Goal: Information Seeking & Learning: Learn about a topic

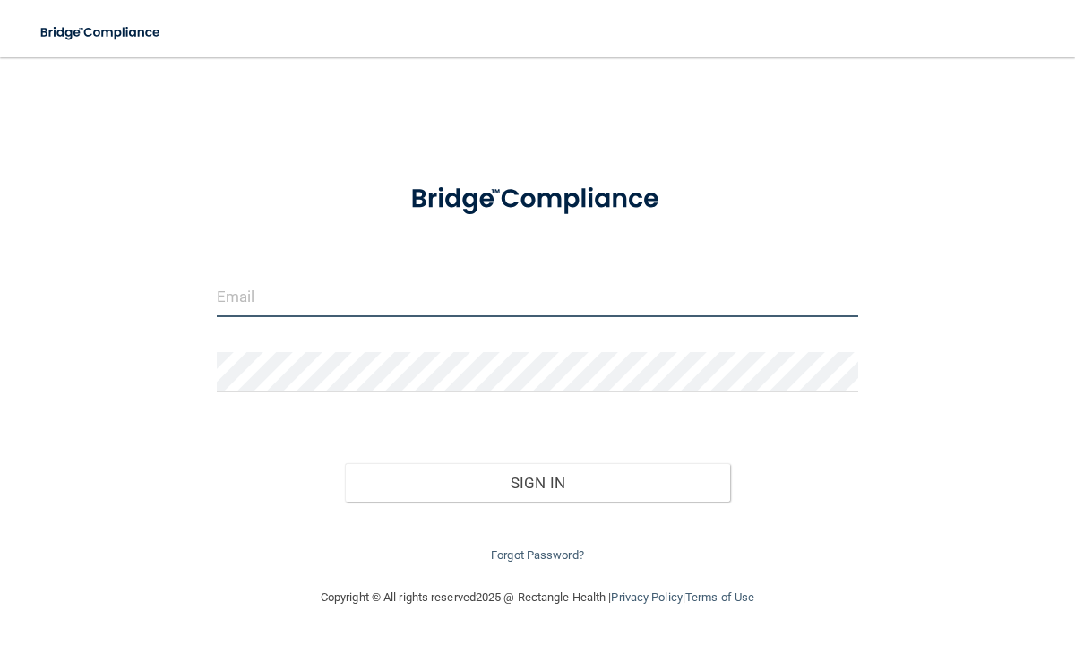
click at [366, 297] on input "email" at bounding box center [538, 297] width 642 height 40
type input "[EMAIL_ADDRESS][DOMAIN_NAME]"
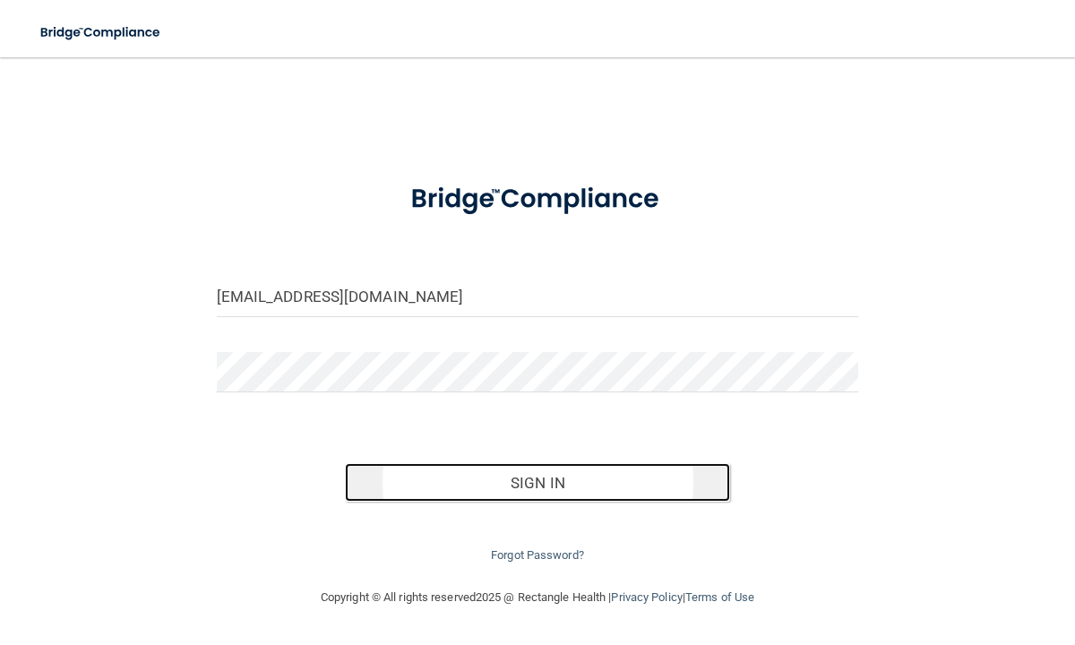
click at [433, 494] on button "Sign In" at bounding box center [537, 482] width 385 height 39
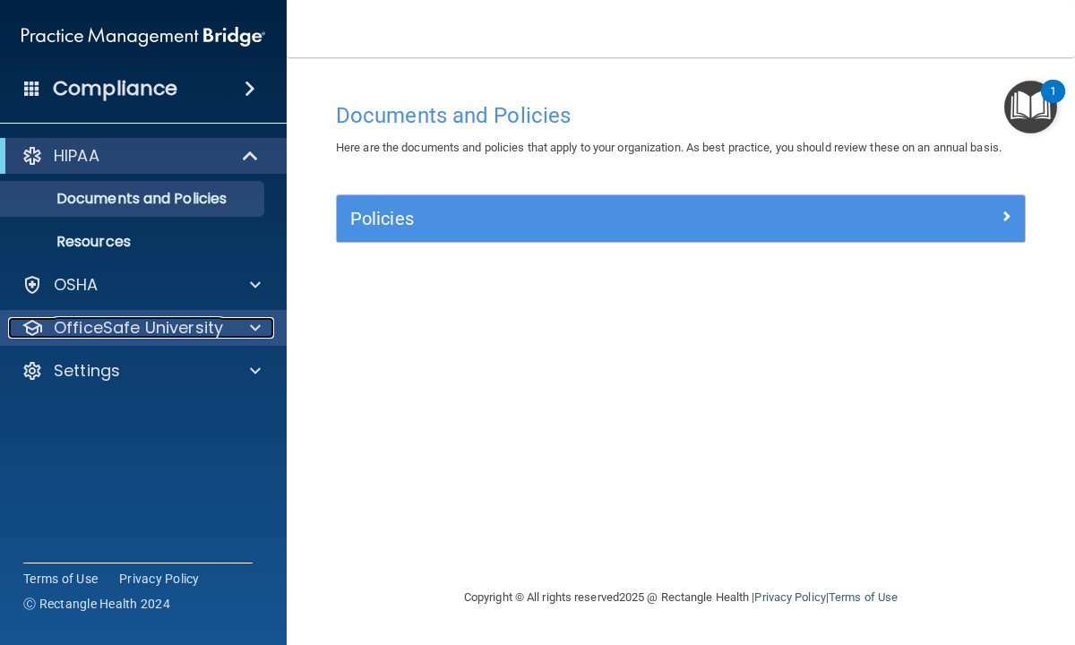
click at [178, 325] on p "OfficeSafe University" at bounding box center [138, 327] width 169 height 21
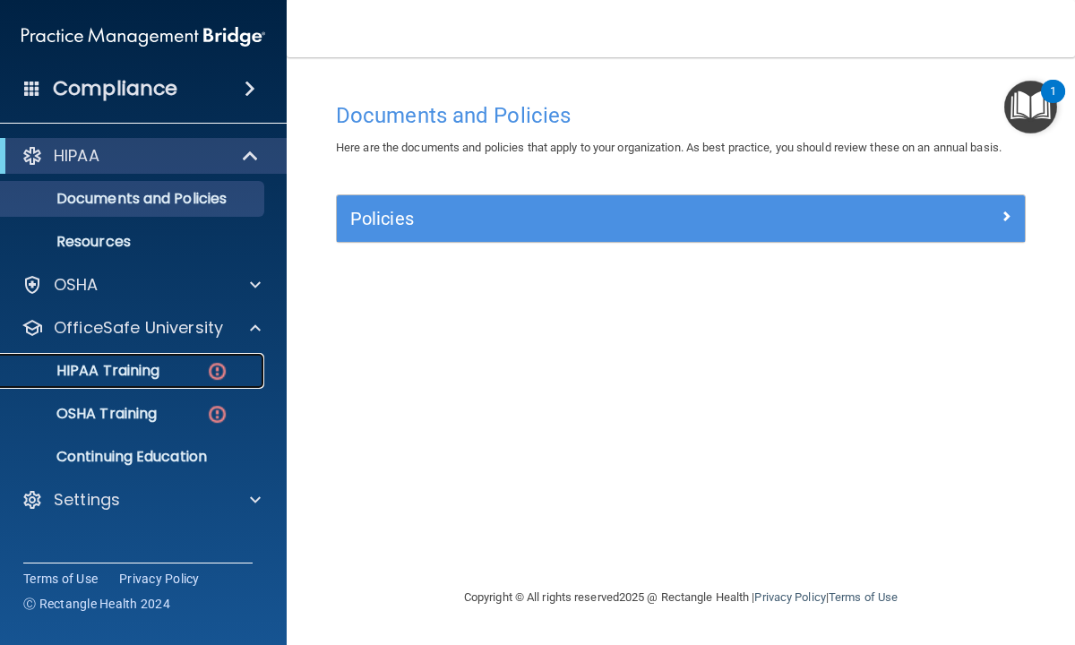
click at [140, 374] on p "HIPAA Training" at bounding box center [86, 371] width 148 height 18
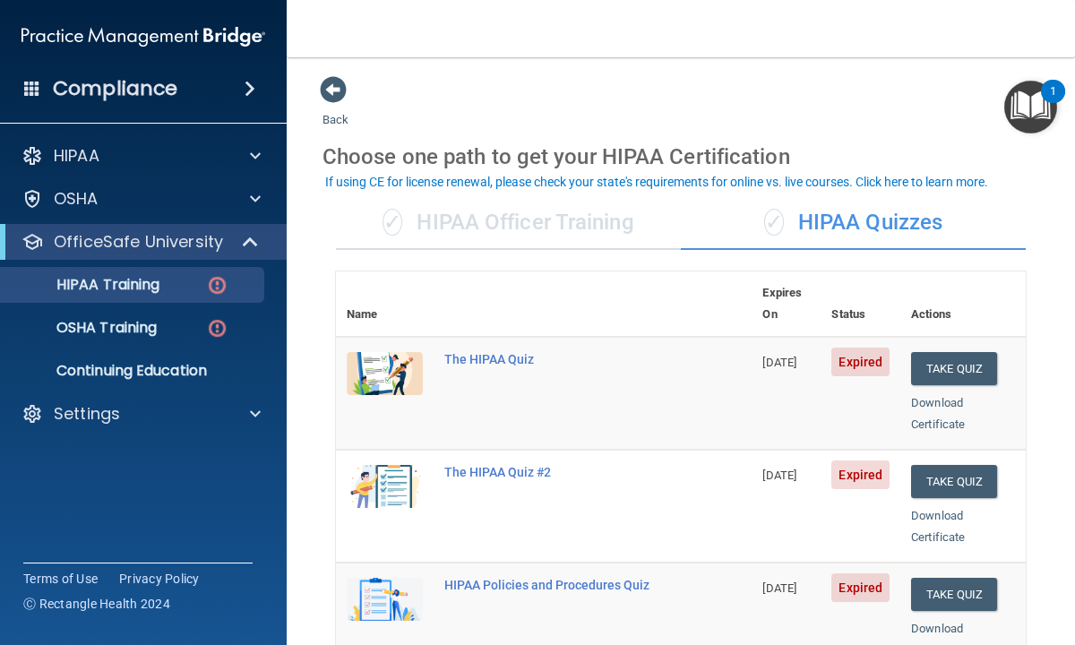
click at [309, 522] on main "Back Choose one path to get your HIPAA Certification ✓ HIPAA Officer Training ✓…" at bounding box center [681, 351] width 788 height 588
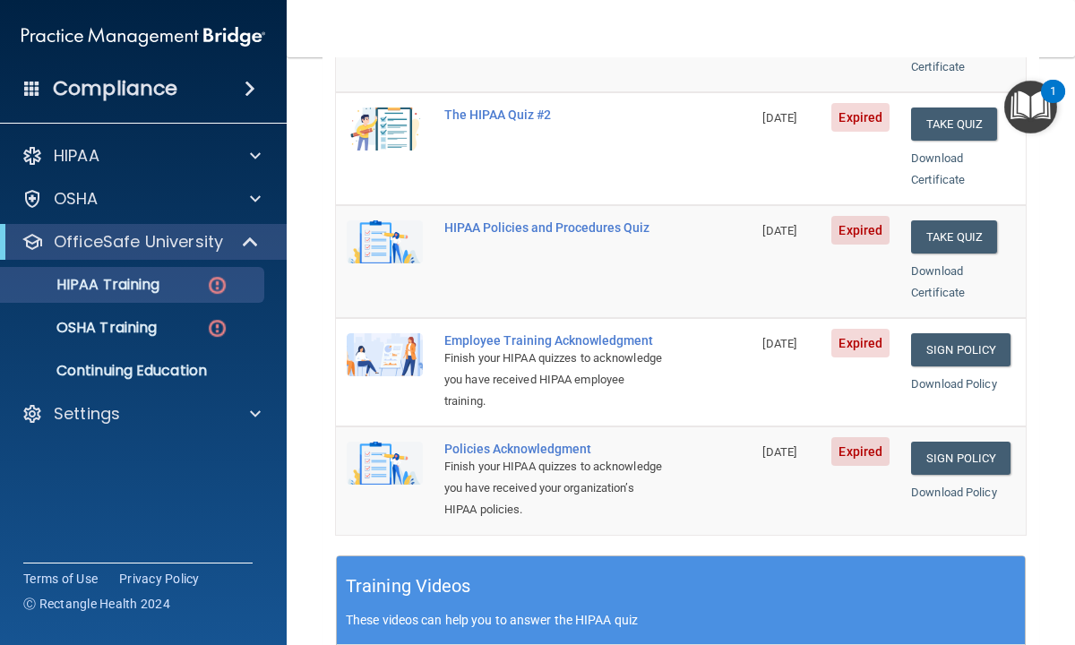
scroll to position [358, 0]
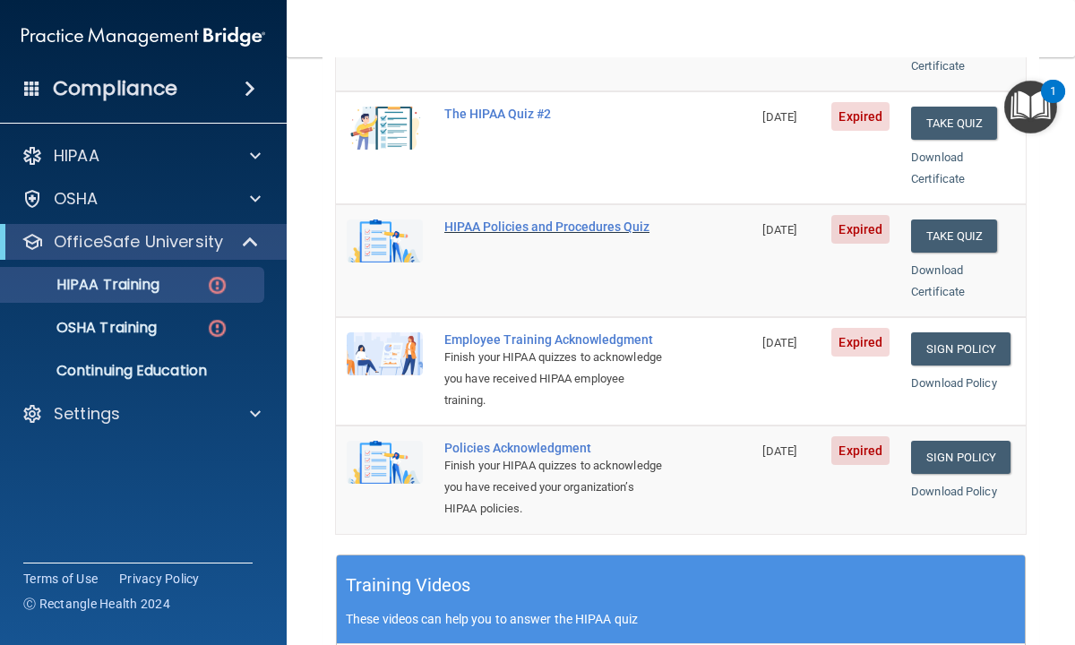
click at [495, 219] on div "HIPAA Policies and Procedures Quiz" at bounding box center [553, 226] width 218 height 14
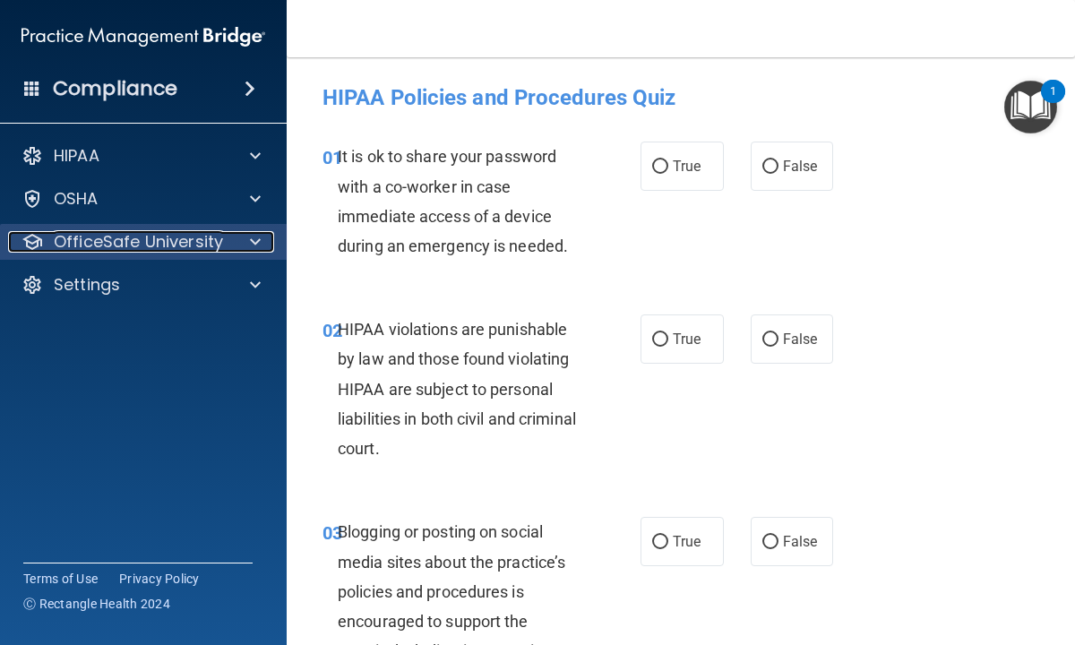
click at [161, 246] on p "OfficeSafe University" at bounding box center [138, 241] width 169 height 21
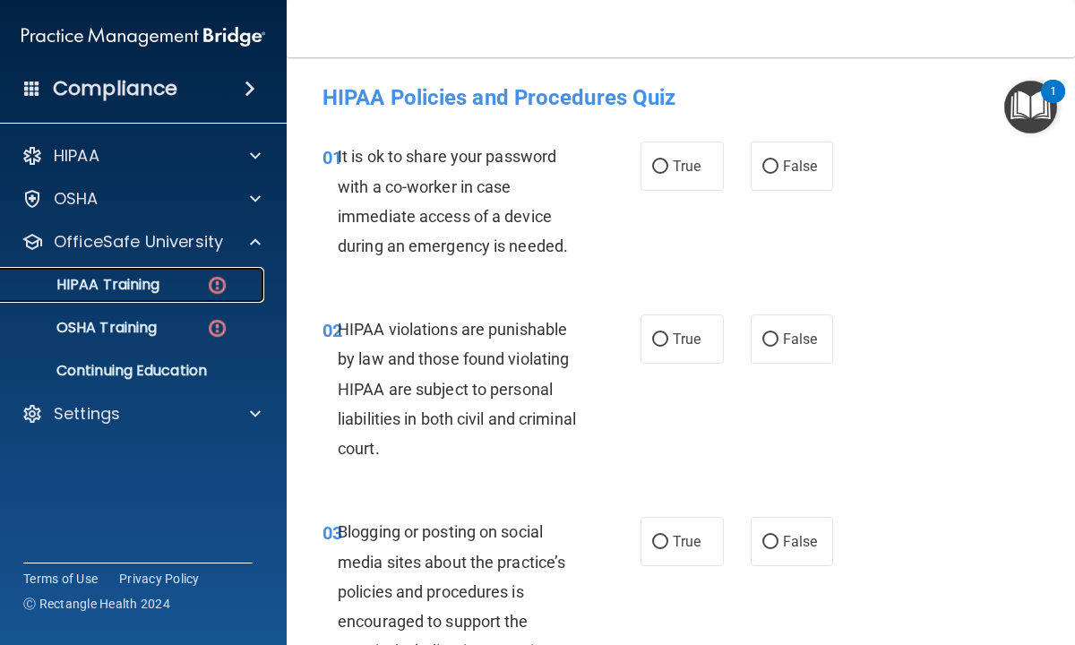
click at [143, 288] on p "HIPAA Training" at bounding box center [86, 285] width 148 height 18
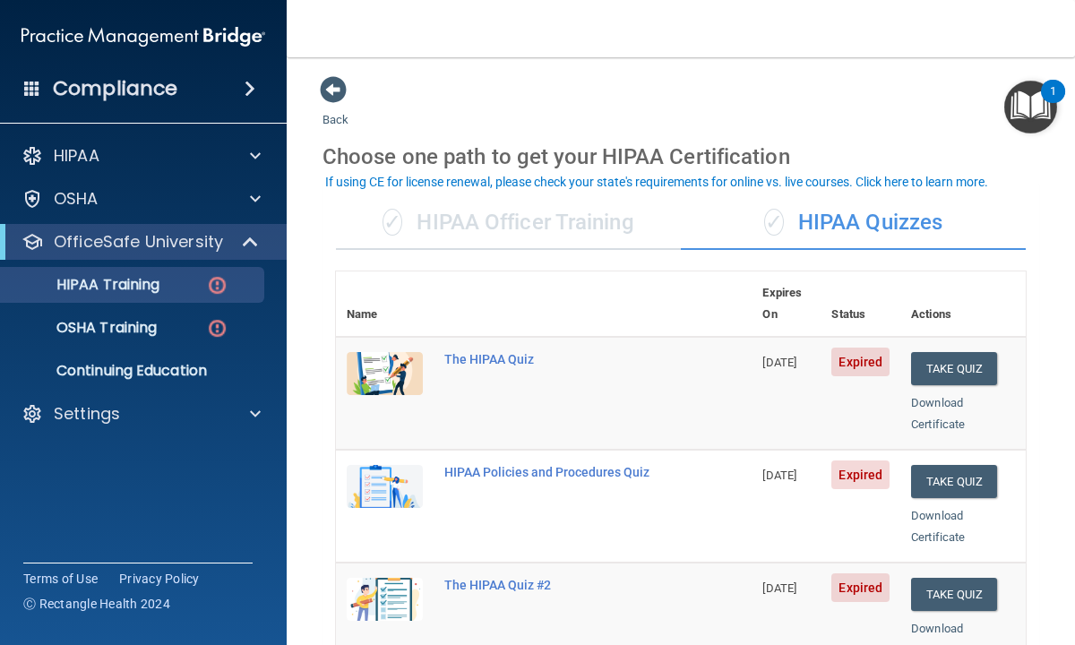
click at [314, 572] on main "Back Choose one path to get your HIPAA Certification ✓ HIPAA Officer Training ✓…" at bounding box center [681, 351] width 788 height 588
click at [317, 609] on main "Back Choose one path to get your HIPAA Certification ✓ HIPAA Officer Training ✓…" at bounding box center [681, 351] width 788 height 588
click at [313, 371] on main "Back Choose one path to get your HIPAA Certification ✓ HIPAA Officer Training ✓…" at bounding box center [681, 351] width 788 height 588
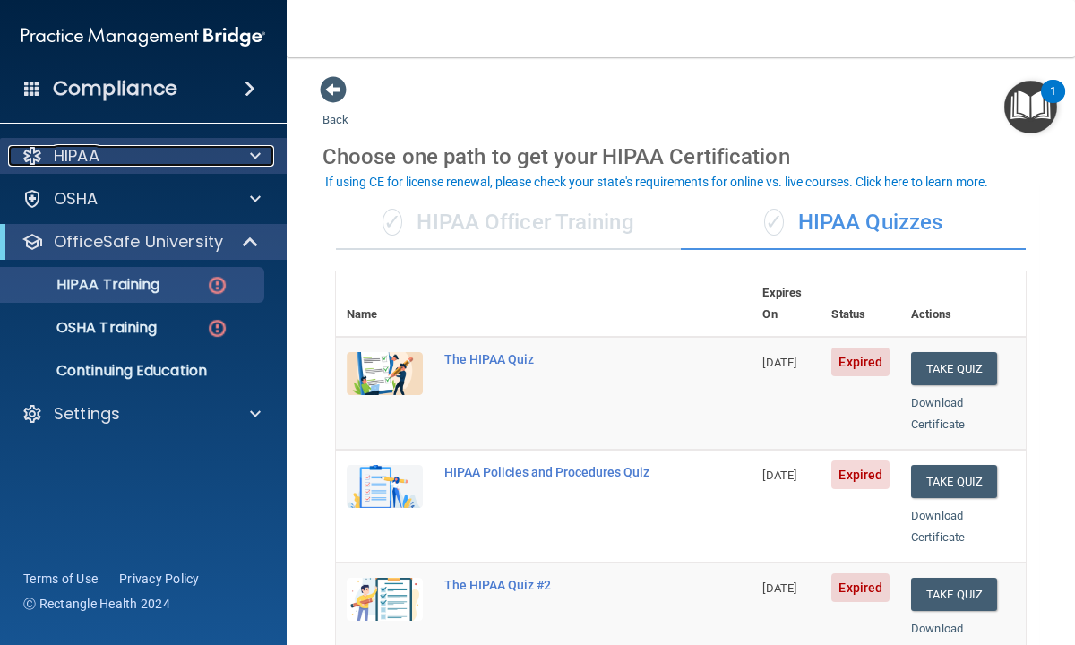
click at [138, 157] on div "HIPAA" at bounding box center [119, 155] width 222 height 21
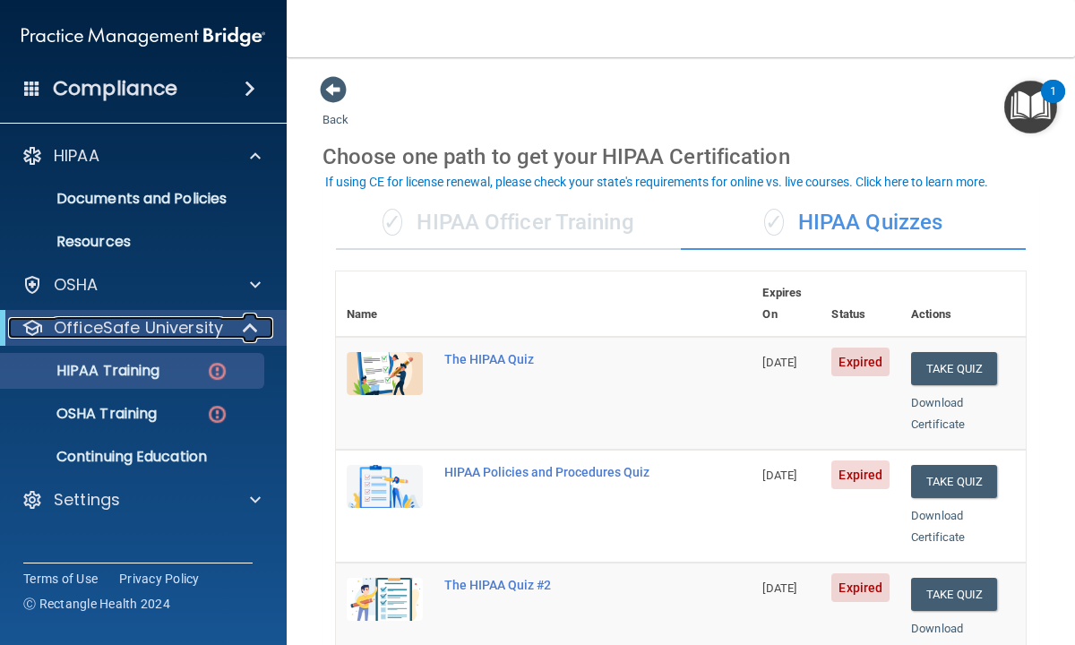
click at [130, 324] on p "OfficeSafe University" at bounding box center [138, 327] width 169 height 21
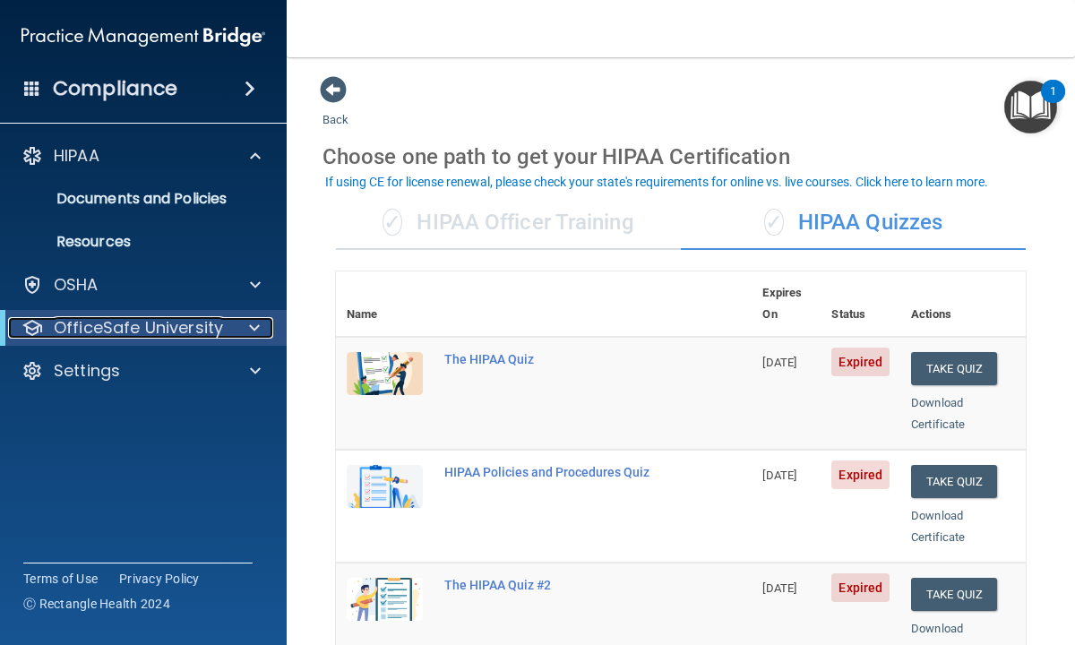
click at [256, 328] on span at bounding box center [254, 327] width 11 height 21
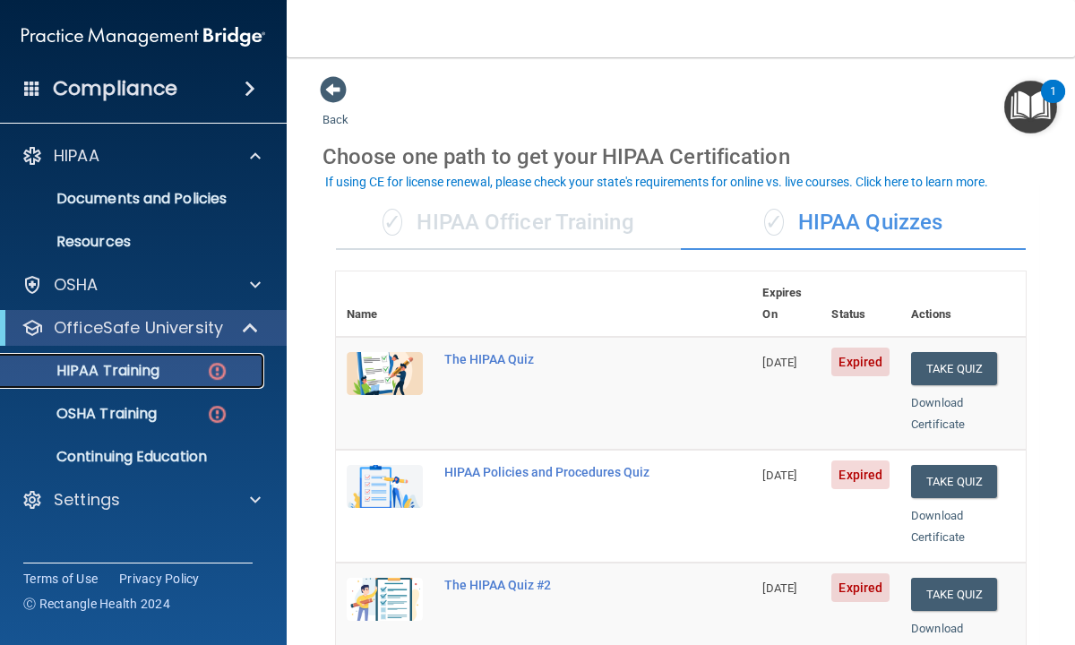
click at [145, 370] on p "HIPAA Training" at bounding box center [86, 371] width 148 height 18
click at [146, 369] on p "HIPAA Training" at bounding box center [86, 371] width 148 height 18
click at [185, 366] on div "HIPAA Training" at bounding box center [134, 371] width 245 height 18
click at [216, 371] on img at bounding box center [217, 371] width 22 height 22
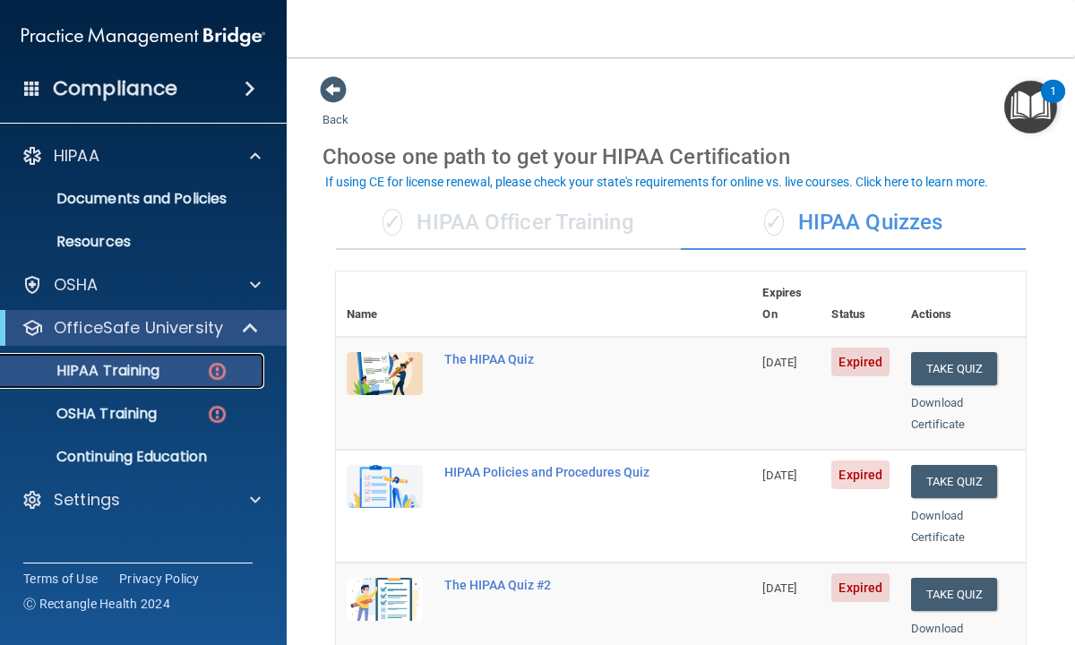
click at [125, 373] on p "HIPAA Training" at bounding box center [86, 371] width 148 height 18
click at [220, 368] on img at bounding box center [217, 371] width 22 height 22
click at [445, 226] on div "✓ HIPAA Officer Training" at bounding box center [508, 223] width 345 height 54
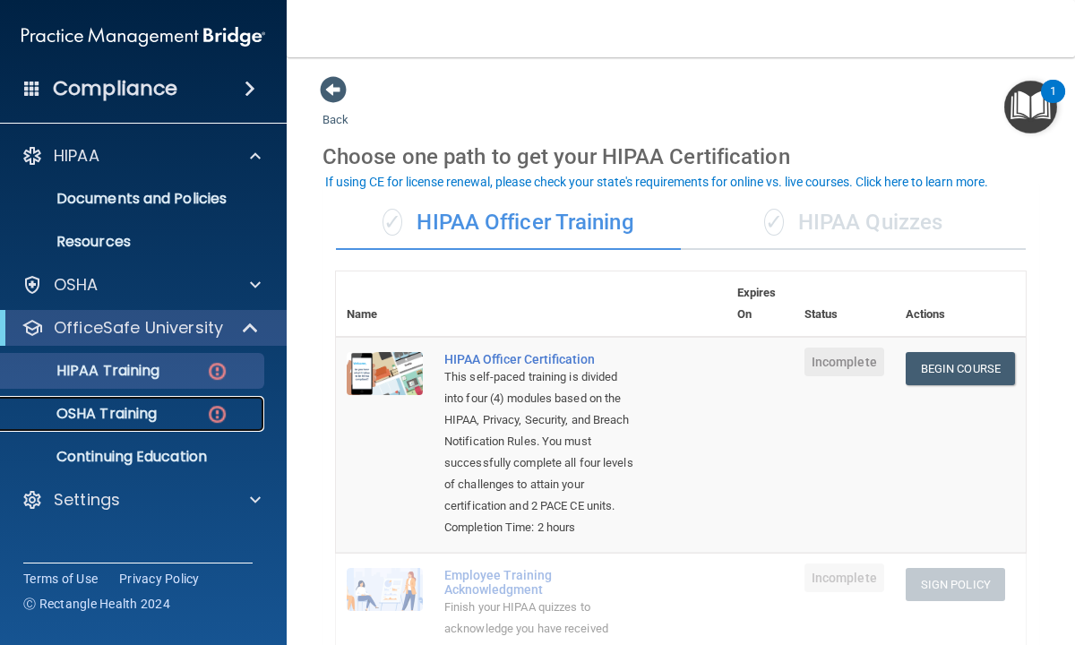
click at [99, 409] on p "OSHA Training" at bounding box center [84, 414] width 145 height 18
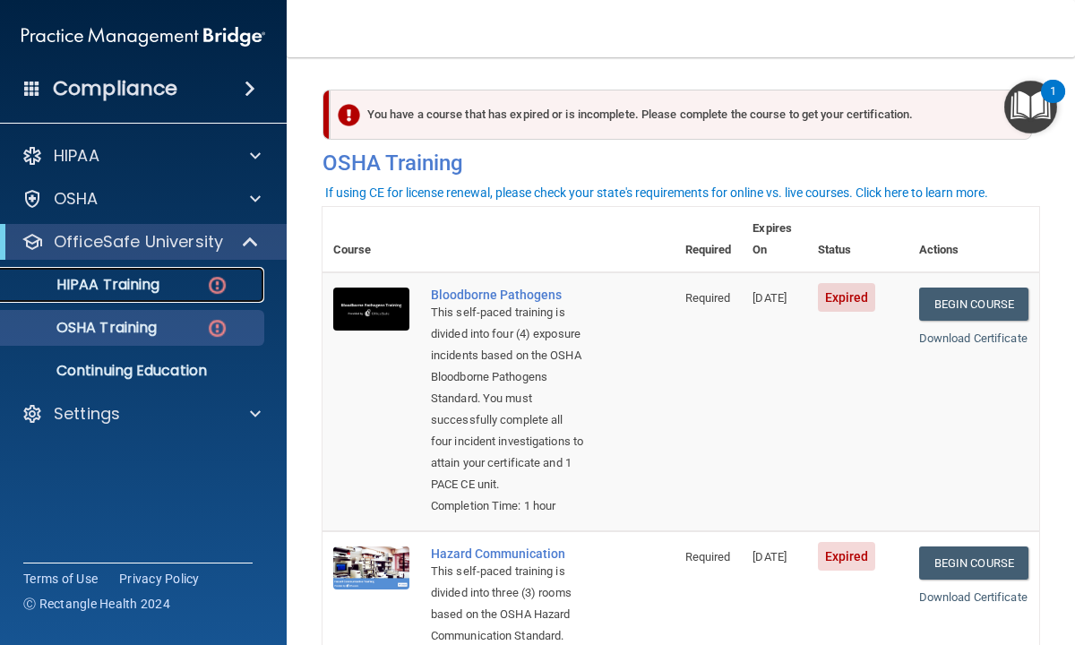
click at [133, 284] on p "HIPAA Training" at bounding box center [86, 285] width 148 height 18
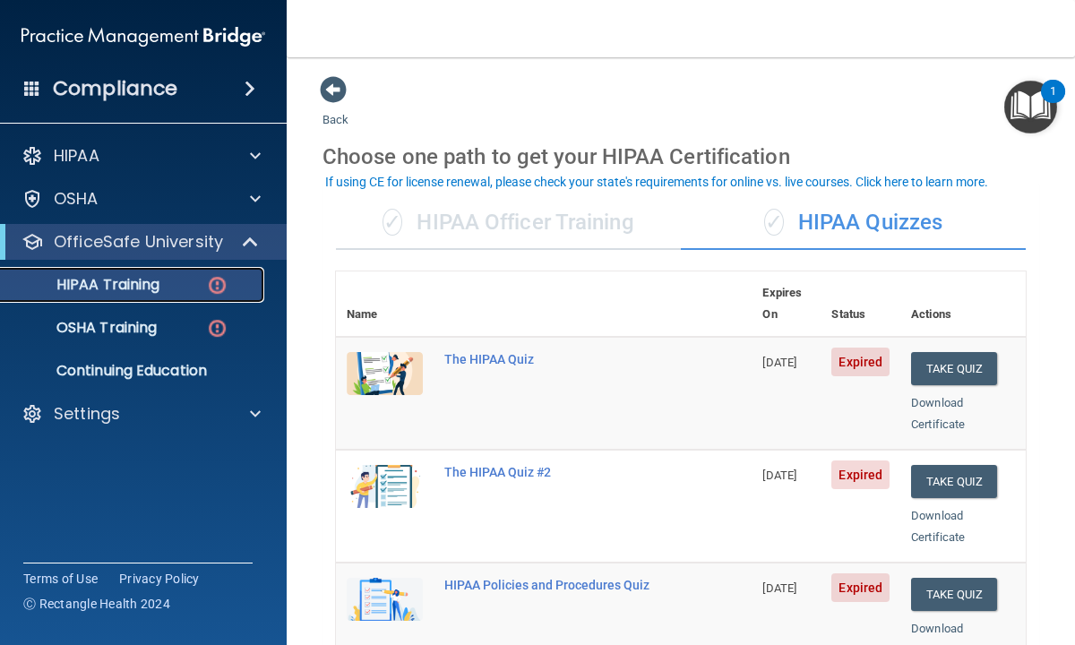
click at [150, 281] on p "HIPAA Training" at bounding box center [86, 285] width 148 height 18
click at [449, 219] on div "✓ HIPAA Officer Training" at bounding box center [508, 223] width 345 height 54
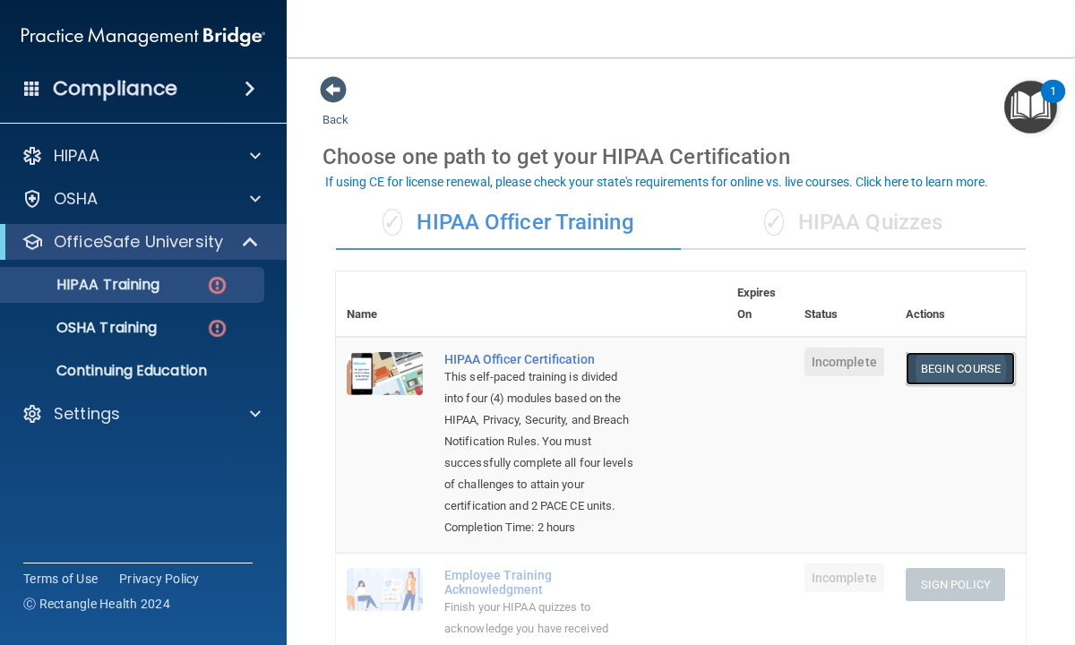
click at [952, 365] on link "Begin Course" at bounding box center [960, 368] width 109 height 33
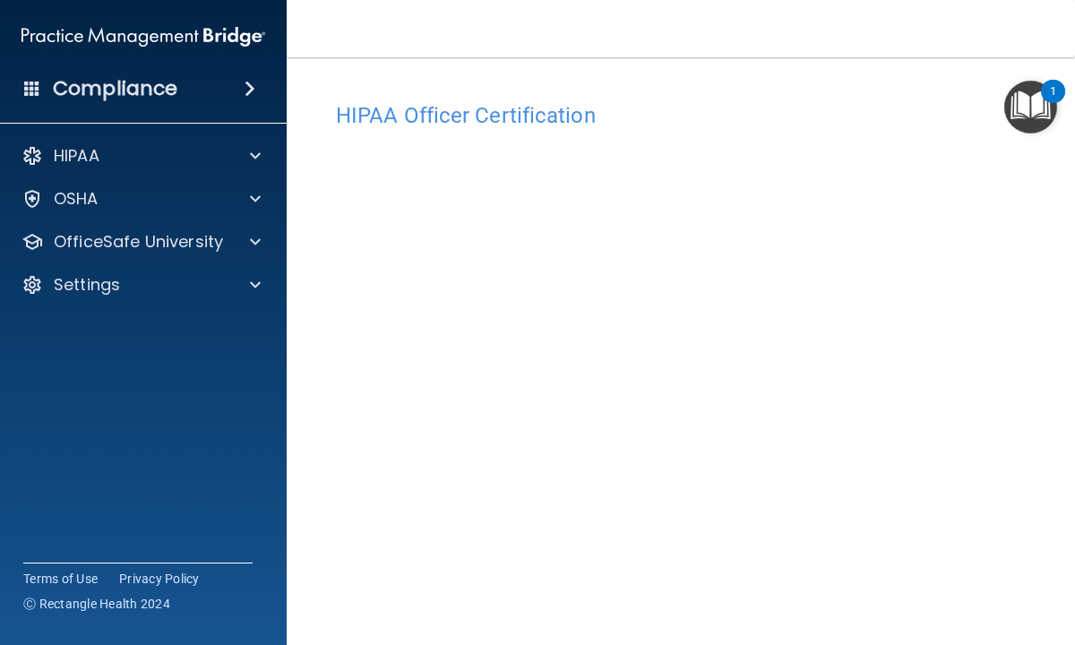
scroll to position [14, 0]
click at [333, 509] on div "HIPAA Officer Certification This course doesn’t expire until . Are you sure you…" at bounding box center [680, 404] width 717 height 651
click at [1038, 497] on div "HIPAA Officer Certification This course doesn’t expire until . Are you sure you…" at bounding box center [680, 404] width 717 height 651
click at [1027, 627] on div "HIPAA Officer Certification This course doesn’t expire until . Are you sure you…" at bounding box center [680, 404] width 717 height 651
click at [1044, 485] on main "HIPAA Officer Certification This course doesn’t expire until . Are you sure you…" at bounding box center [681, 351] width 788 height 588
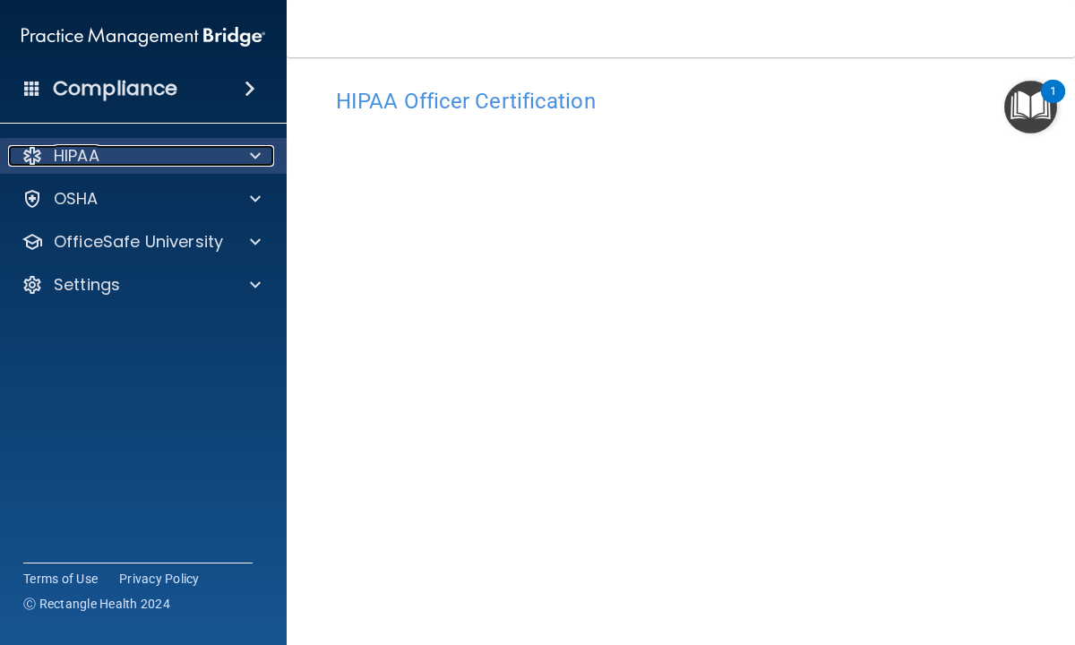
click at [71, 154] on p "HIPAA" at bounding box center [77, 155] width 46 height 21
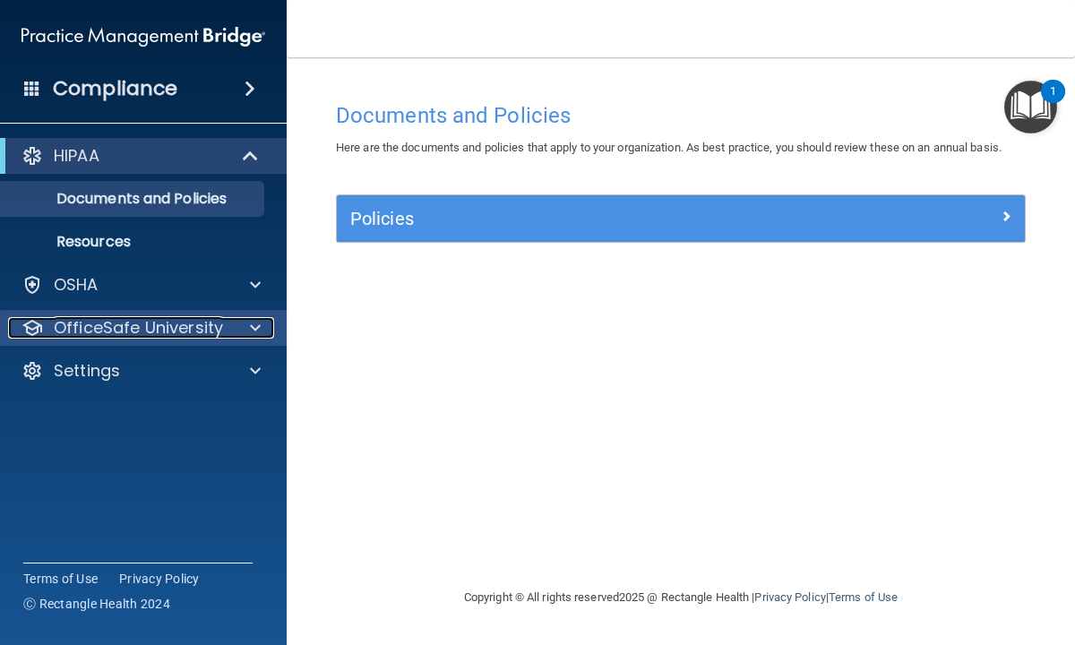
click at [104, 328] on p "OfficeSafe University" at bounding box center [138, 327] width 169 height 21
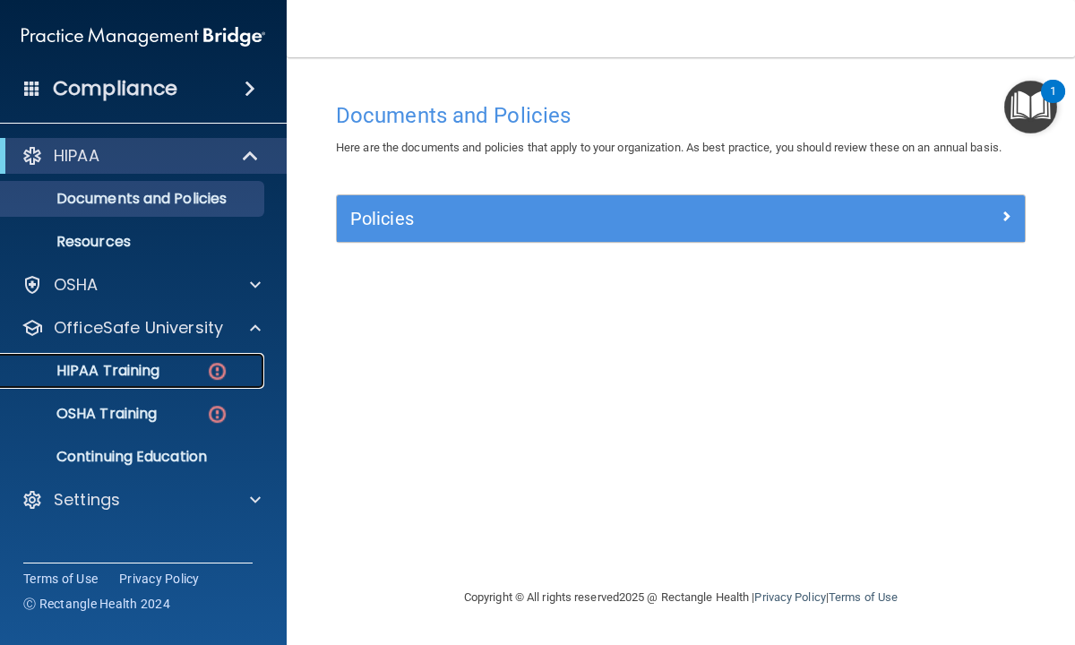
click at [107, 366] on p "HIPAA Training" at bounding box center [86, 371] width 148 height 18
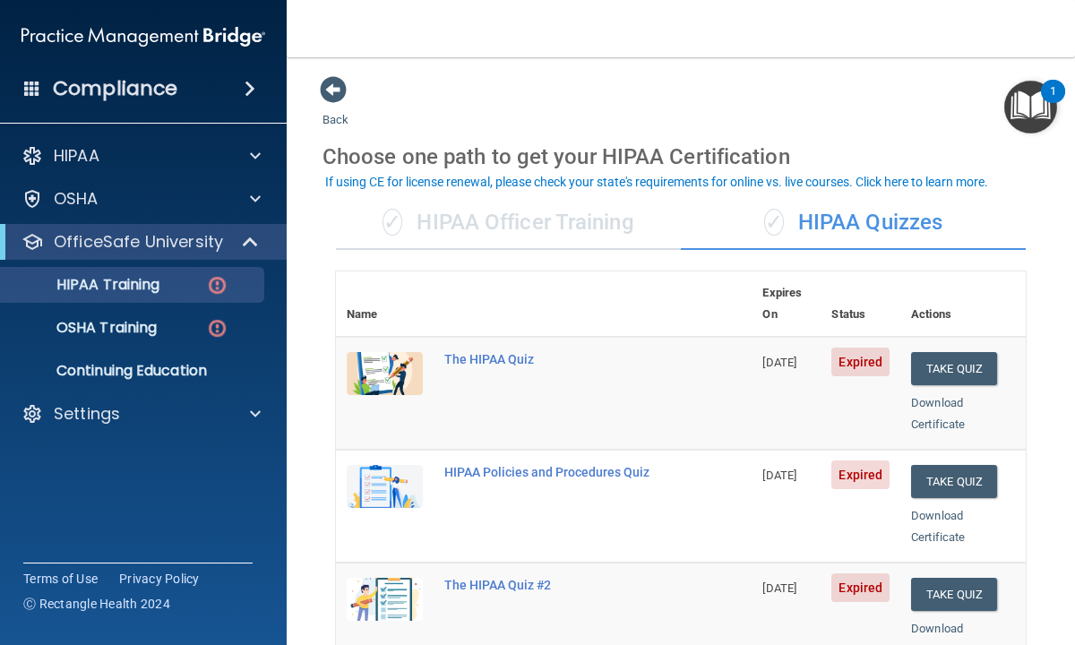
click at [305, 476] on main "Back Choose one path to get your HIPAA Certification ✓ HIPAA Officer Training ✓…" at bounding box center [681, 351] width 788 height 588
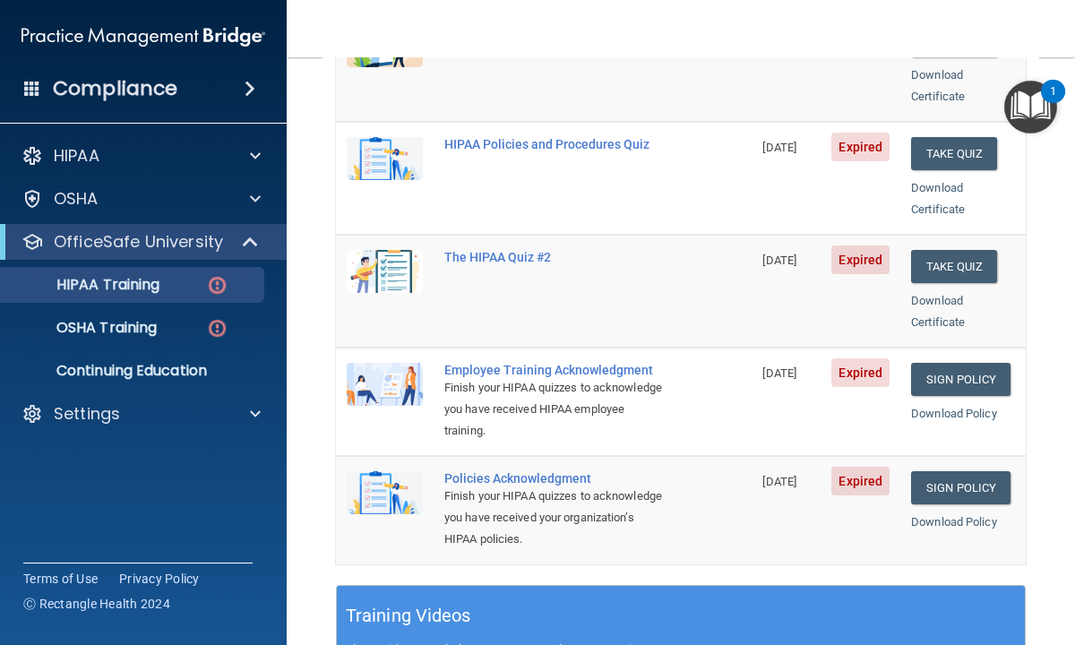
scroll to position [358, 0]
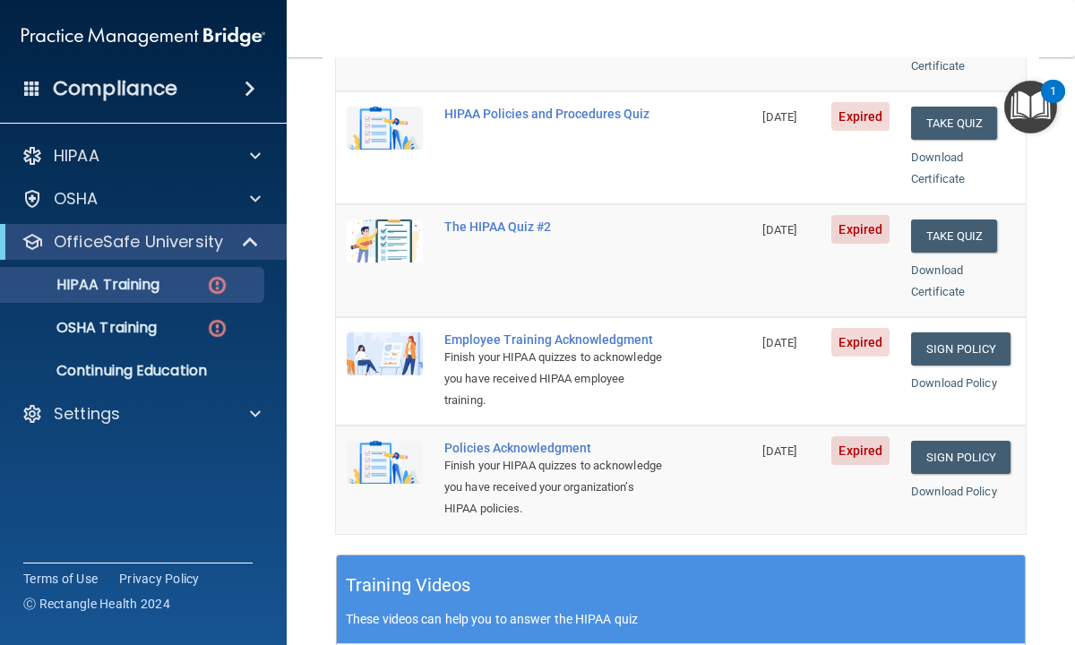
click at [306, 295] on main "Back Choose one path to get your HIPAA Certification ✓ HIPAA Officer Training ✓…" at bounding box center [681, 351] width 788 height 588
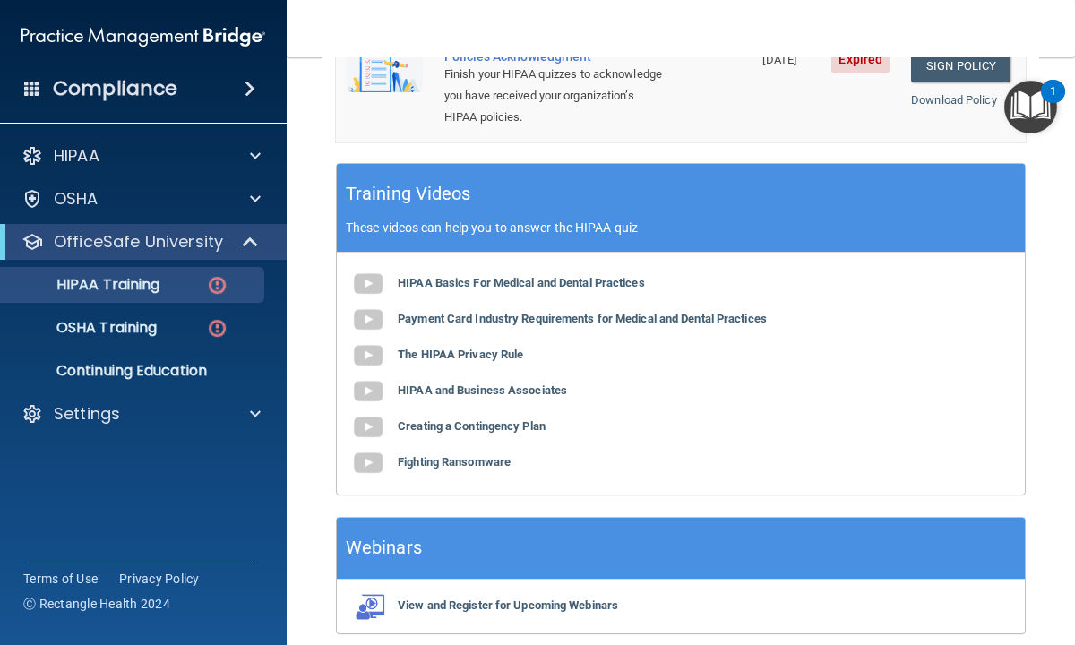
scroll to position [746, 0]
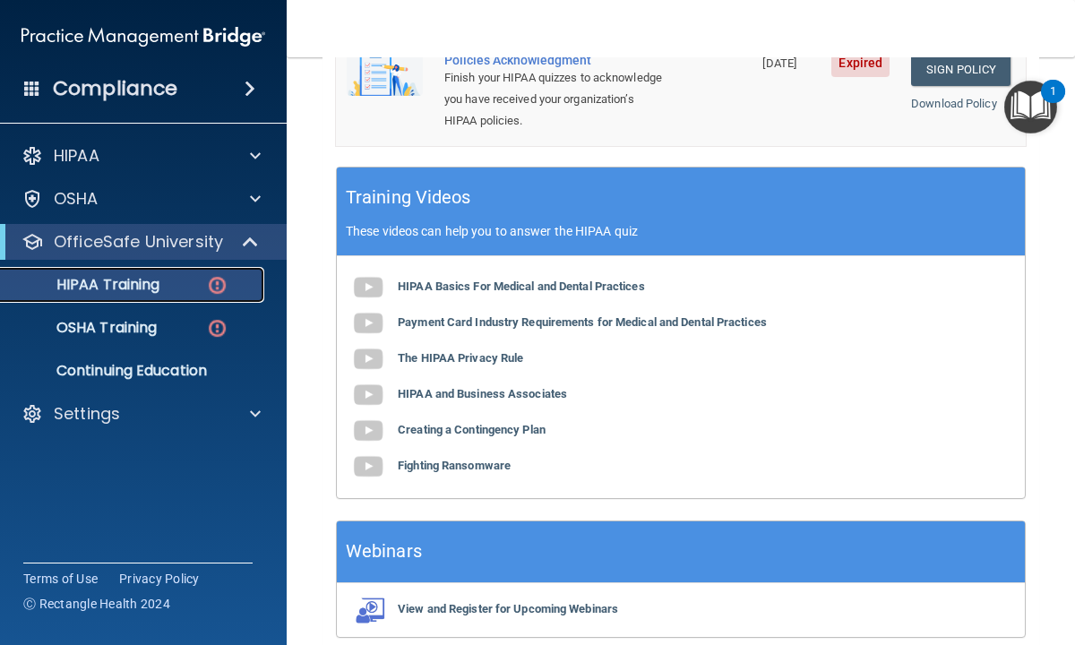
click at [109, 281] on p "HIPAA Training" at bounding box center [86, 285] width 148 height 18
click at [141, 282] on p "HIPAA Training" at bounding box center [86, 285] width 148 height 18
click at [319, 133] on main "Back Choose one path to get your HIPAA Certification ✓ HIPAA Officer Training ✓…" at bounding box center [681, 351] width 788 height 588
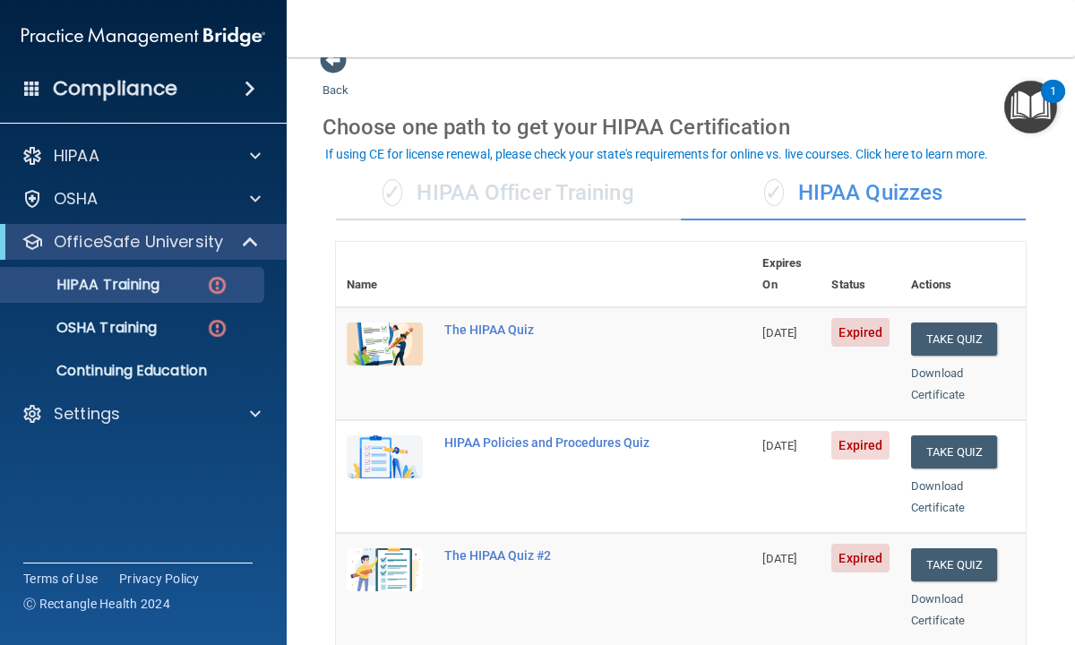
scroll to position [0, 0]
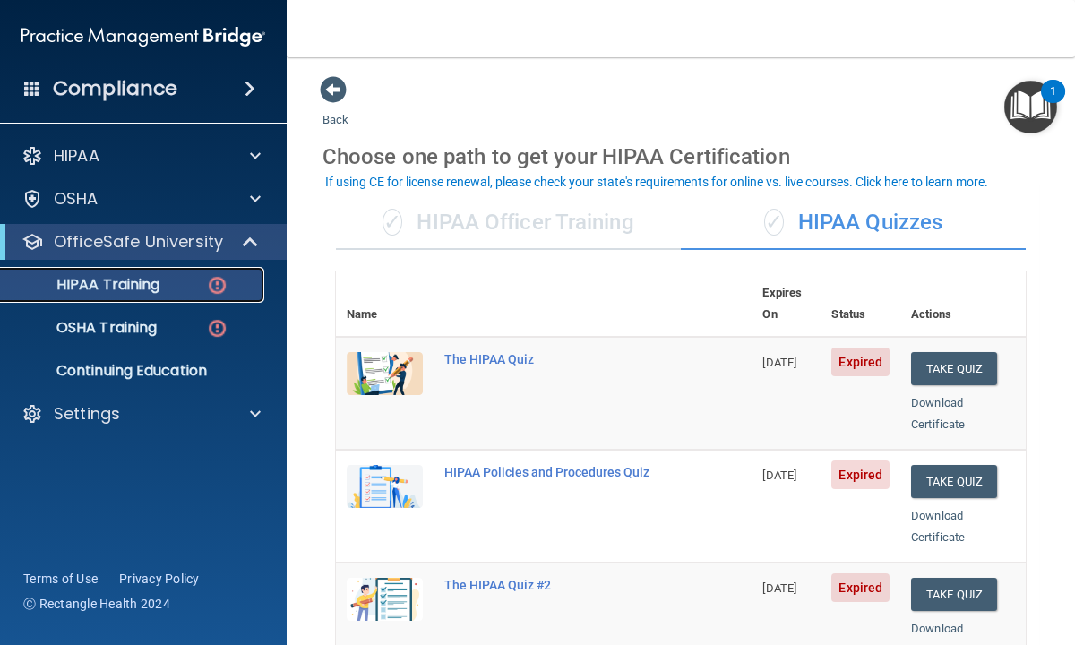
click at [221, 283] on img at bounding box center [217, 285] width 22 height 22
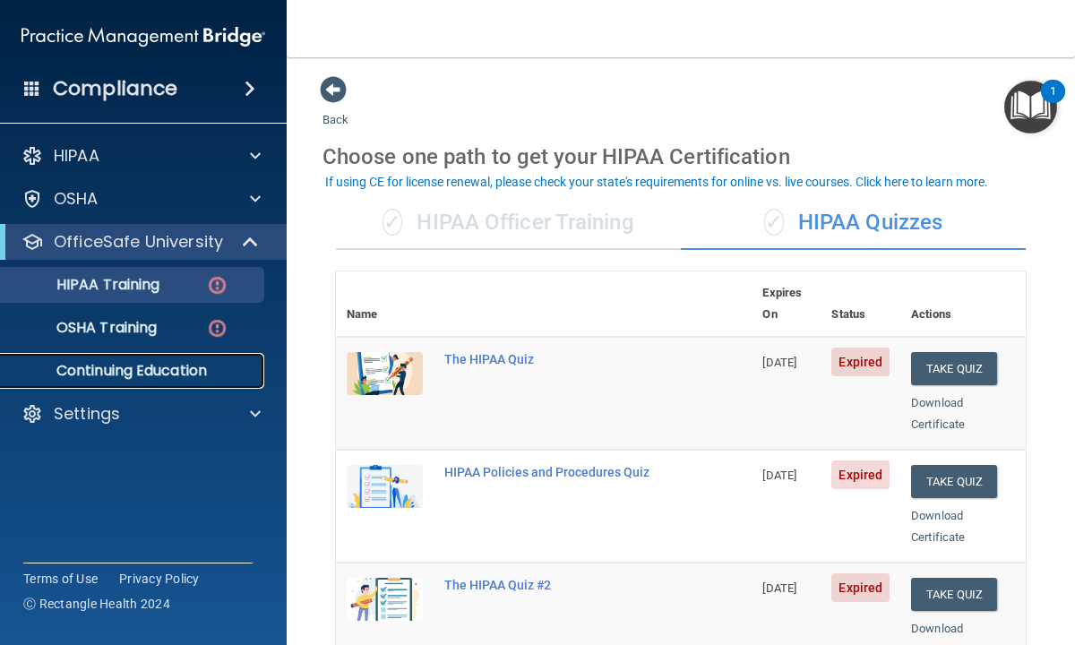
click at [143, 374] on p "Continuing Education" at bounding box center [134, 371] width 245 height 18
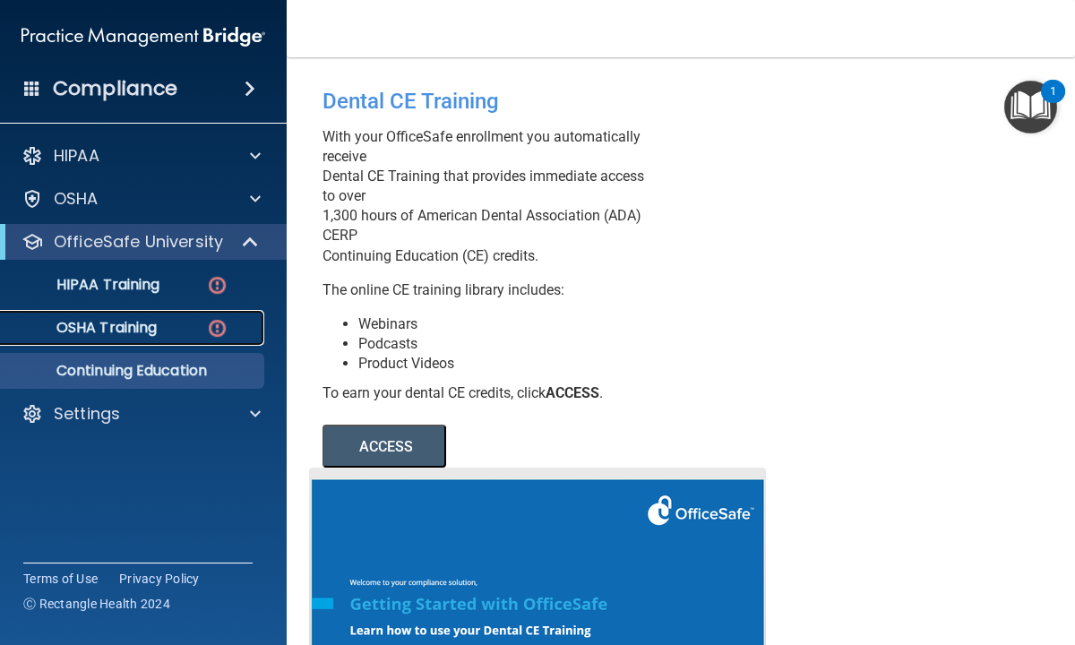
click at [131, 321] on p "OSHA Training" at bounding box center [84, 328] width 145 height 18
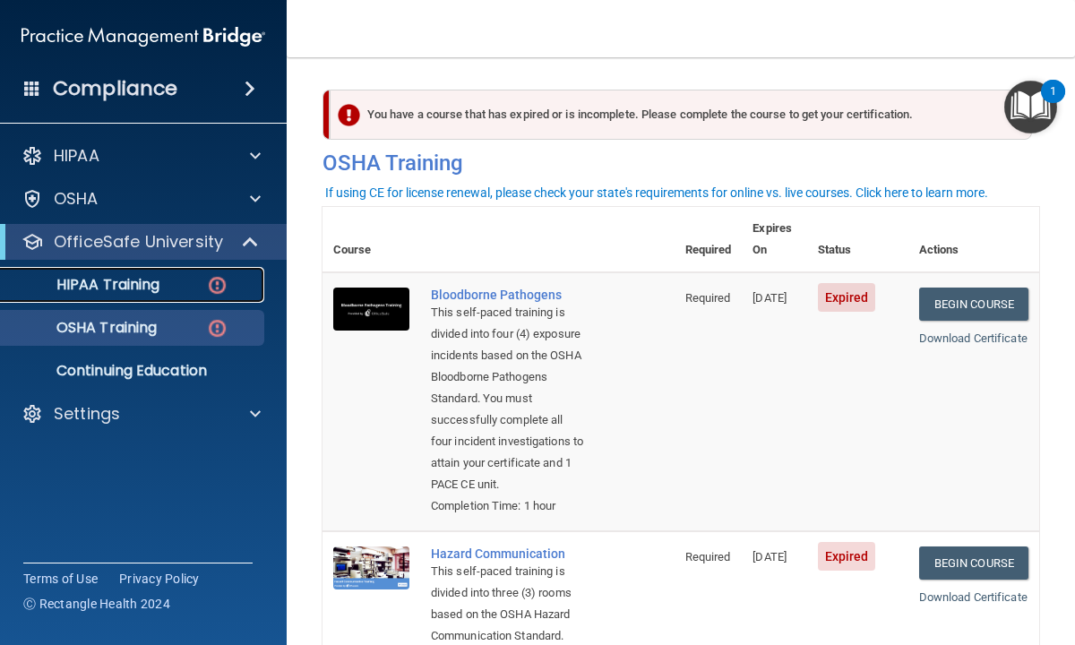
click at [133, 282] on p "HIPAA Training" at bounding box center [86, 285] width 148 height 18
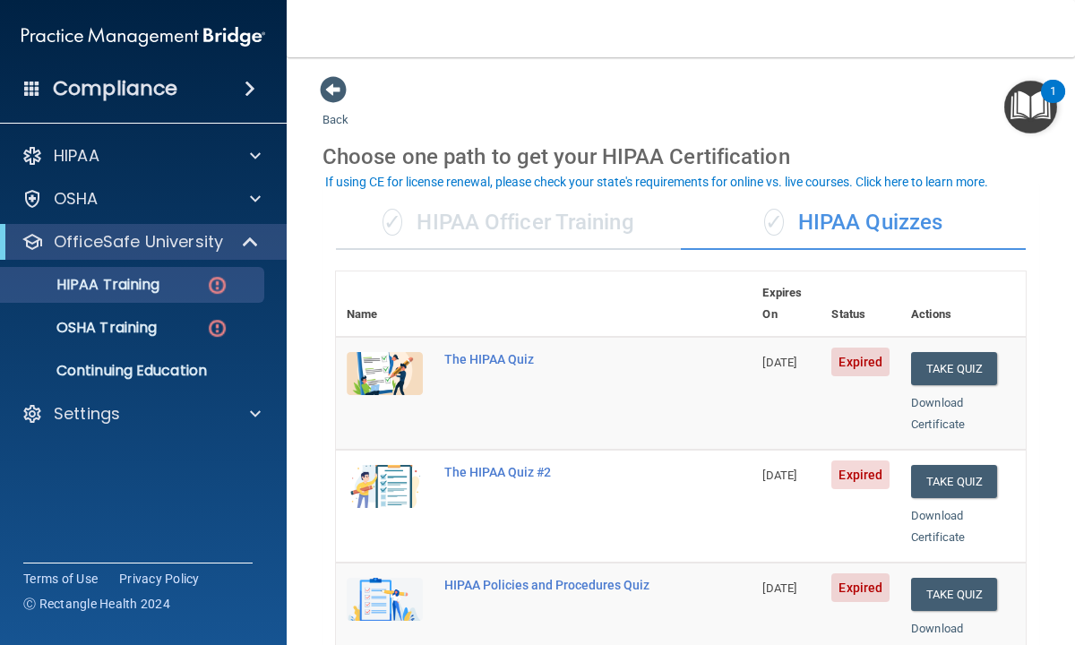
click at [474, 226] on div "✓ HIPAA Officer Training" at bounding box center [508, 223] width 345 height 54
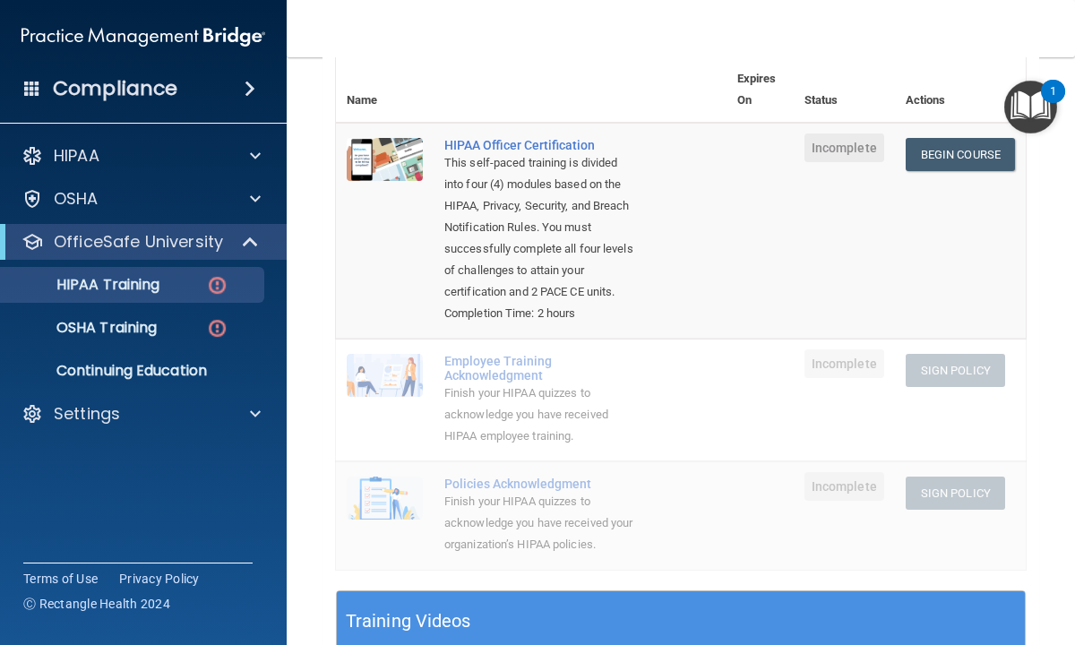
scroll to position [215, 0]
click at [484, 365] on div "Employee Training Acknowledgment" at bounding box center [540, 367] width 193 height 29
click at [380, 380] on img at bounding box center [385, 374] width 76 height 43
click at [382, 480] on img at bounding box center [385, 497] width 76 height 43
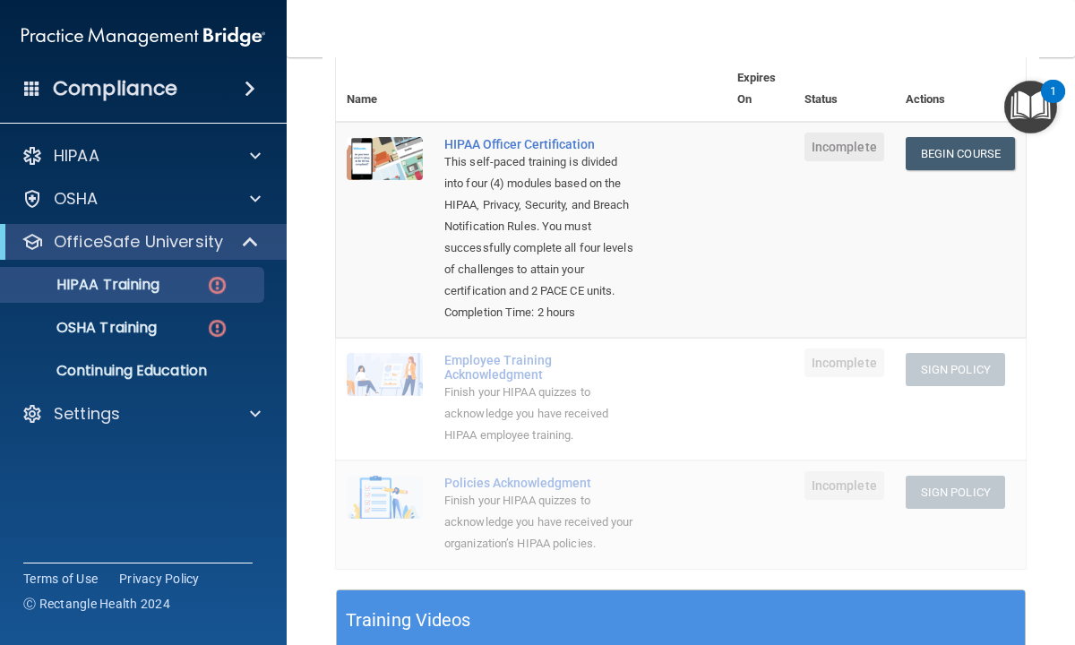
click at [338, 537] on td at bounding box center [385, 513] width 98 height 107
click at [318, 537] on main "Back Choose one path to get your HIPAA Certification ✓ HIPAA Officer Training ✓…" at bounding box center [681, 351] width 788 height 588
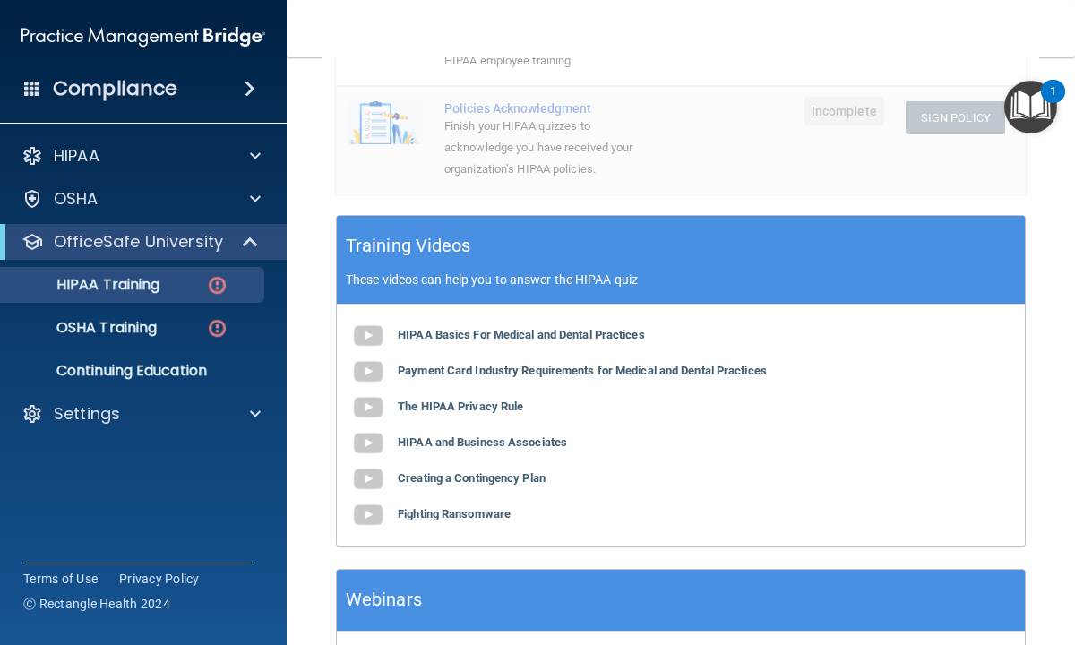
scroll to position [573, 0]
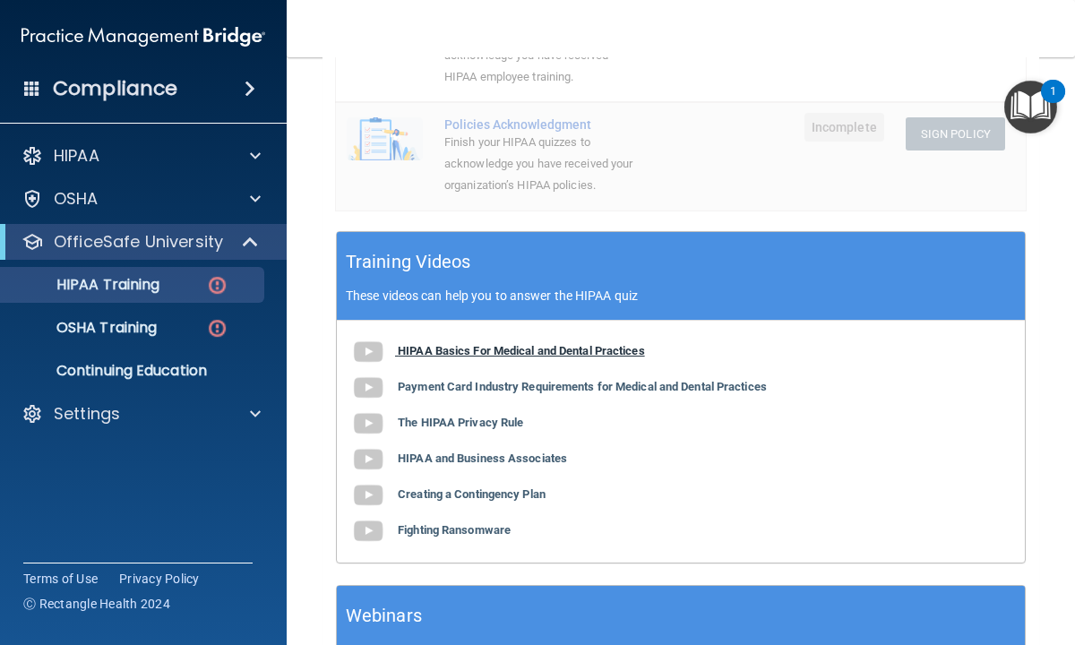
click at [429, 351] on b "HIPAA Basics For Medical and Dental Practices" at bounding box center [521, 350] width 247 height 13
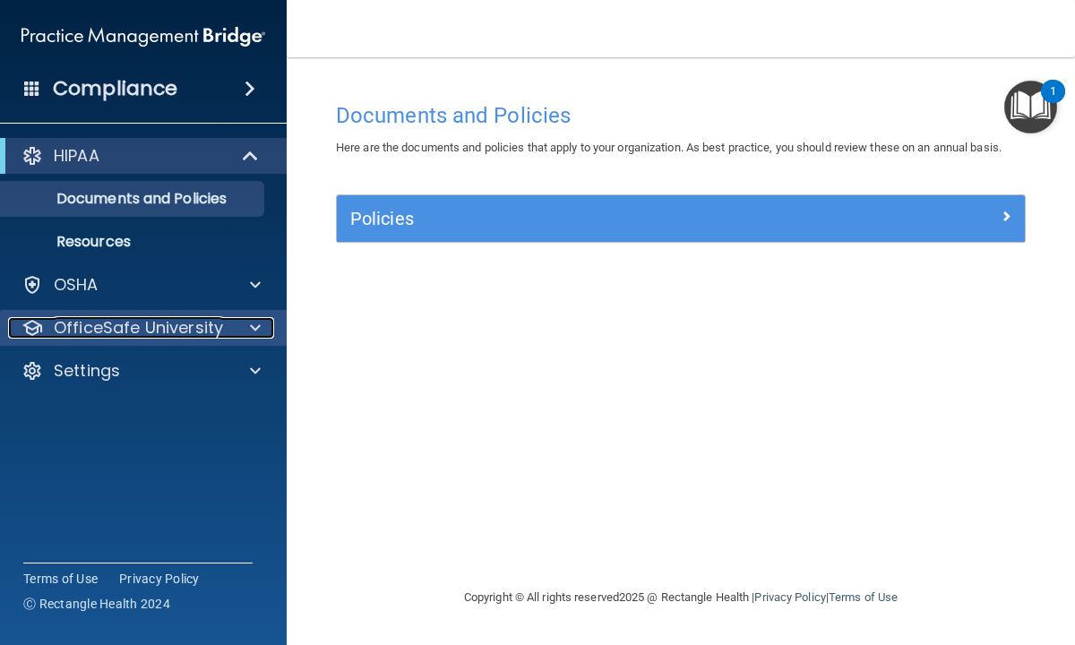
click at [194, 322] on p "OfficeSafe University" at bounding box center [138, 327] width 169 height 21
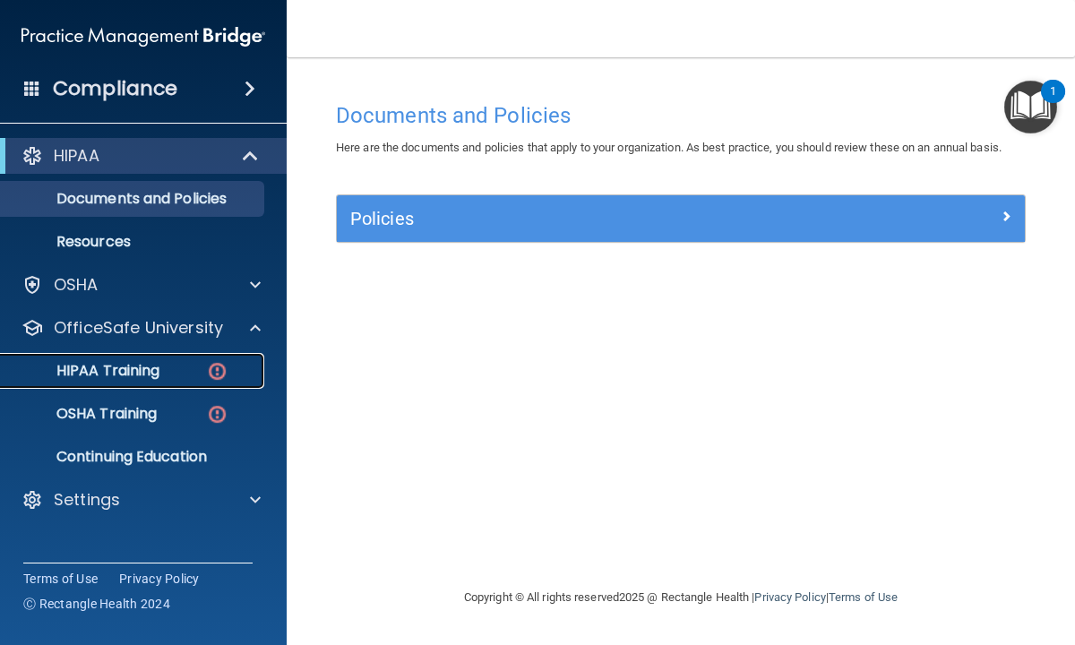
click at [147, 368] on p "HIPAA Training" at bounding box center [86, 371] width 148 height 18
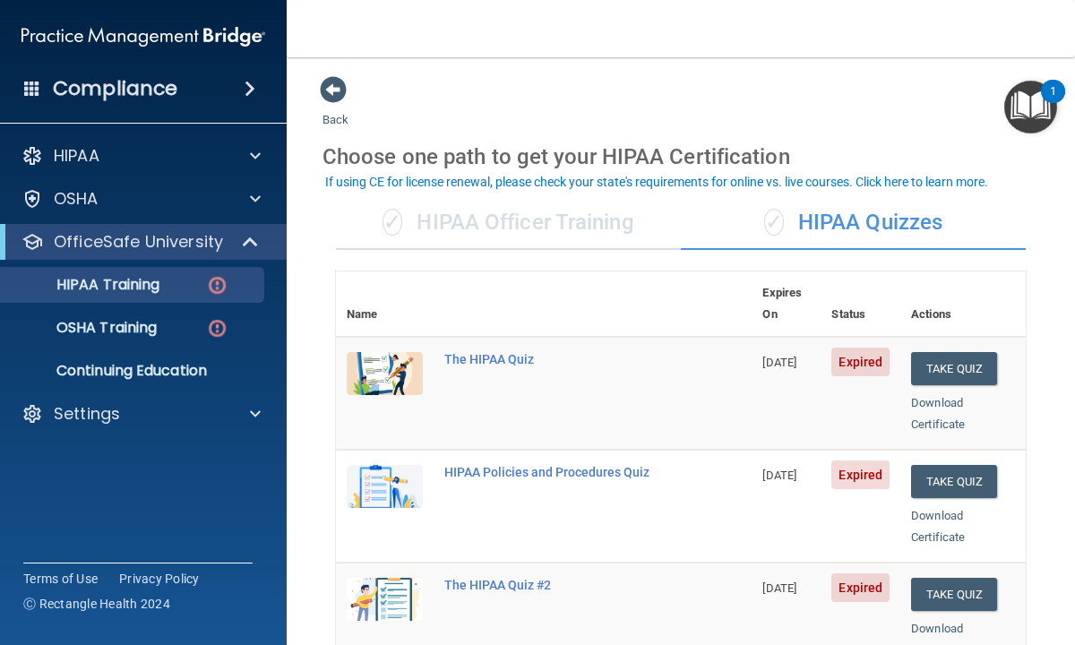
click at [403, 352] on img at bounding box center [385, 373] width 76 height 43
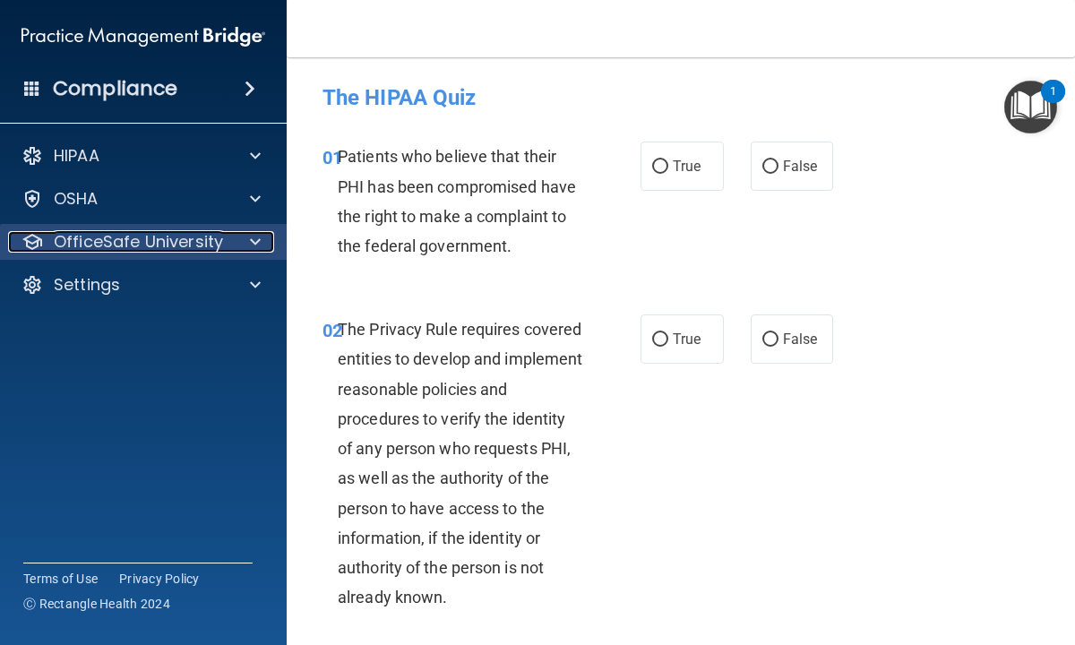
click at [185, 236] on p "OfficeSafe University" at bounding box center [138, 241] width 169 height 21
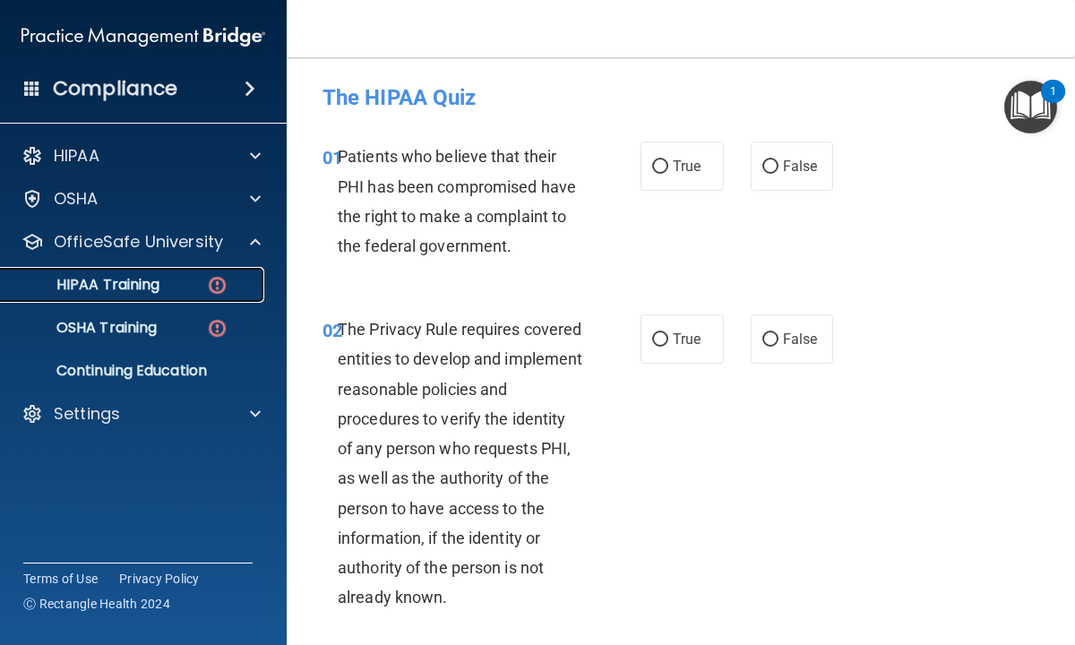
click at [147, 286] on p "HIPAA Training" at bounding box center [86, 285] width 148 height 18
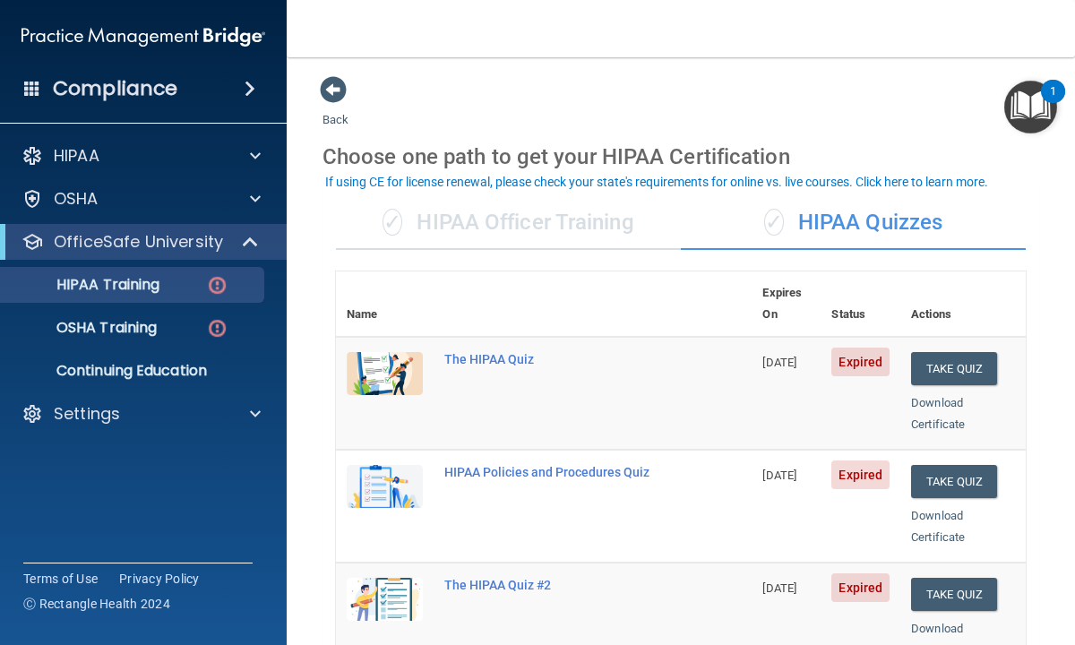
click at [312, 301] on main "Back Choose one path to get your HIPAA Certification ✓ HIPAA Officer Training ✓…" at bounding box center [681, 351] width 788 height 588
click at [297, 540] on main "Back Choose one path to get your HIPAA Certification ✓ HIPAA Officer Training ✓…" at bounding box center [681, 351] width 788 height 588
click at [147, 287] on p "HIPAA Training" at bounding box center [86, 285] width 148 height 18
click at [333, 84] on span at bounding box center [333, 89] width 27 height 27
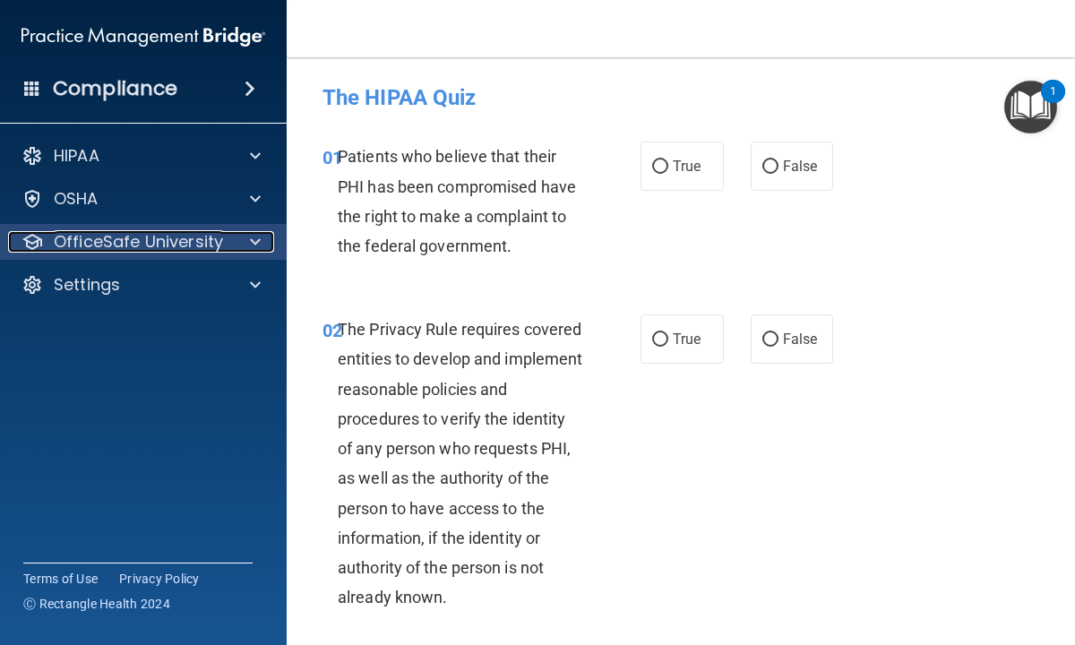
click at [187, 241] on p "OfficeSafe University" at bounding box center [138, 241] width 169 height 21
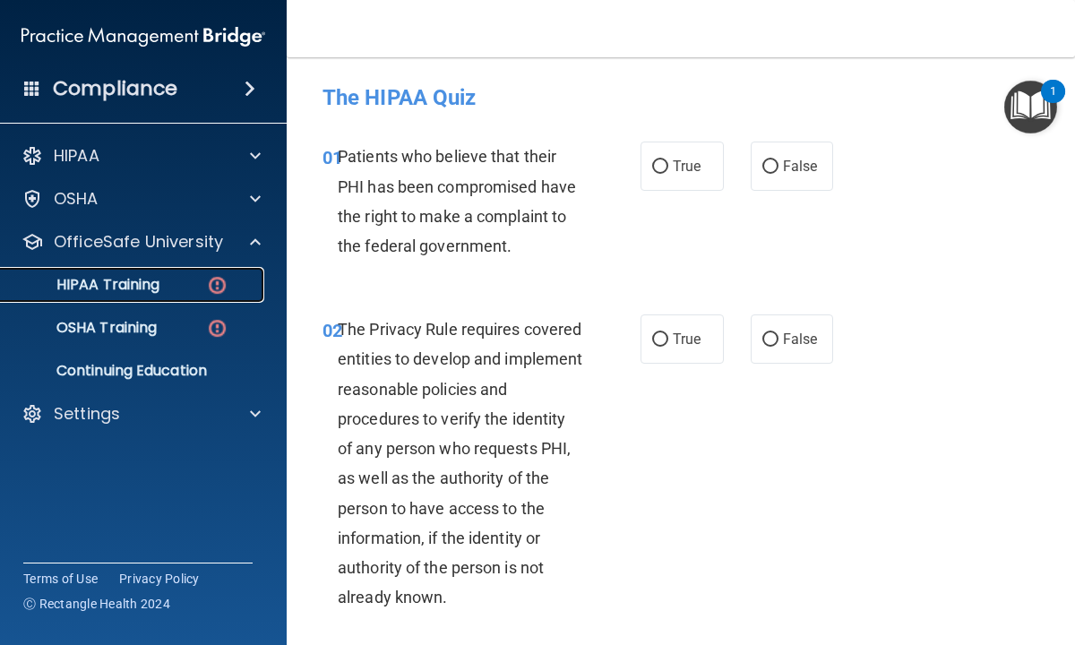
click at [127, 282] on p "HIPAA Training" at bounding box center [86, 285] width 148 height 18
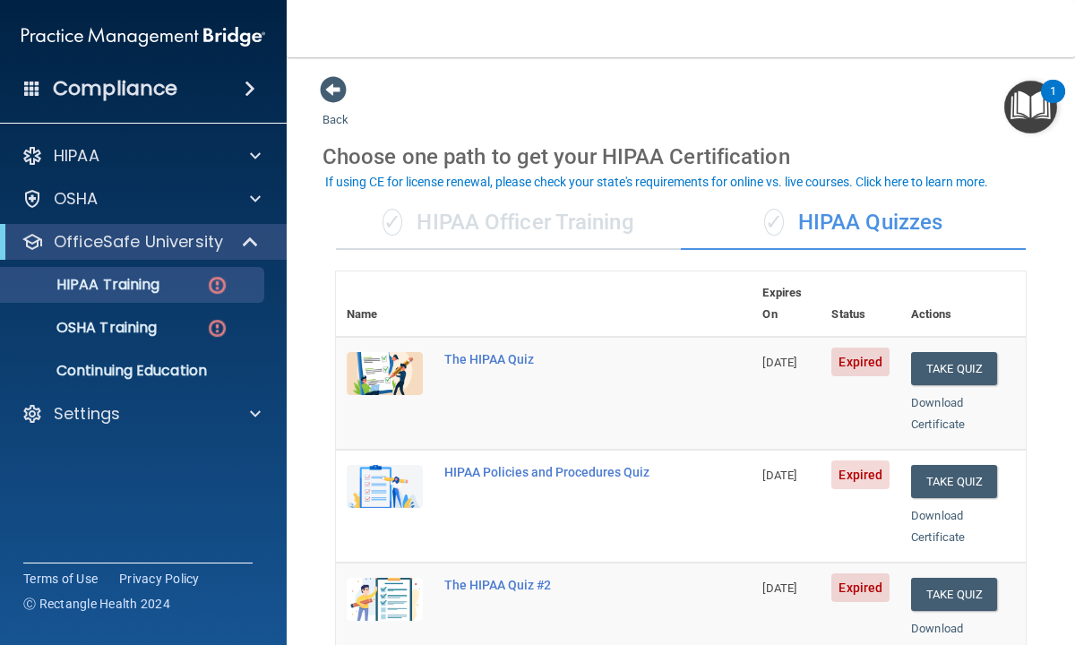
click at [313, 305] on main "Back Choose one path to get your HIPAA Certification ✓ HIPAA Officer Training ✓…" at bounding box center [681, 351] width 788 height 588
click at [436, 226] on div "✓ HIPAA Officer Training" at bounding box center [508, 223] width 345 height 54
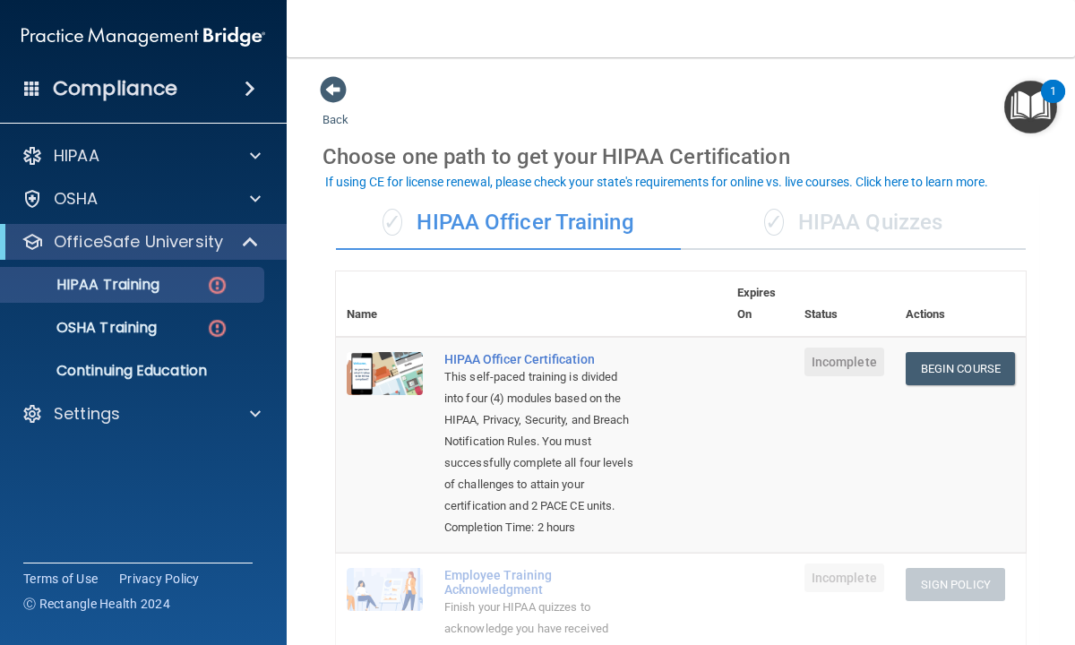
click at [319, 460] on main "Back Choose one path to get your HIPAA Certification ✓ HIPAA Officer Training ✓…" at bounding box center [681, 351] width 788 height 588
click at [664, 578] on td "Employee Training Acknowledgment Finish your HIPAA quizzes to acknowledge you h…" at bounding box center [580, 614] width 293 height 123
click at [829, 363] on span "Incomplete" at bounding box center [844, 362] width 80 height 29
click at [310, 545] on main "Back Choose one path to get your HIPAA Certification ✓ HIPAA Officer Training ✓…" at bounding box center [681, 351] width 788 height 588
click at [321, 520] on main "Back Choose one path to get your HIPAA Certification ✓ HIPAA Officer Training ✓…" at bounding box center [681, 351] width 788 height 588
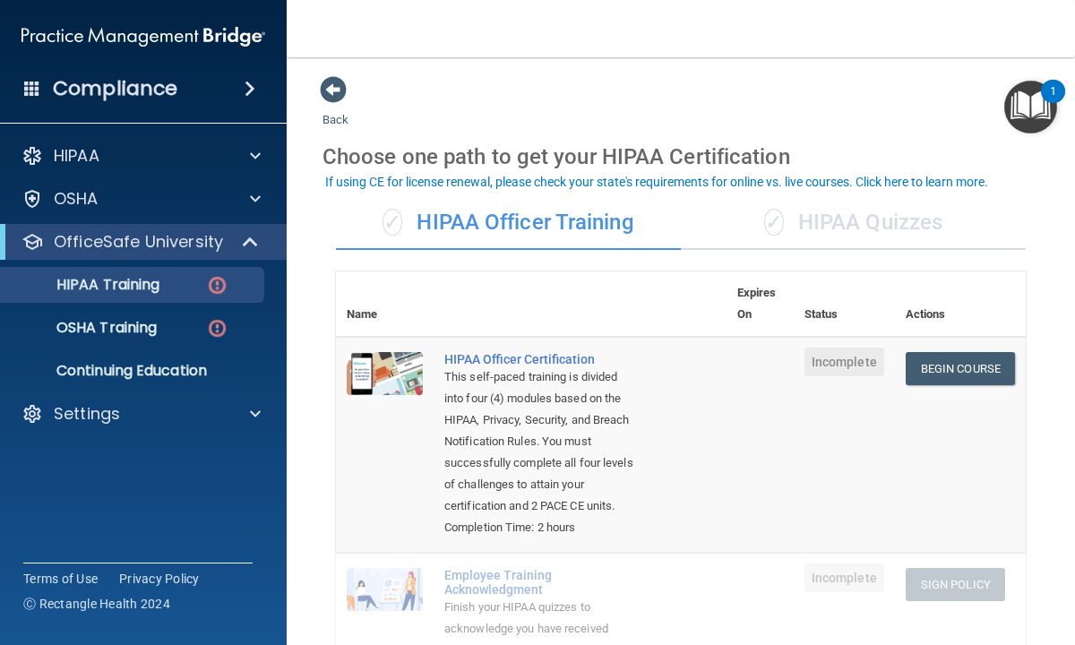
click at [384, 591] on img at bounding box center [385, 589] width 76 height 43
click at [383, 589] on img at bounding box center [385, 589] width 76 height 43
click at [312, 603] on main "Back Choose one path to get your HIPAA Certification ✓ HIPAA Officer Training ✓…" at bounding box center [681, 351] width 788 height 588
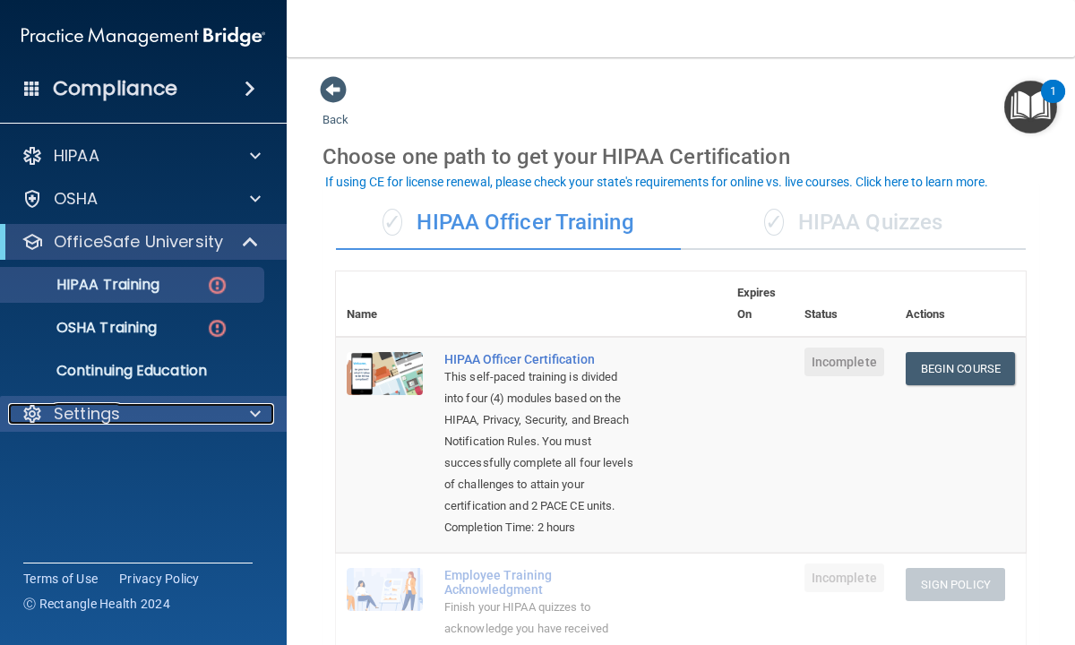
click at [257, 417] on span at bounding box center [255, 413] width 11 height 21
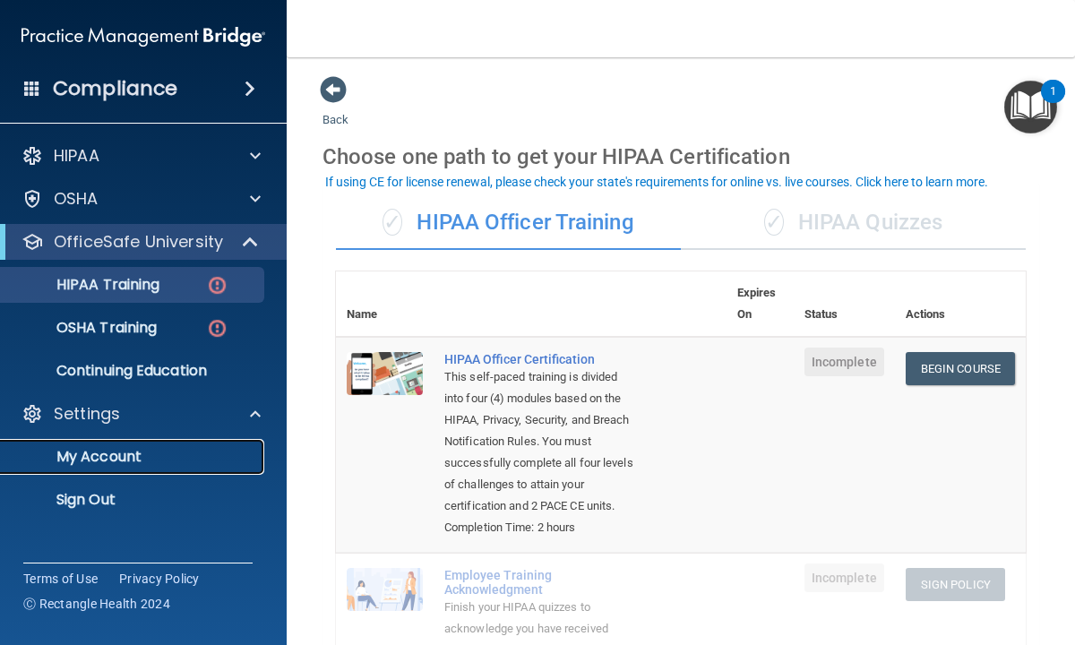
click at [112, 459] on p "My Account" at bounding box center [134, 457] width 245 height 18
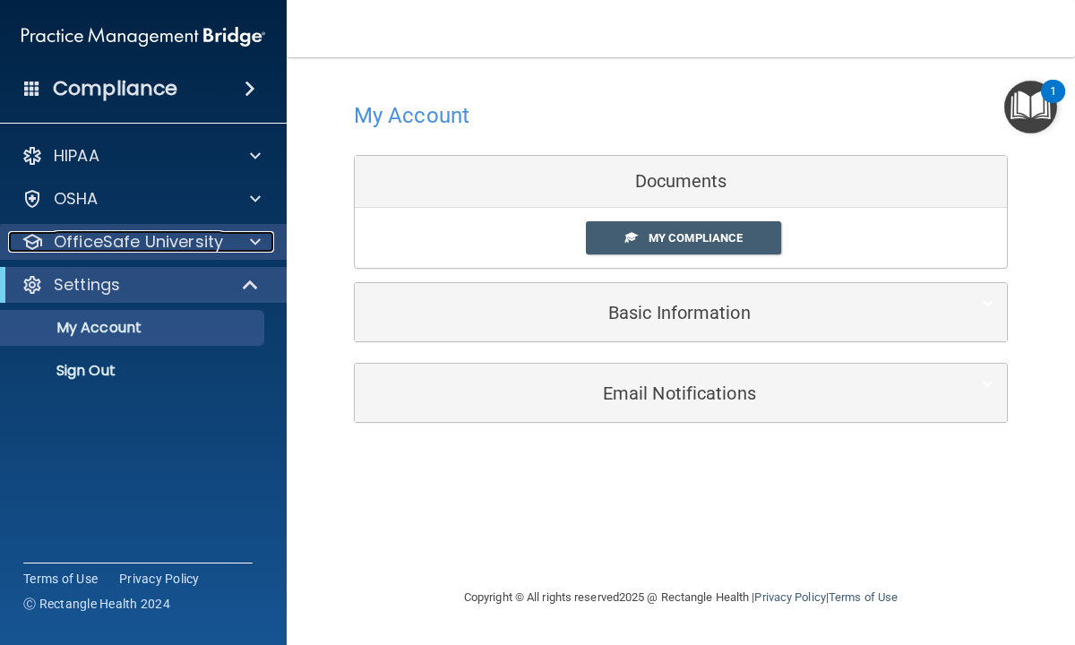
click at [185, 248] on p "OfficeSafe University" at bounding box center [138, 241] width 169 height 21
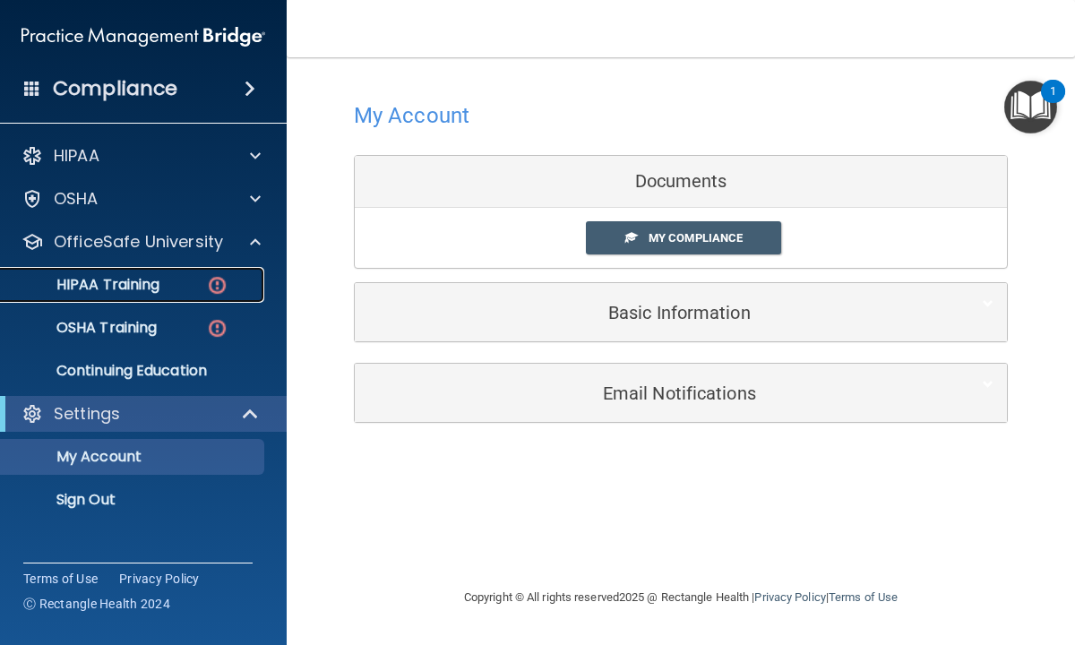
click at [133, 288] on p "HIPAA Training" at bounding box center [86, 285] width 148 height 18
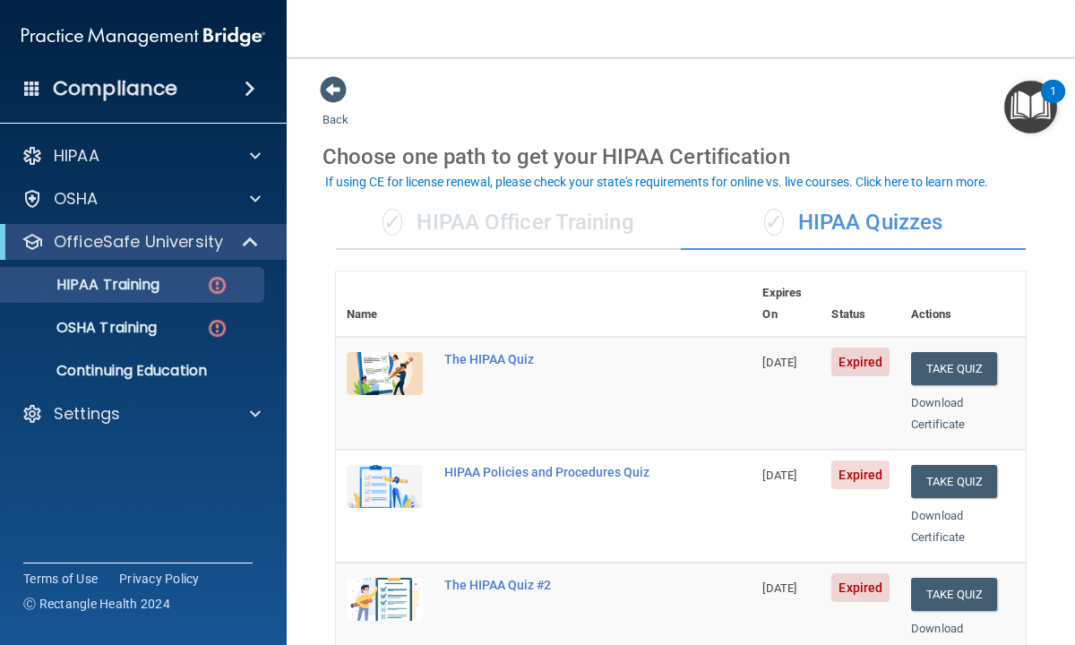
click at [304, 403] on main "Back Choose one path to get your HIPAA Certification ✓ HIPAA Officer Training ✓…" at bounding box center [681, 351] width 788 height 588
click at [946, 352] on button "Take Quiz" at bounding box center [954, 368] width 86 height 33
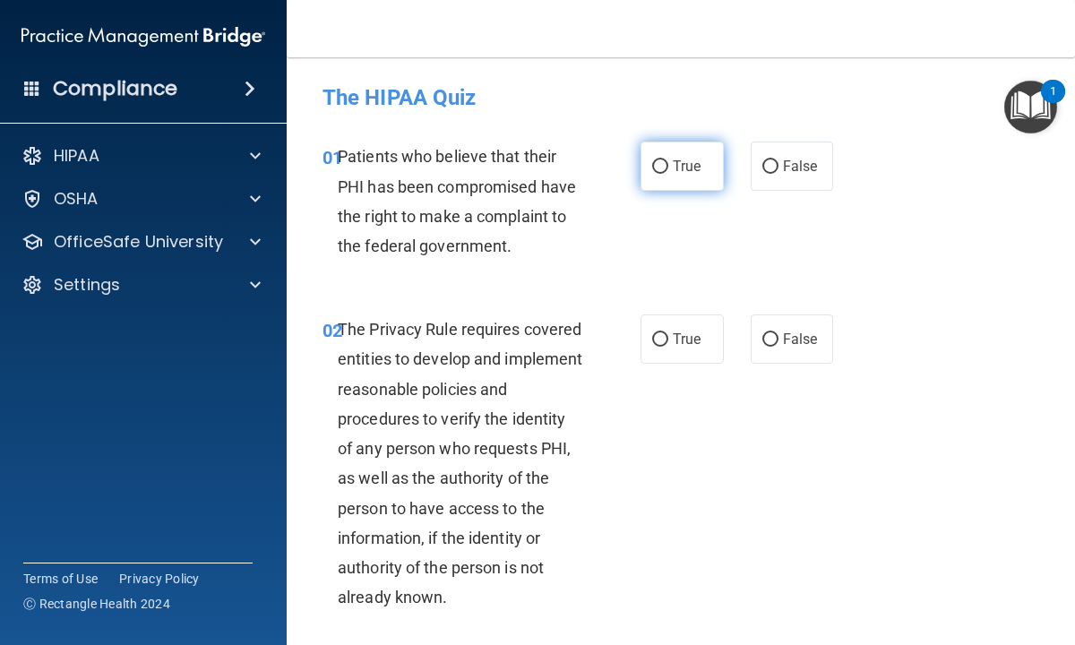
click at [659, 168] on input "True" at bounding box center [660, 166] width 16 height 13
radio input "true"
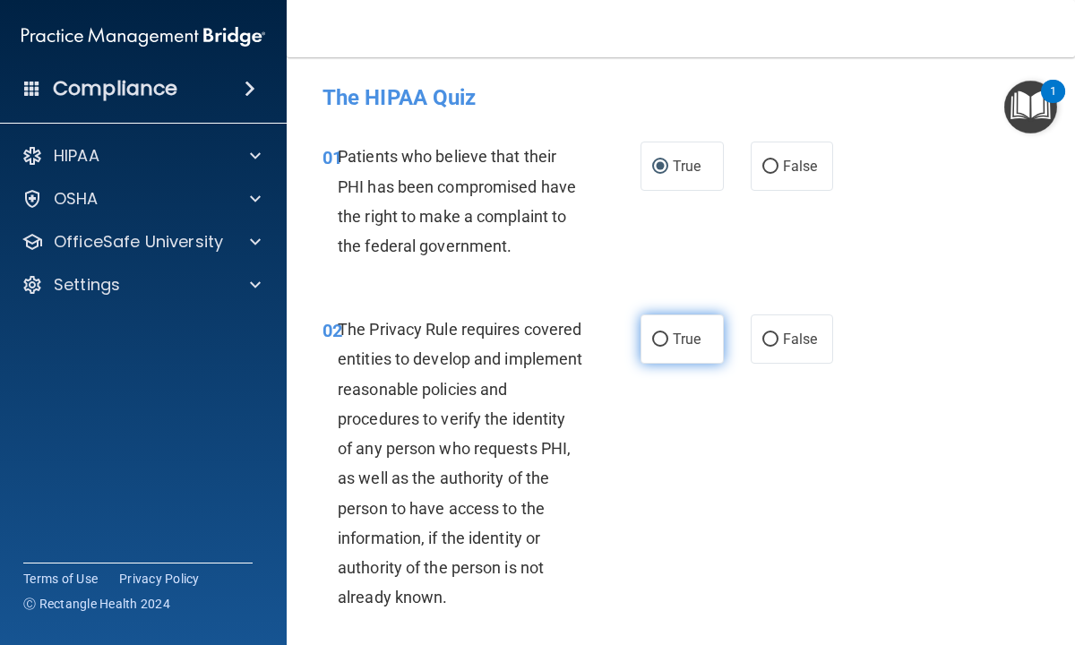
click at [660, 333] on input "True" at bounding box center [660, 339] width 16 height 13
radio input "true"
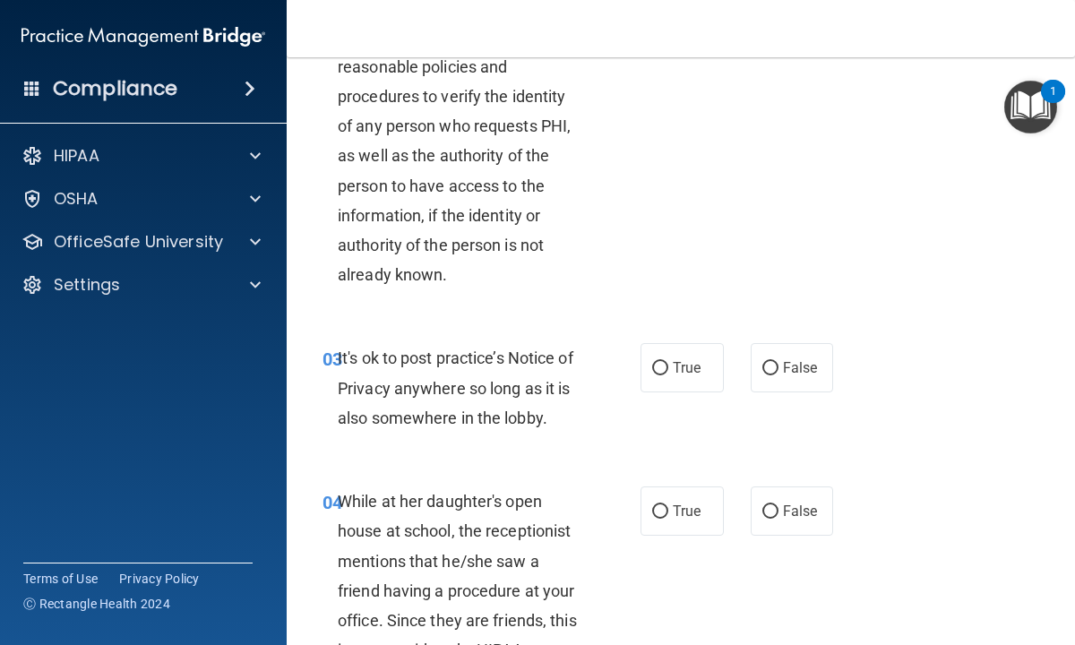
scroll to position [358, 0]
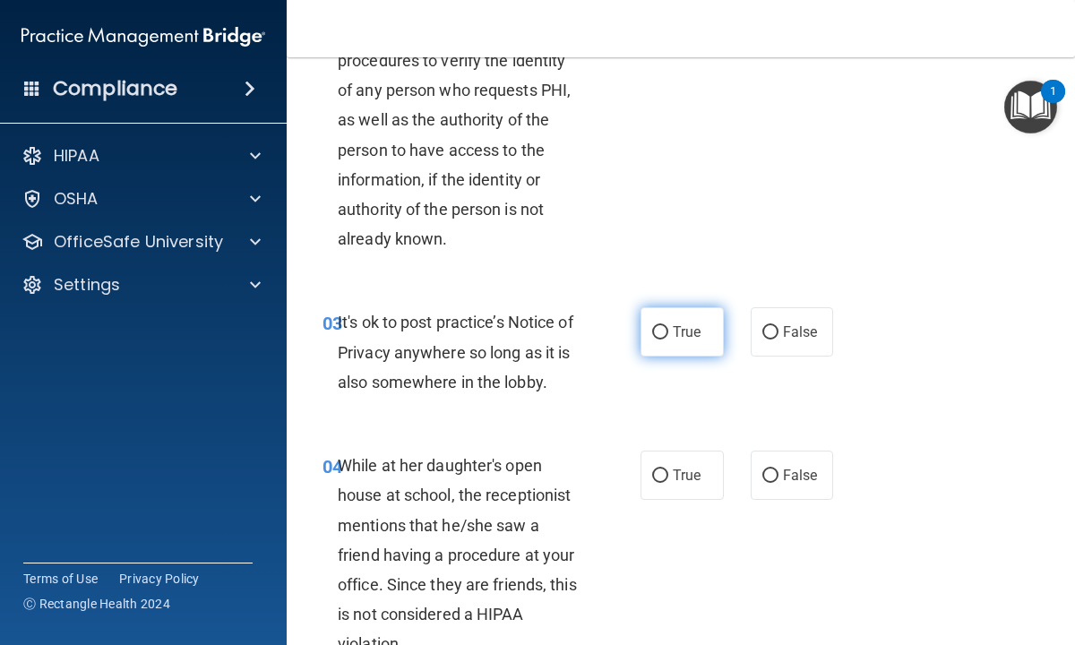
click at [659, 331] on input "True" at bounding box center [660, 332] width 16 height 13
radio input "true"
click at [606, 547] on div "04 While at her daughter's open house at school, the receptionist mentions that…" at bounding box center [482, 560] width 372 height 218
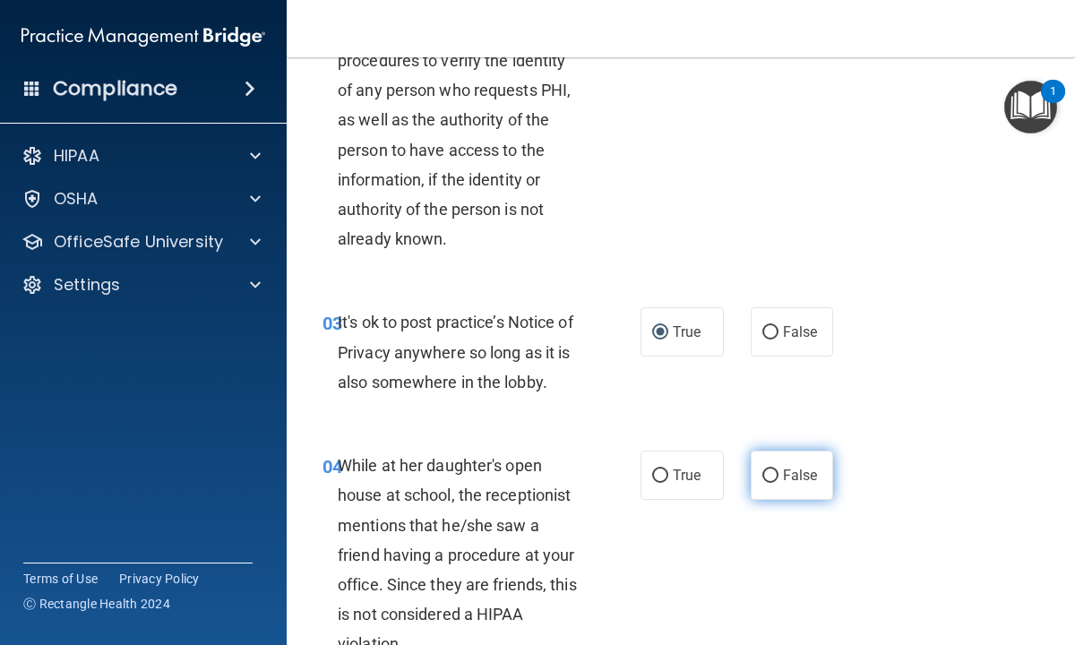
click at [776, 477] on input "False" at bounding box center [770, 475] width 16 height 13
radio input "true"
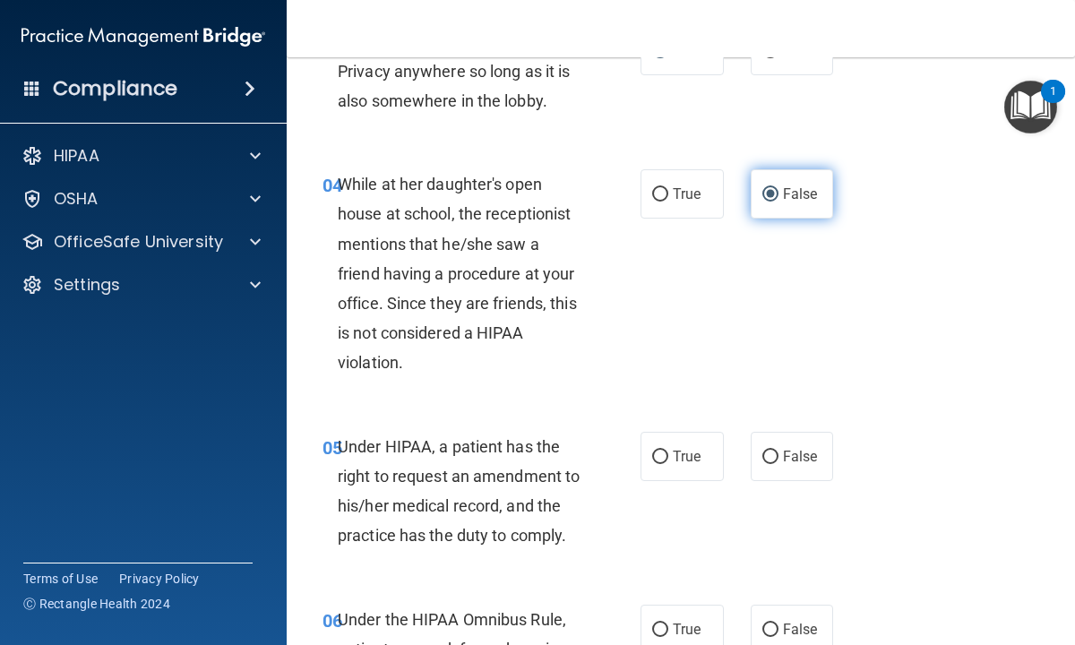
scroll to position [645, 0]
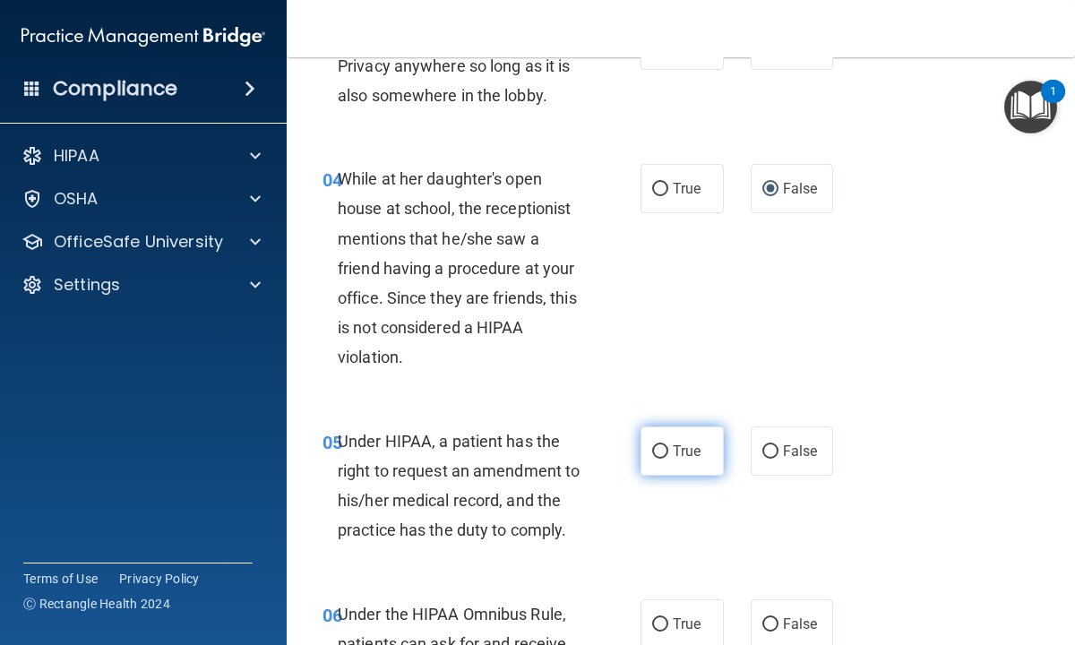
click at [658, 445] on input "True" at bounding box center [660, 451] width 16 height 13
radio input "true"
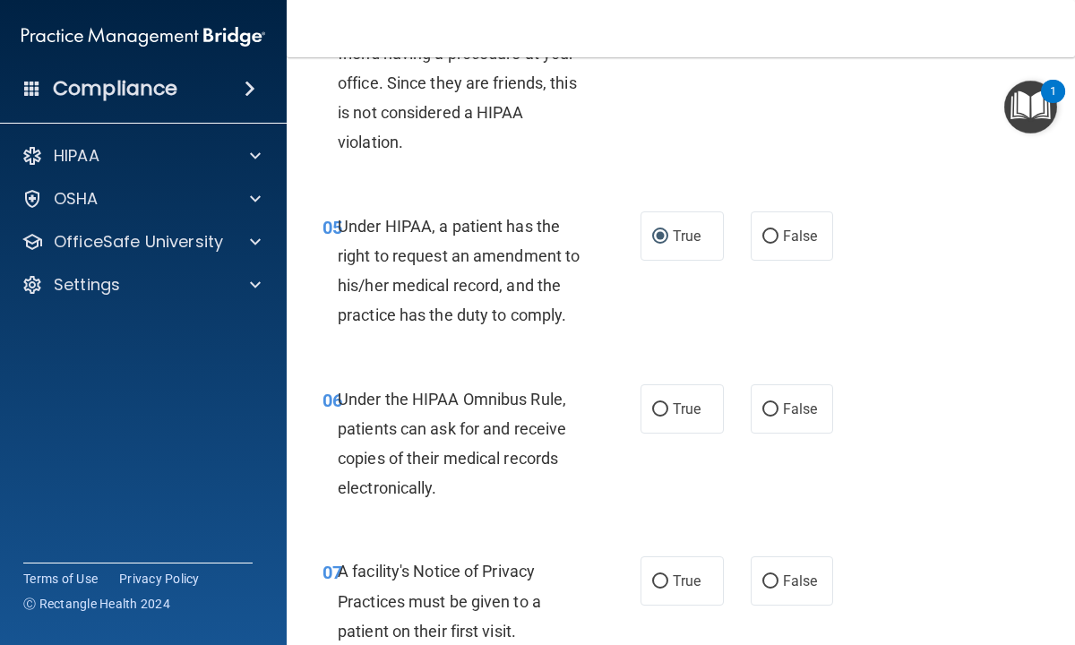
scroll to position [896, 0]
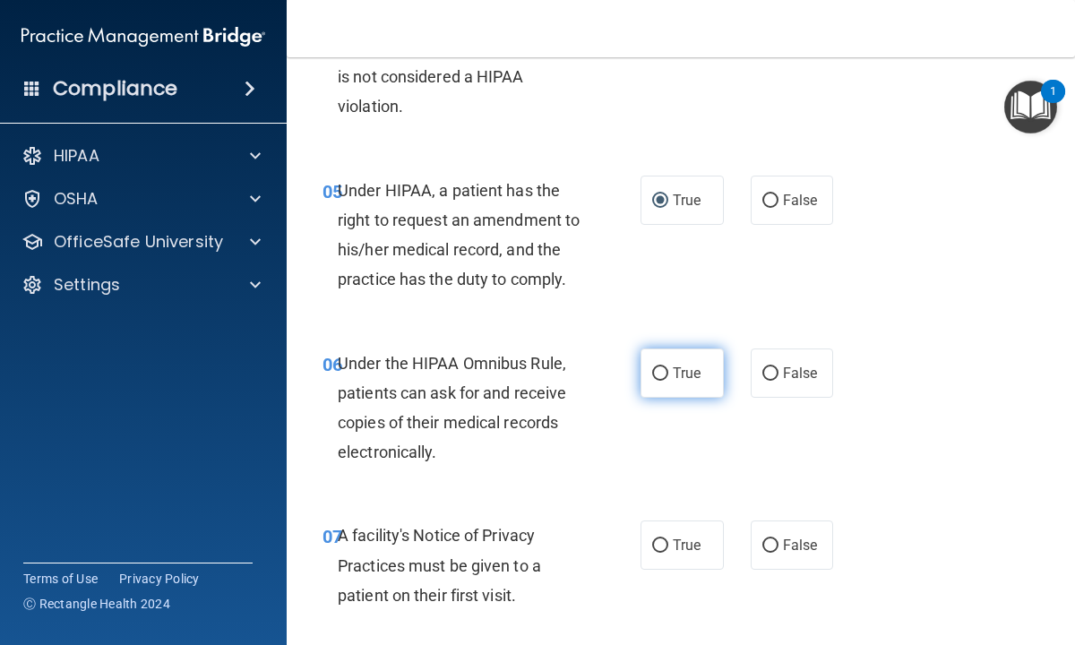
click at [661, 368] on input "True" at bounding box center [660, 373] width 16 height 13
radio input "true"
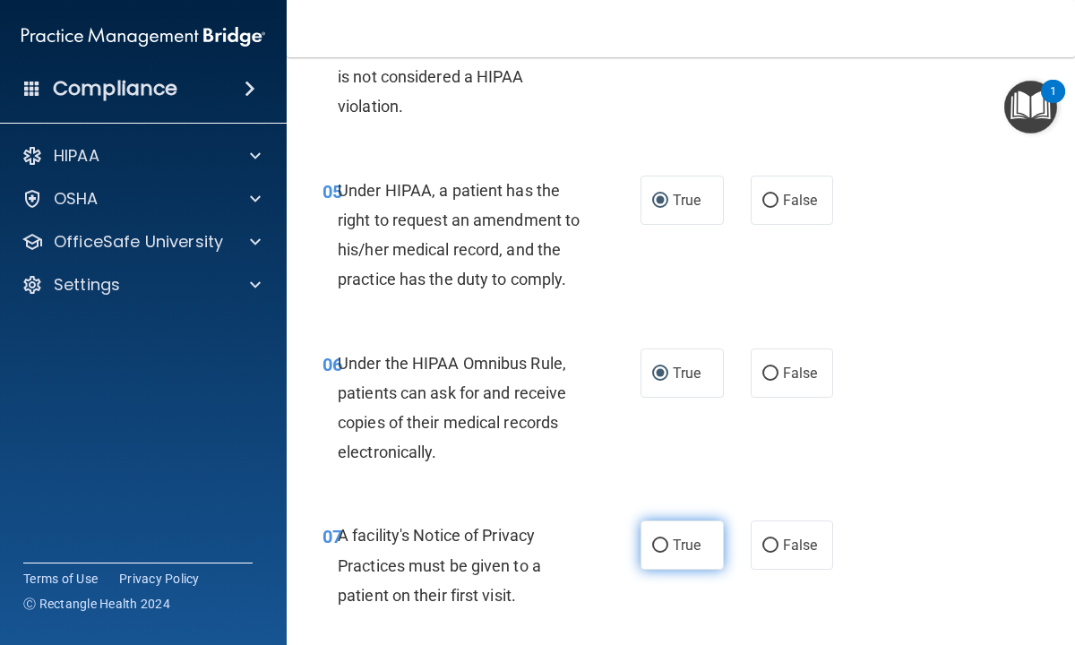
click at [656, 545] on input "True" at bounding box center [660, 545] width 16 height 13
radio input "true"
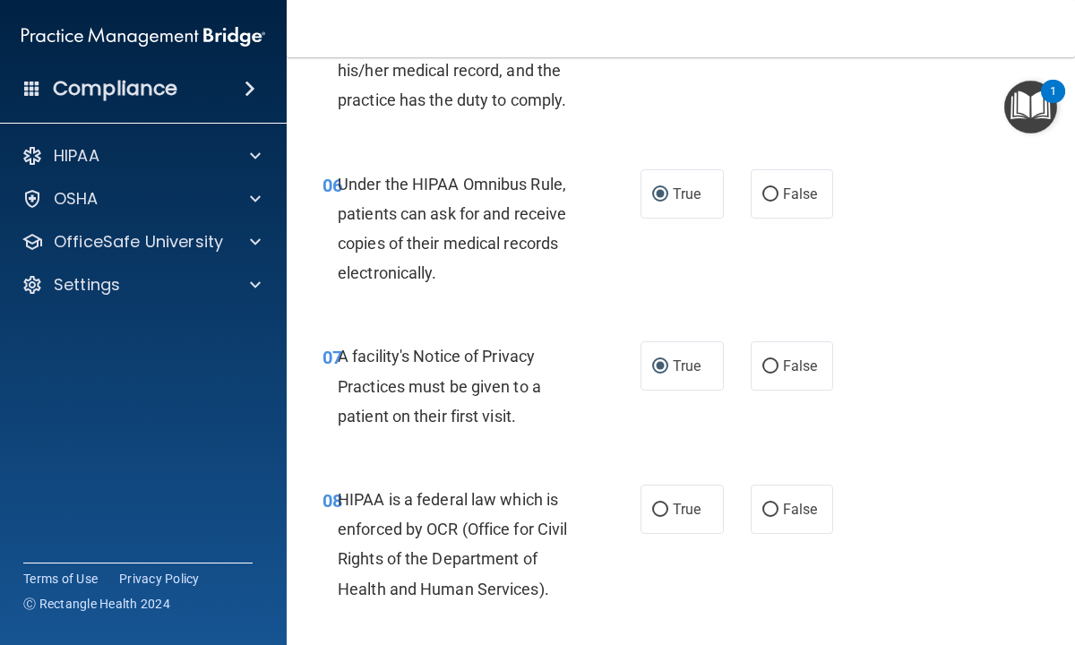
scroll to position [1111, 0]
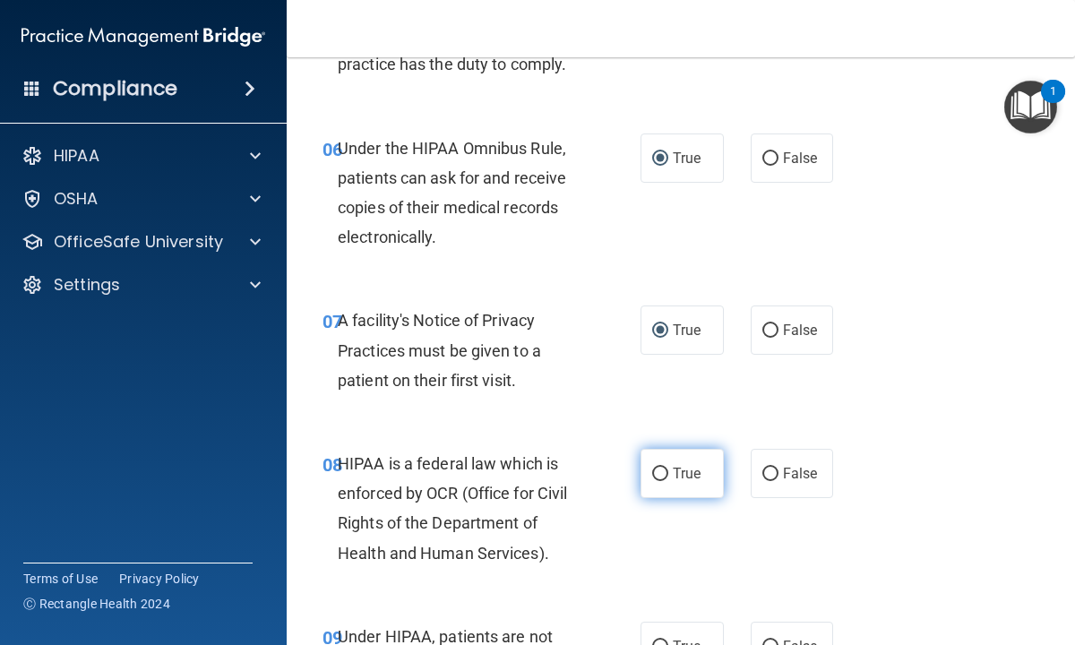
click at [663, 474] on input "True" at bounding box center [660, 474] width 16 height 13
radio input "true"
click at [509, 590] on div "08 HIPAA is a federal law which is enforced by OCR (Office for Civil Rights of …" at bounding box center [680, 512] width 743 height 173
click at [310, 590] on div "08 HIPAA is a federal law which is enforced by OCR (Office for Civil Rights of …" at bounding box center [680, 512] width 743 height 173
click at [907, 537] on div "08 HIPAA is a federal law which is enforced by OCR (Office for Civil Rights of …" at bounding box center [680, 512] width 743 height 173
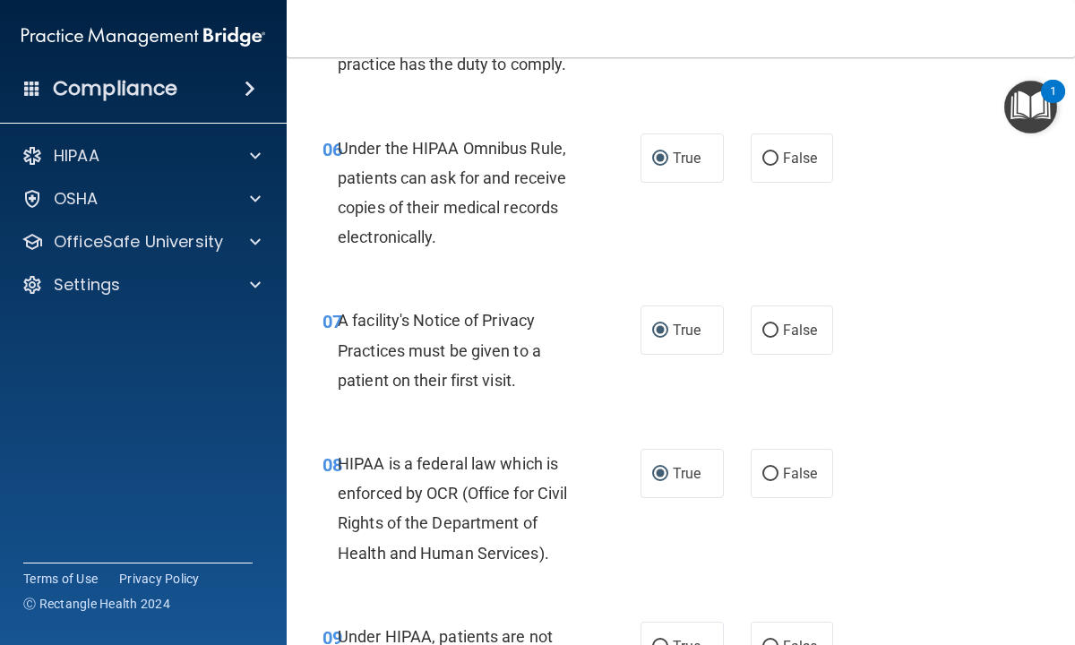
click at [643, 539] on div "08 HIPAA is a federal law which is enforced by OCR (Office for Civil Rights of …" at bounding box center [482, 513] width 372 height 128
click at [599, 537] on div "08 HIPAA is a federal law which is enforced by OCR (Office for Civil Rights of …" at bounding box center [482, 513] width 372 height 128
click at [306, 583] on main "- The HIPAA Quiz This quiz doesn’t expire until [DATE]. Are you sure you want t…" at bounding box center [681, 351] width 788 height 588
click at [880, 542] on div "08 HIPAA is a federal law which is enforced by OCR (Office for Civil Rights of …" at bounding box center [680, 512] width 743 height 173
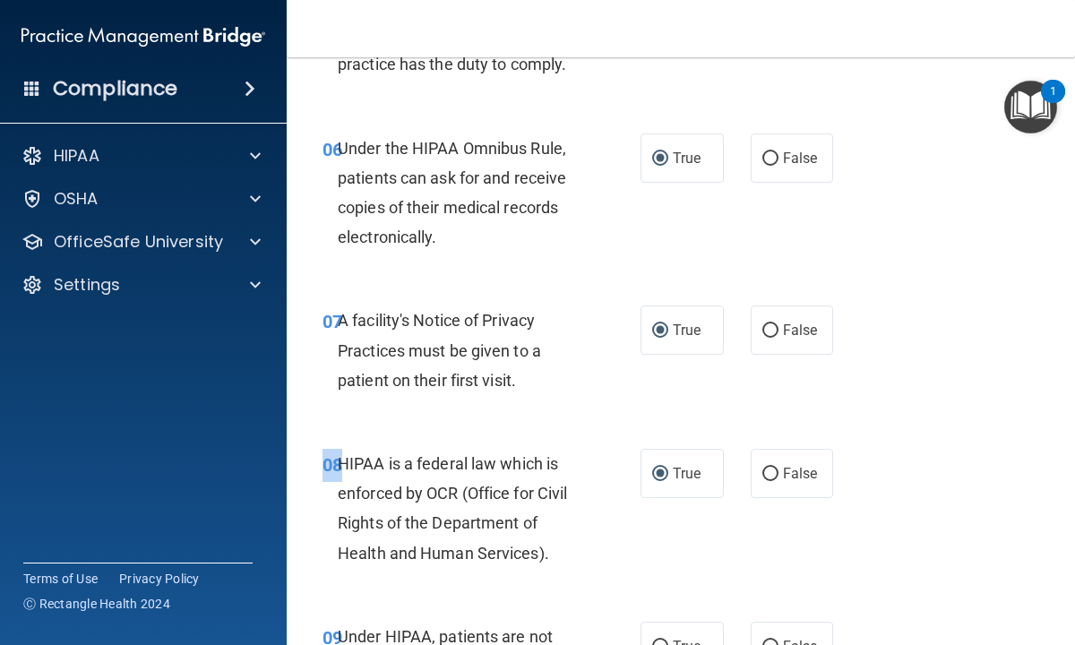
click at [880, 542] on div "08 HIPAA is a federal law which is enforced by OCR (Office for Civil Rights of …" at bounding box center [680, 512] width 743 height 173
click at [311, 569] on div "08 HIPAA is a federal law which is enforced by OCR (Office for Civil Rights of …" at bounding box center [482, 513] width 372 height 128
drag, startPoint x: 311, startPoint y: 569, endPoint x: 429, endPoint y: 569, distance: 118.2
click at [421, 570] on div "08 HIPAA is a federal law which is enforced by OCR (Office for Civil Rights of …" at bounding box center [482, 513] width 372 height 128
click at [681, 530] on div "08 HIPAA is a federal law which is enforced by OCR (Office for Civil Rights of …" at bounding box center [680, 512] width 743 height 173
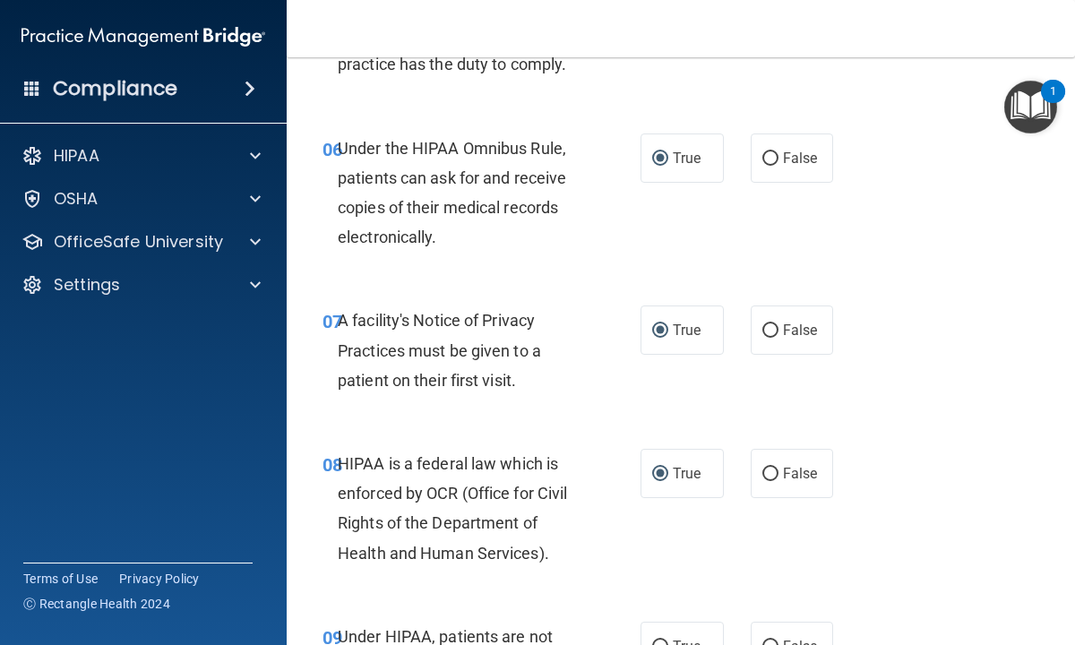
click at [681, 528] on div "08 HIPAA is a federal law which is enforced by OCR (Office for Civil Rights of …" at bounding box center [680, 512] width 743 height 173
click at [680, 527] on div "08 HIPAA is a federal law which is enforced by OCR (Office for Civil Rights of …" at bounding box center [680, 512] width 743 height 173
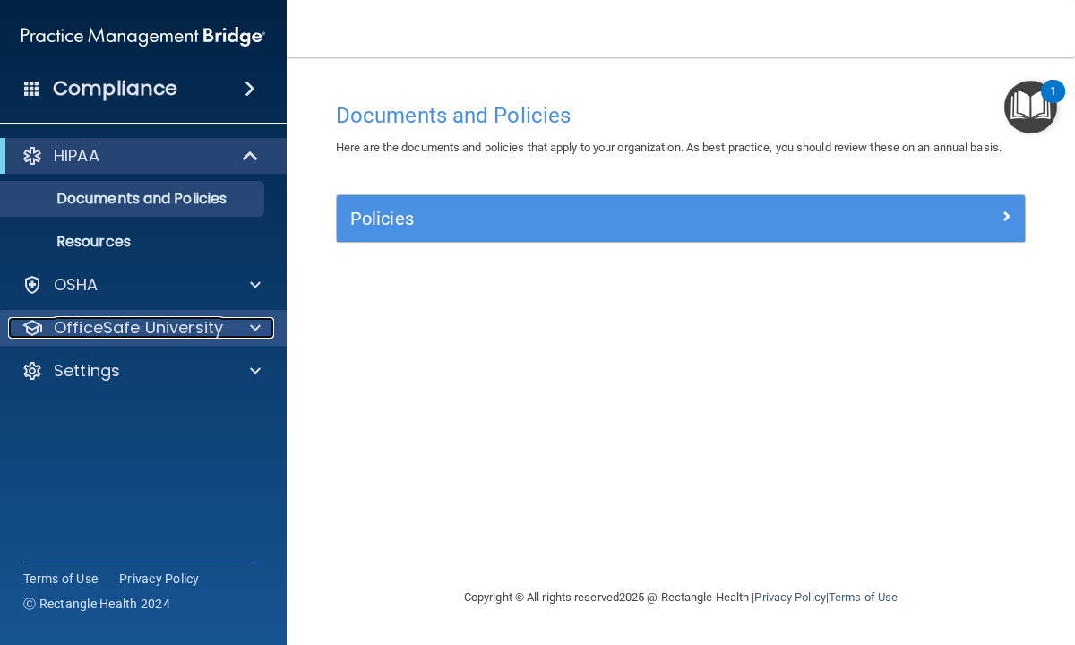
click at [193, 325] on p "OfficeSafe University" at bounding box center [138, 327] width 169 height 21
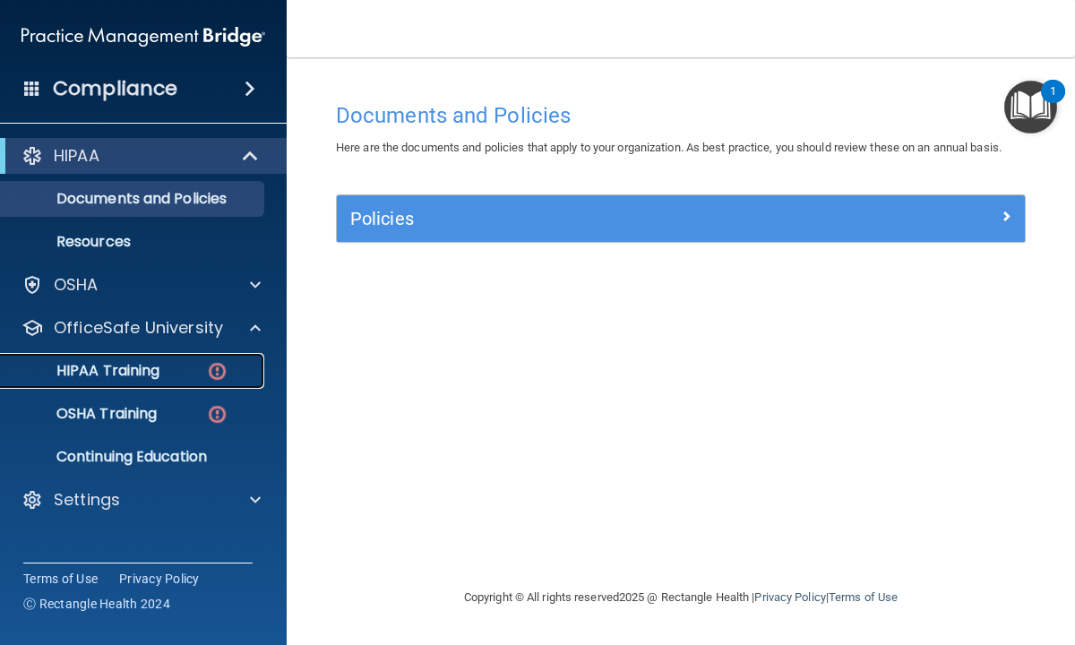
click at [142, 376] on p "HIPAA Training" at bounding box center [86, 371] width 148 height 18
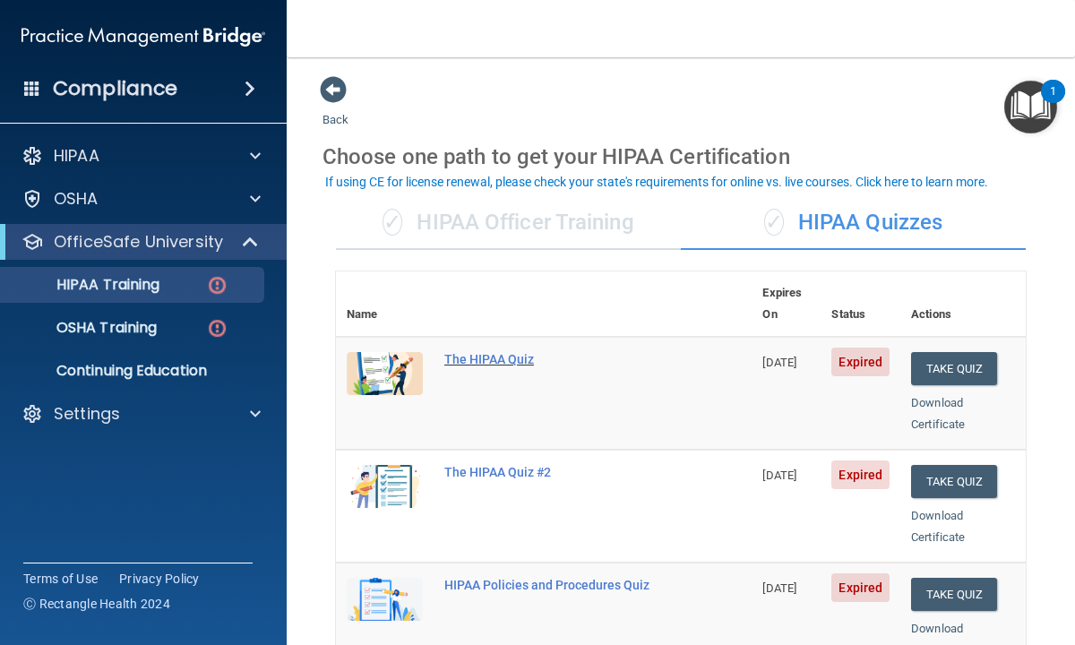
click at [500, 352] on div "The HIPAA Quiz" at bounding box center [553, 359] width 218 height 14
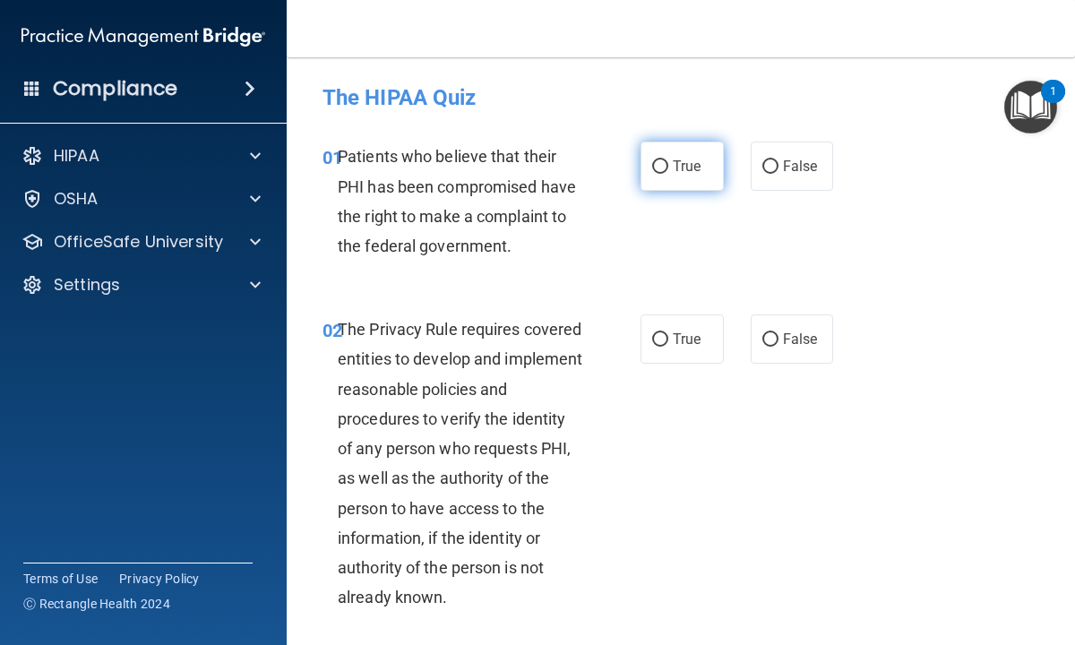
click at [661, 169] on input "True" at bounding box center [660, 166] width 16 height 13
radio input "true"
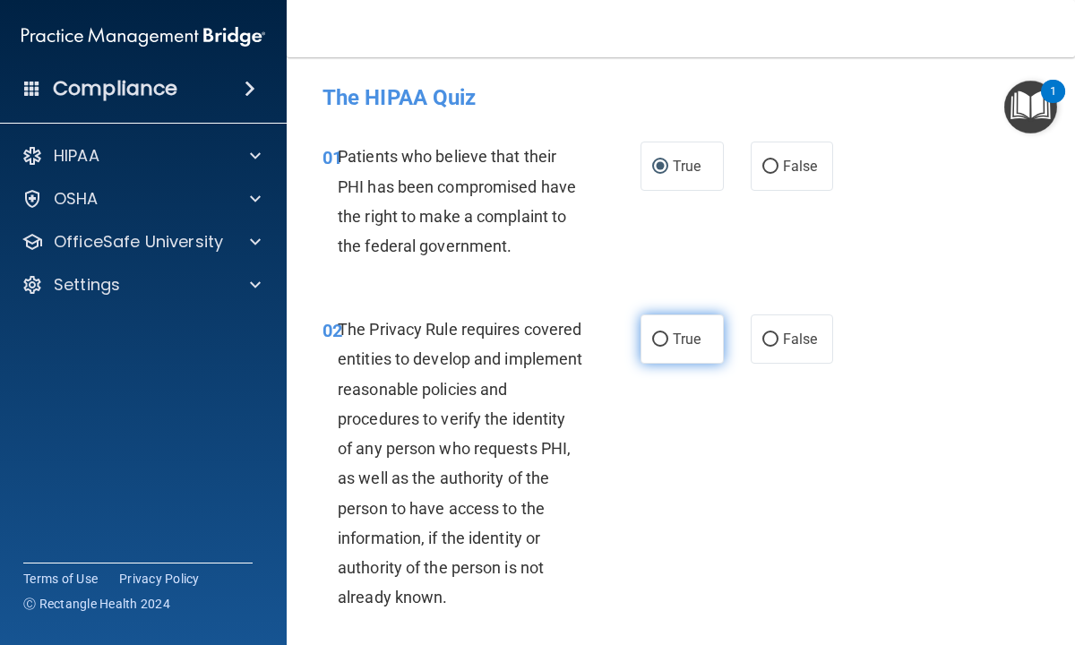
click at [661, 337] on input "True" at bounding box center [660, 339] width 16 height 13
radio input "true"
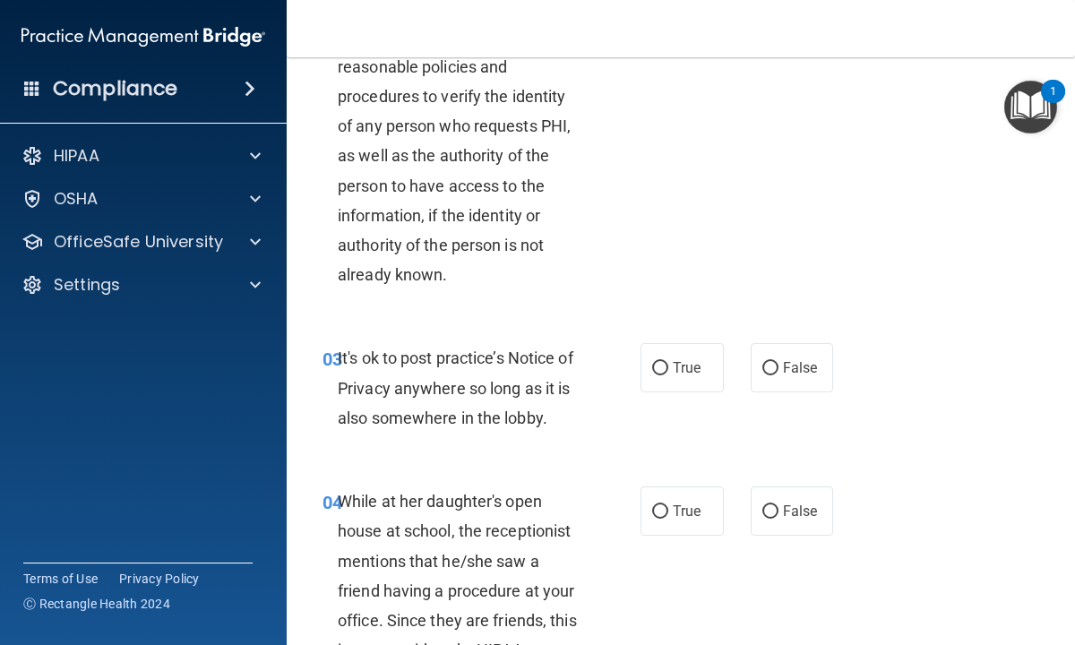
scroll to position [358, 0]
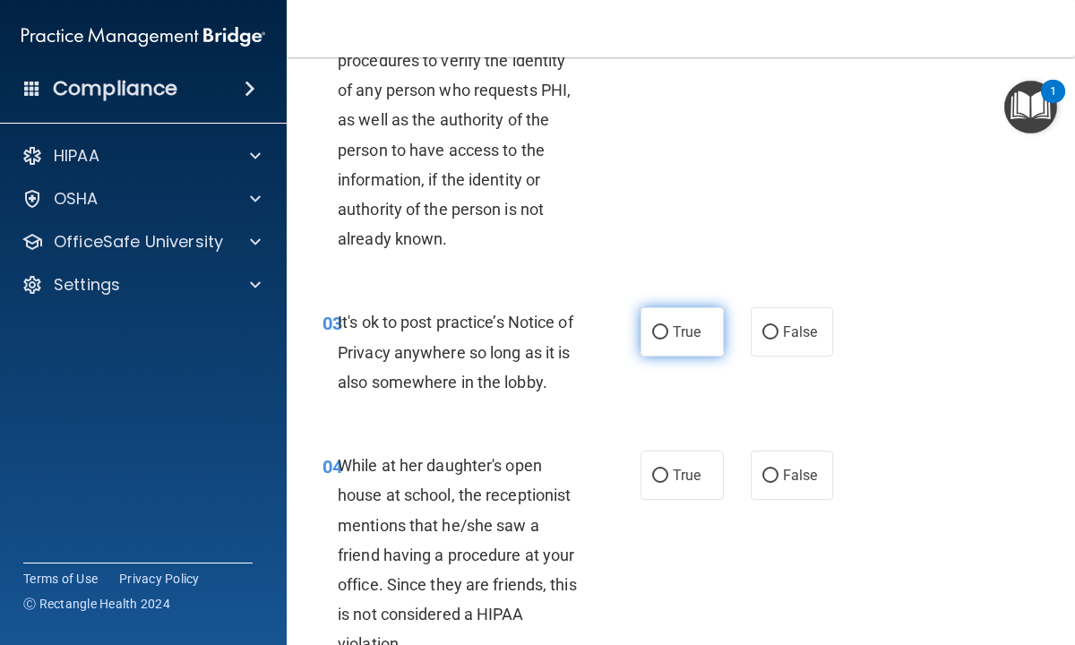
click at [657, 334] on input "True" at bounding box center [660, 332] width 16 height 13
radio input "true"
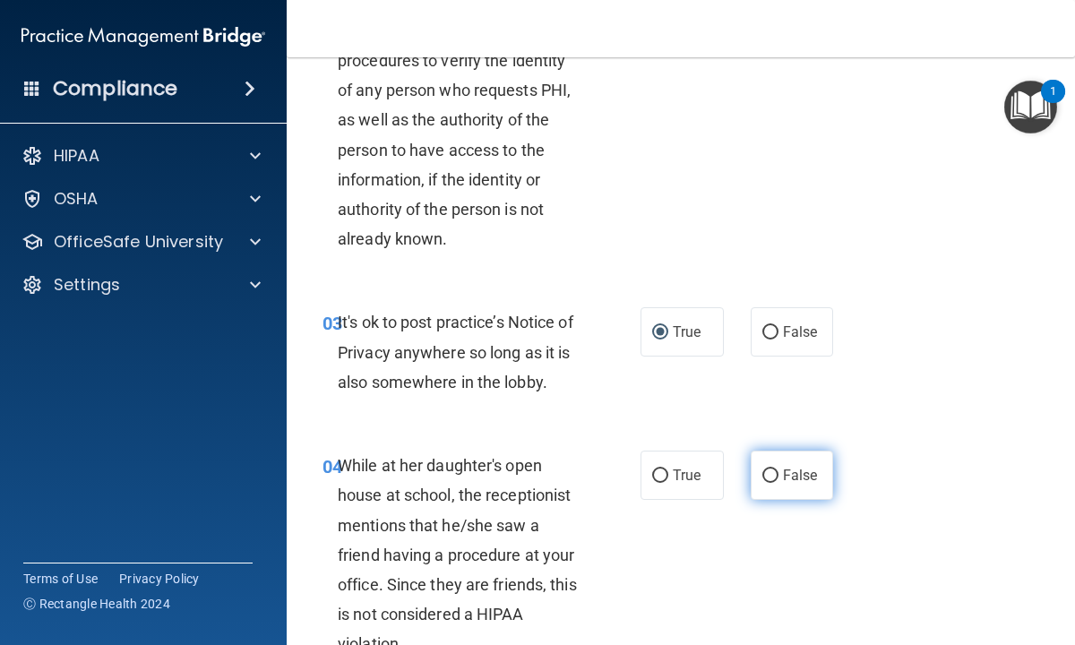
click at [767, 474] on input "False" at bounding box center [770, 475] width 16 height 13
radio input "true"
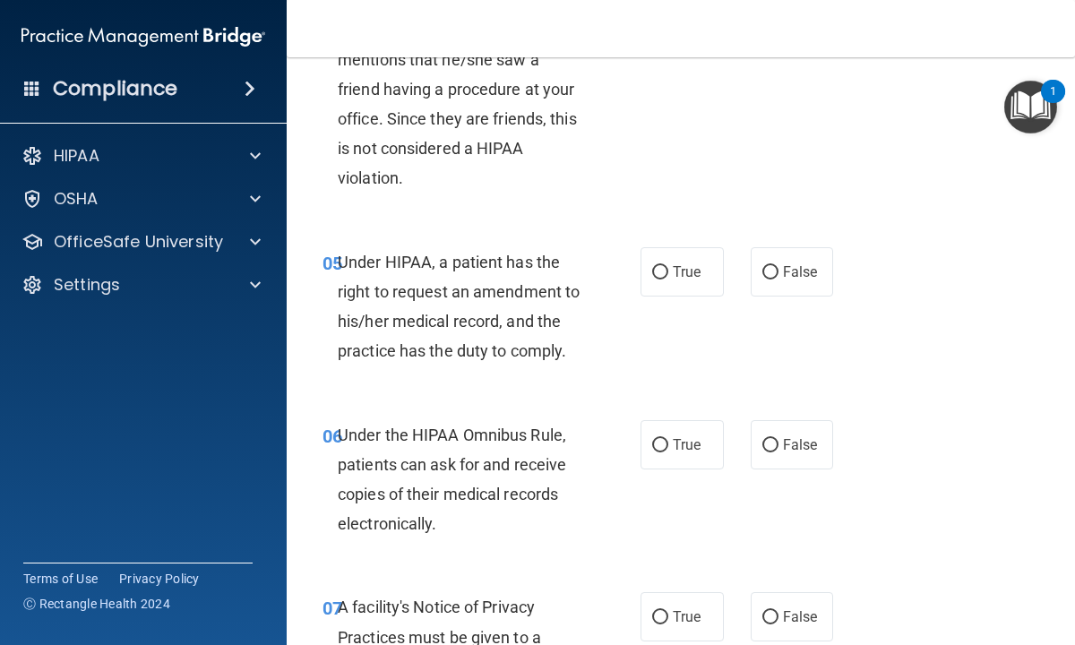
scroll to position [860, 0]
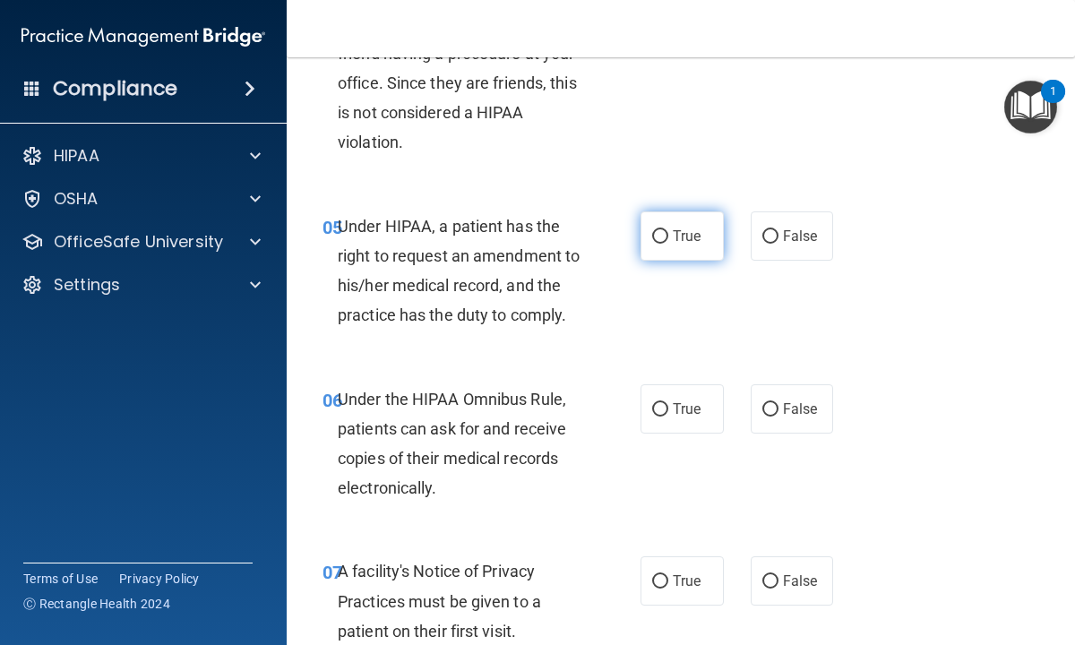
click at [658, 236] on input "True" at bounding box center [660, 236] width 16 height 13
radio input "true"
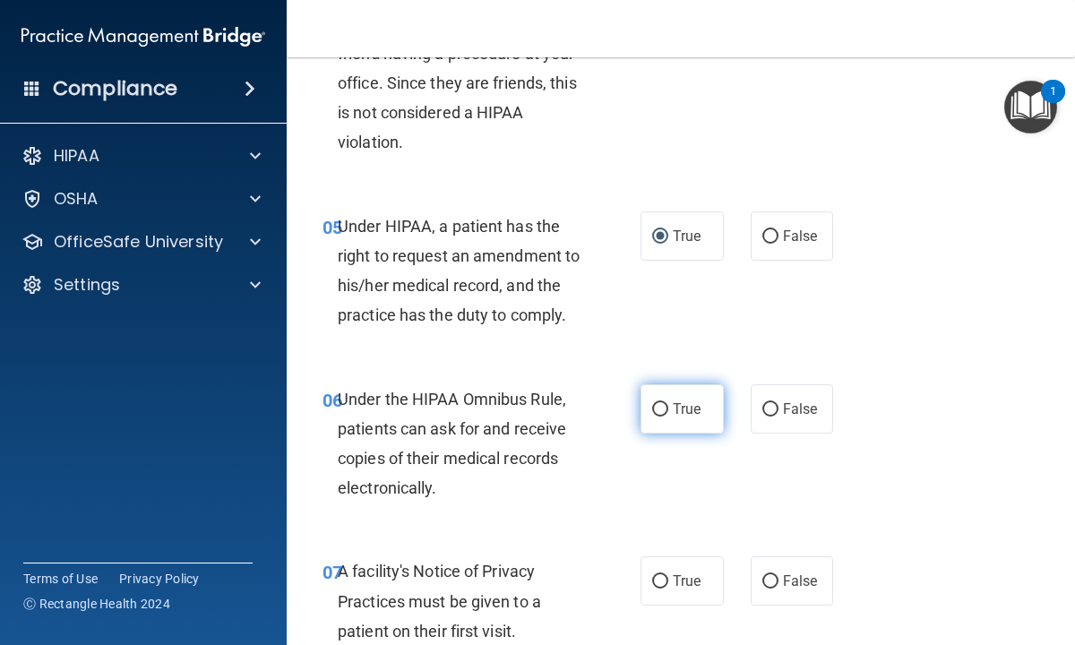
click at [657, 407] on input "True" at bounding box center [660, 409] width 16 height 13
radio input "true"
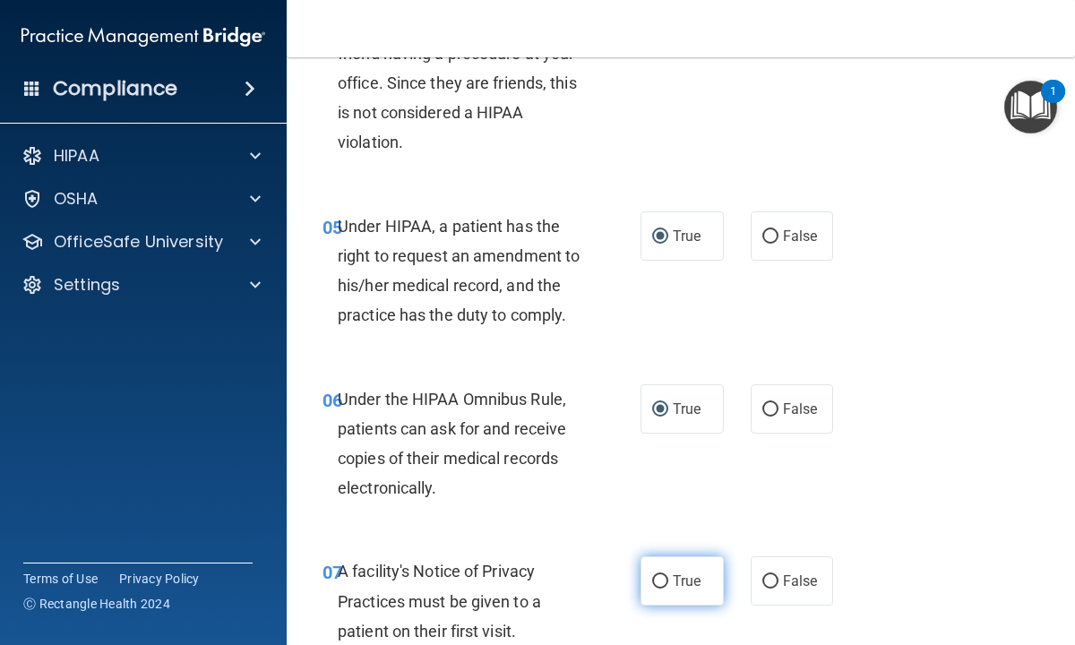
click at [661, 582] on input "True" at bounding box center [660, 581] width 16 height 13
radio input "true"
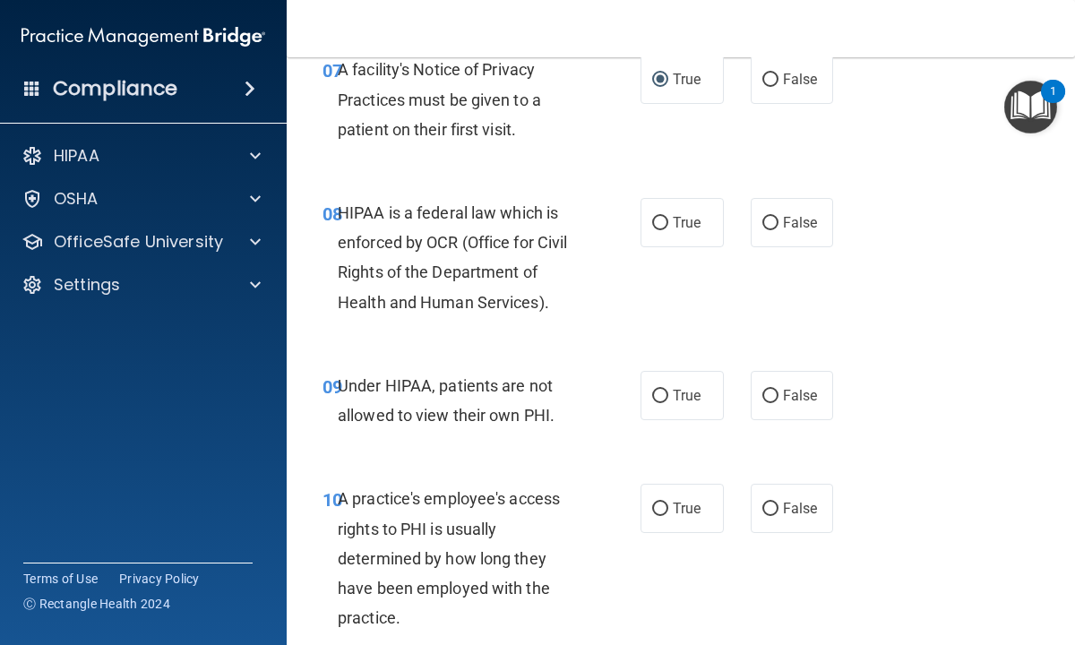
scroll to position [1397, 0]
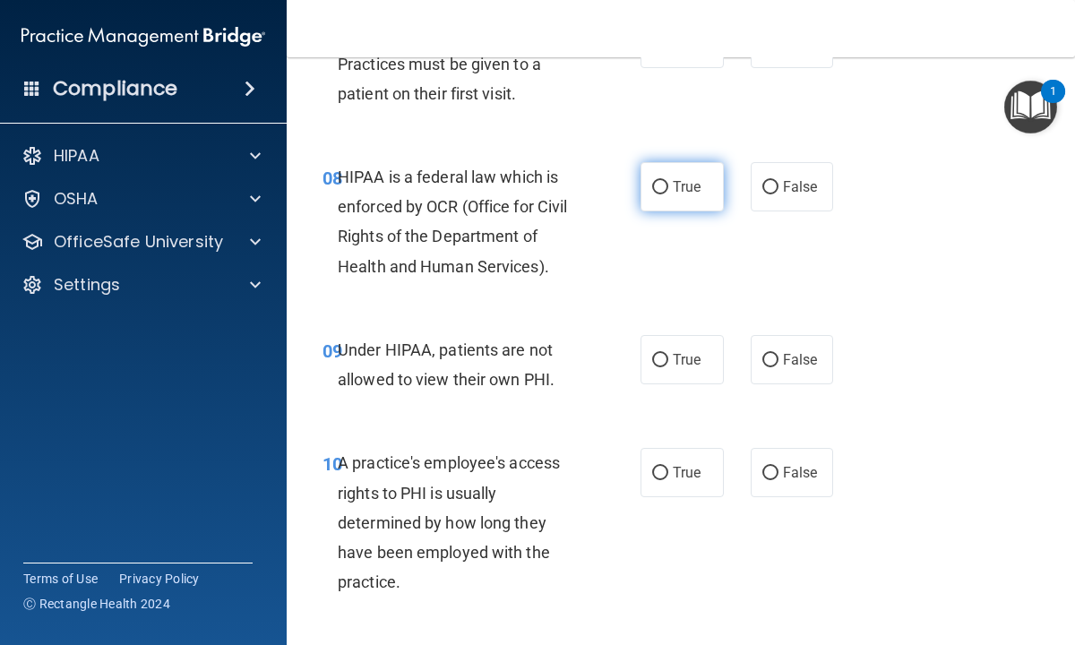
click at [657, 187] on input "True" at bounding box center [660, 187] width 16 height 13
radio input "true"
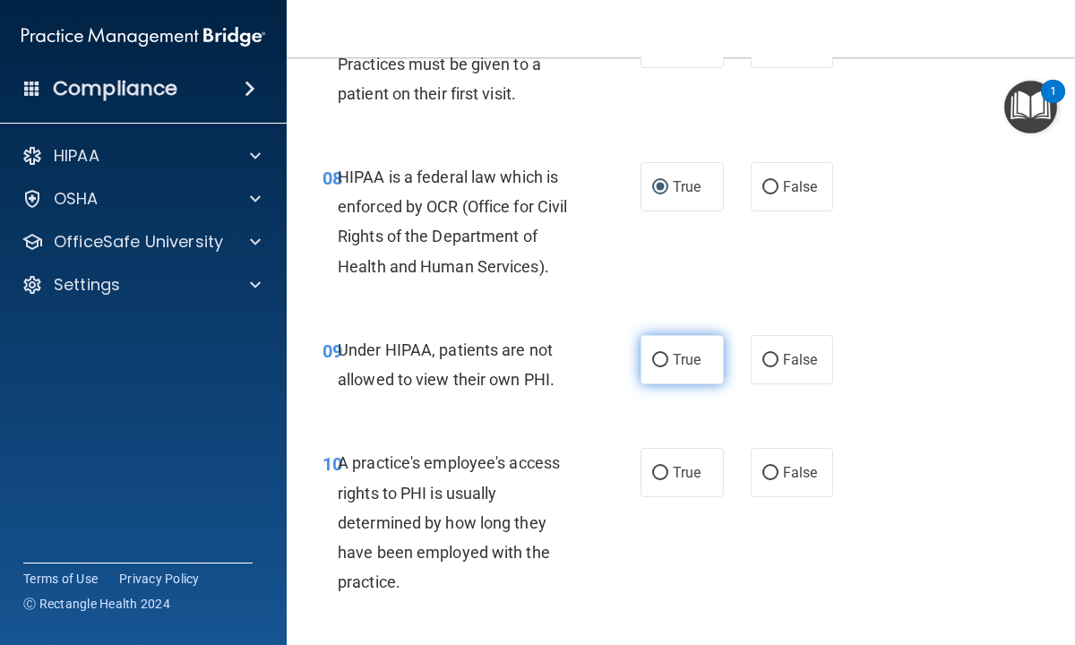
click at [657, 359] on input "True" at bounding box center [660, 360] width 16 height 13
radio input "true"
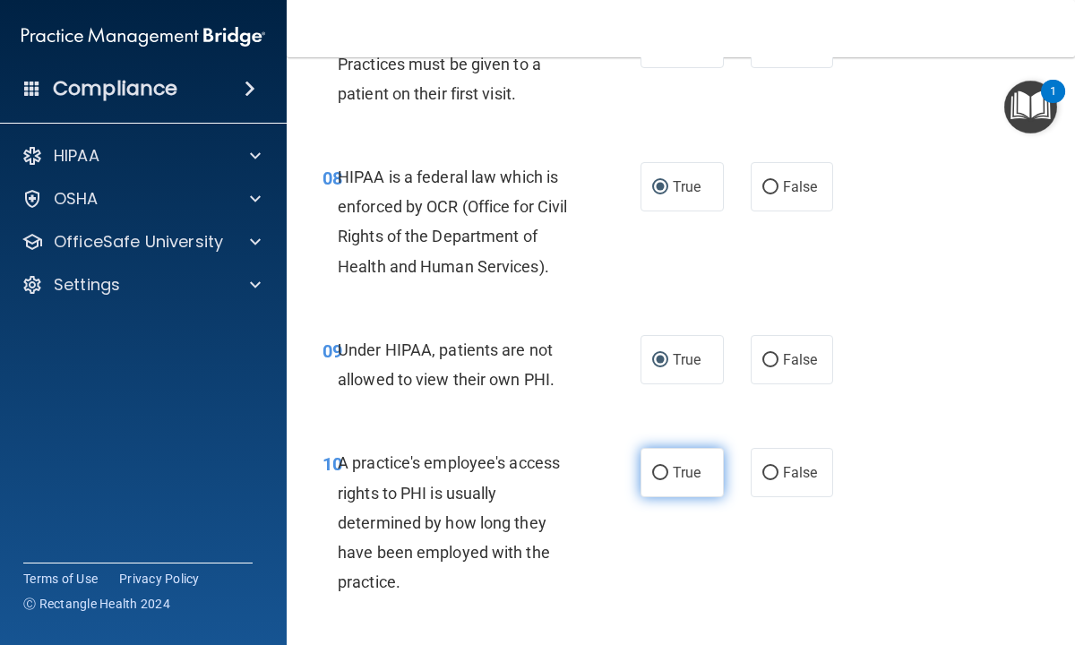
click at [659, 475] on input "True" at bounding box center [660, 473] width 16 height 13
radio input "true"
click at [577, 546] on div "A practice's employee's access rights to PHI is usually determined by how long …" at bounding box center [467, 522] width 259 height 149
click at [602, 517] on div "10 A practice's employee's access rights to PHI is usually determined by how lo…" at bounding box center [482, 527] width 372 height 158
click at [312, 442] on div "10 A practice's employee's access rights to PHI is usually determined by how lo…" at bounding box center [680, 526] width 743 height 202
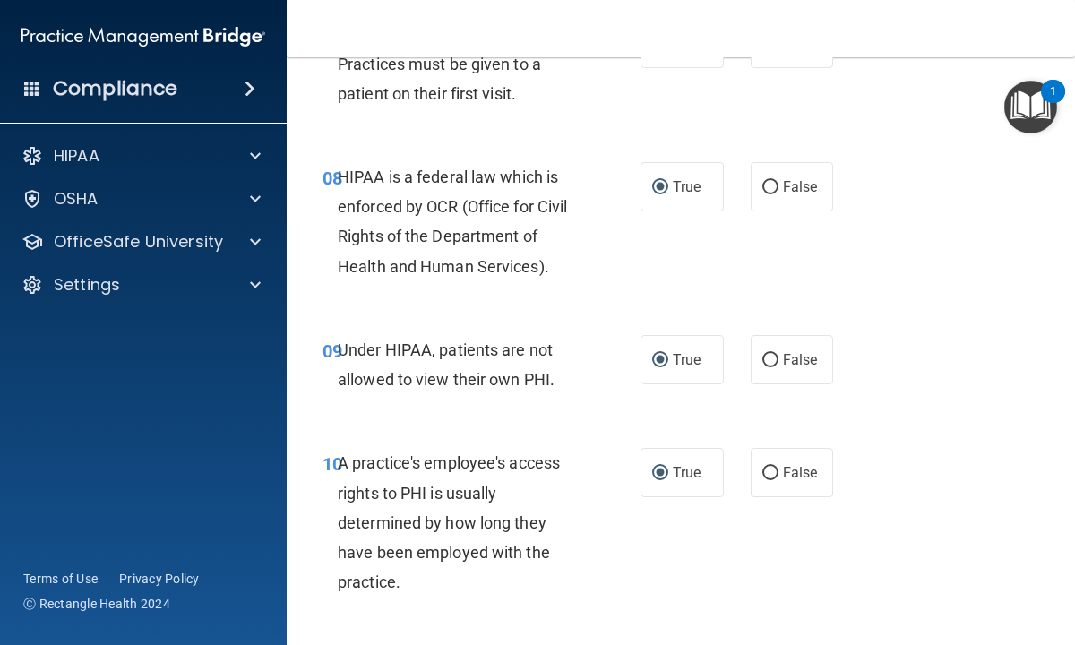
click at [1040, 105] on img "Open Resource Center, 1 new notification" at bounding box center [1030, 107] width 53 height 53
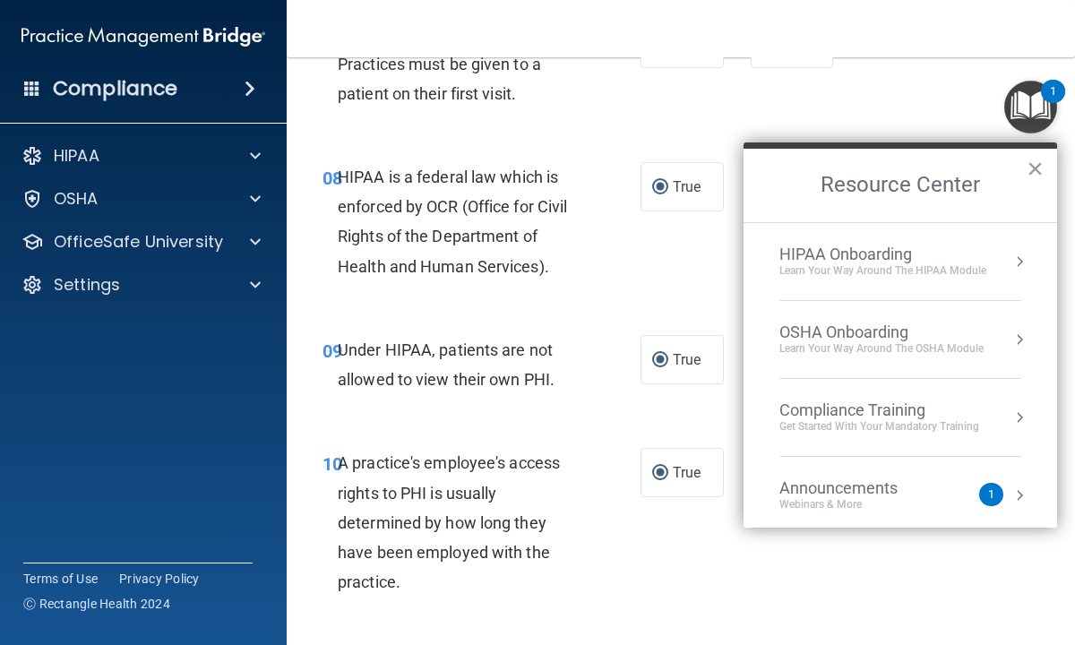
click at [1032, 165] on button "×" at bounding box center [1035, 168] width 17 height 29
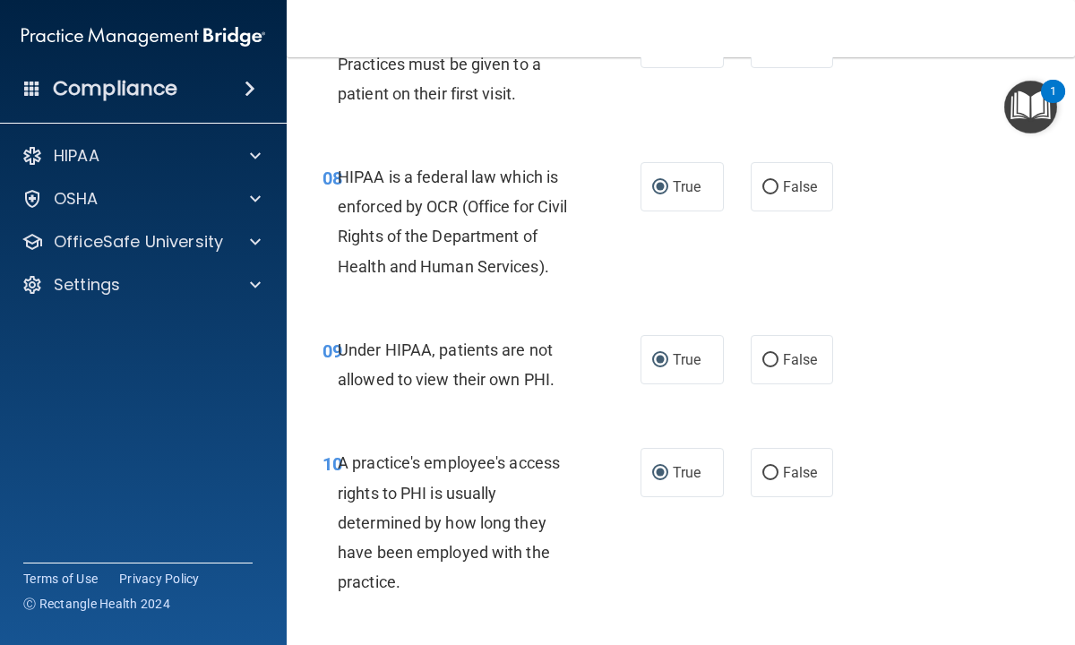
click at [1033, 104] on img "Open Resource Center, 1 new notification" at bounding box center [1030, 107] width 53 height 53
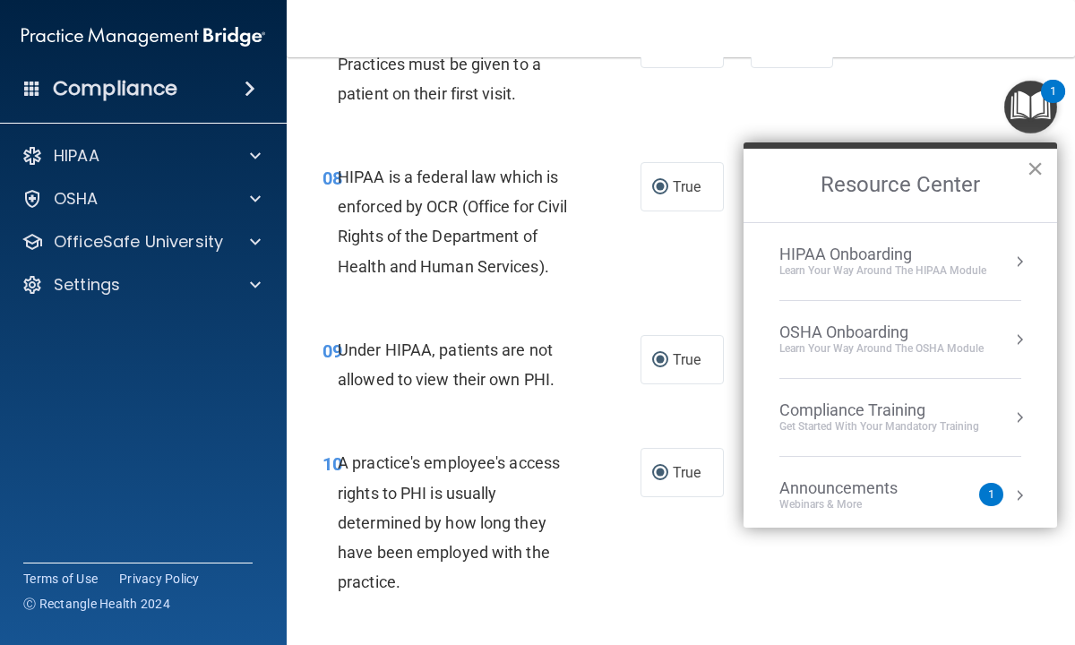
click at [1034, 169] on button "×" at bounding box center [1035, 168] width 17 height 29
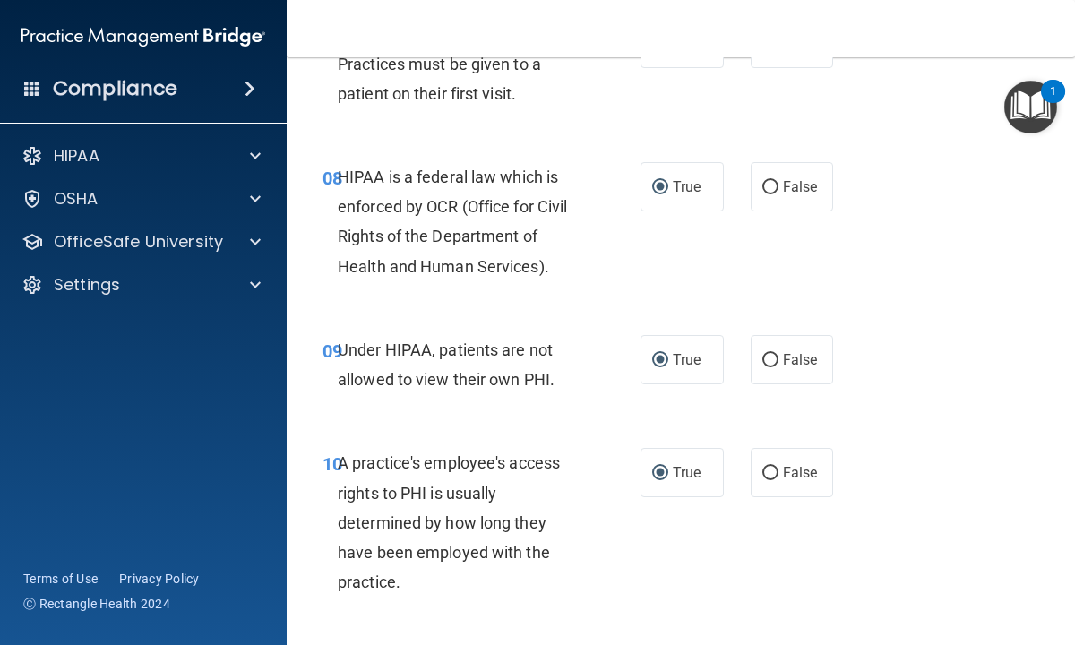
click at [922, 377] on div "09 Under HIPAA, patients are not allowed to view their own PHI. True False" at bounding box center [680, 369] width 743 height 113
drag, startPoint x: 922, startPoint y: 376, endPoint x: 922, endPoint y: 279, distance: 96.7
click at [305, 125] on main "- The HIPAA Quiz This quiz doesn’t expire until 05/20/2023. Are you sure you wa…" at bounding box center [681, 351] width 788 height 588
click at [325, 593] on div "10 A practice's employee's access rights to PHI is usually determined by how lo…" at bounding box center [482, 527] width 372 height 158
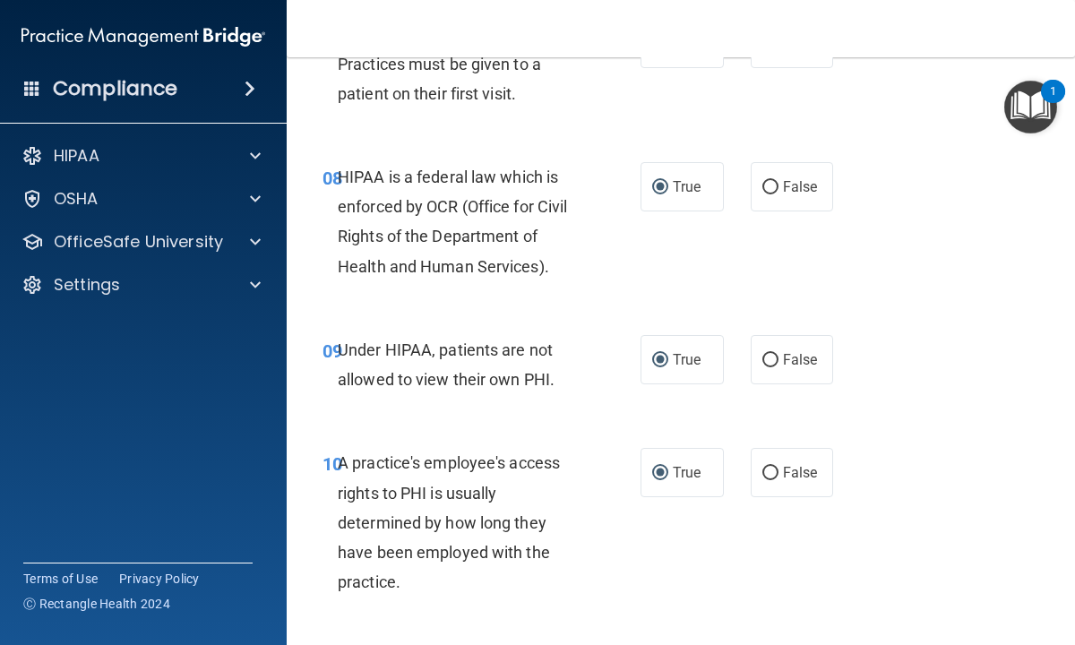
click at [601, 86] on div "07 A facility's Notice of Privacy Practices must be given to a patient on their…" at bounding box center [482, 68] width 372 height 99
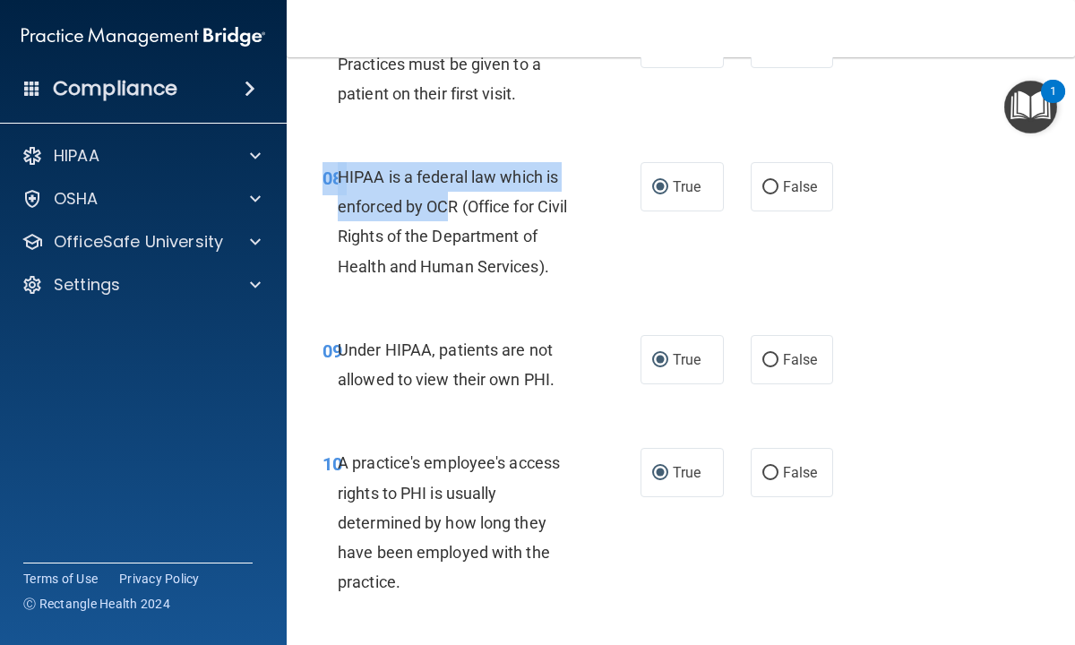
drag, startPoint x: 601, startPoint y: 86, endPoint x: 335, endPoint y: 292, distance: 336.5
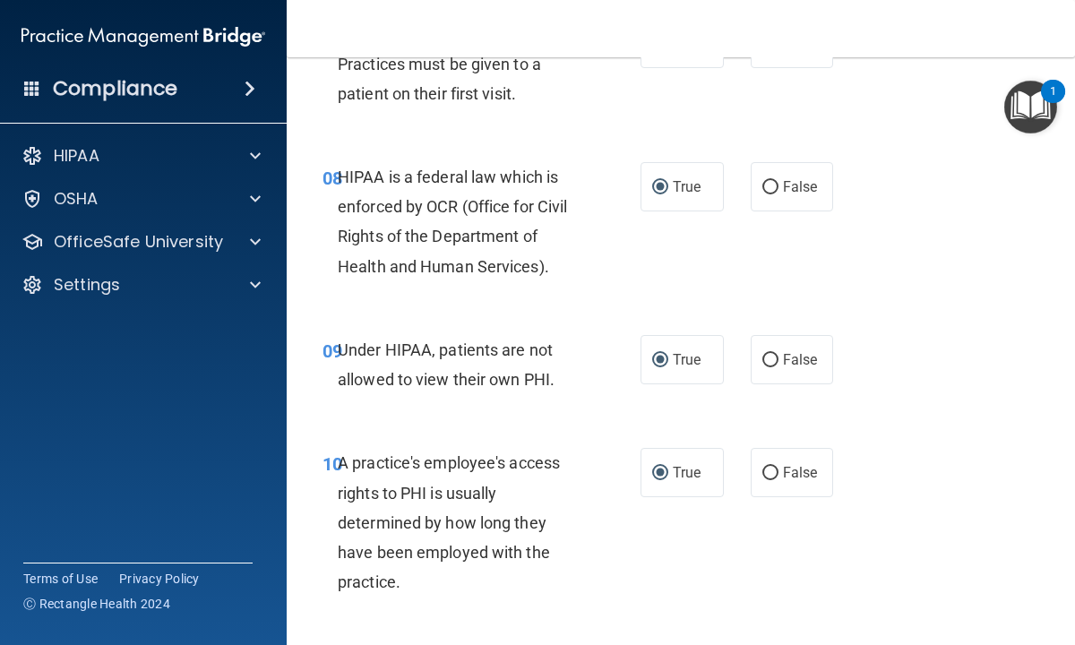
click at [310, 598] on div "10 A practice's employee's access rights to PHI is usually determined by how lo…" at bounding box center [482, 527] width 372 height 158
click at [314, 414] on div "09 Under HIPAA, patients are not allowed to view their own PHI. True False" at bounding box center [680, 369] width 743 height 113
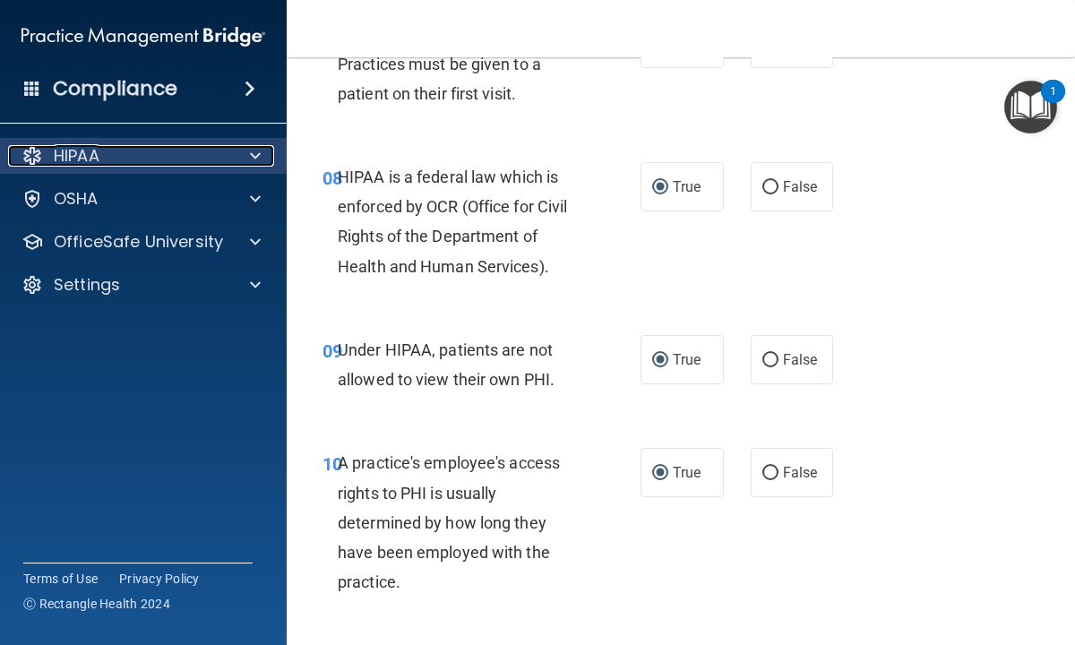
click at [84, 157] on p "HIPAA" at bounding box center [77, 155] width 46 height 21
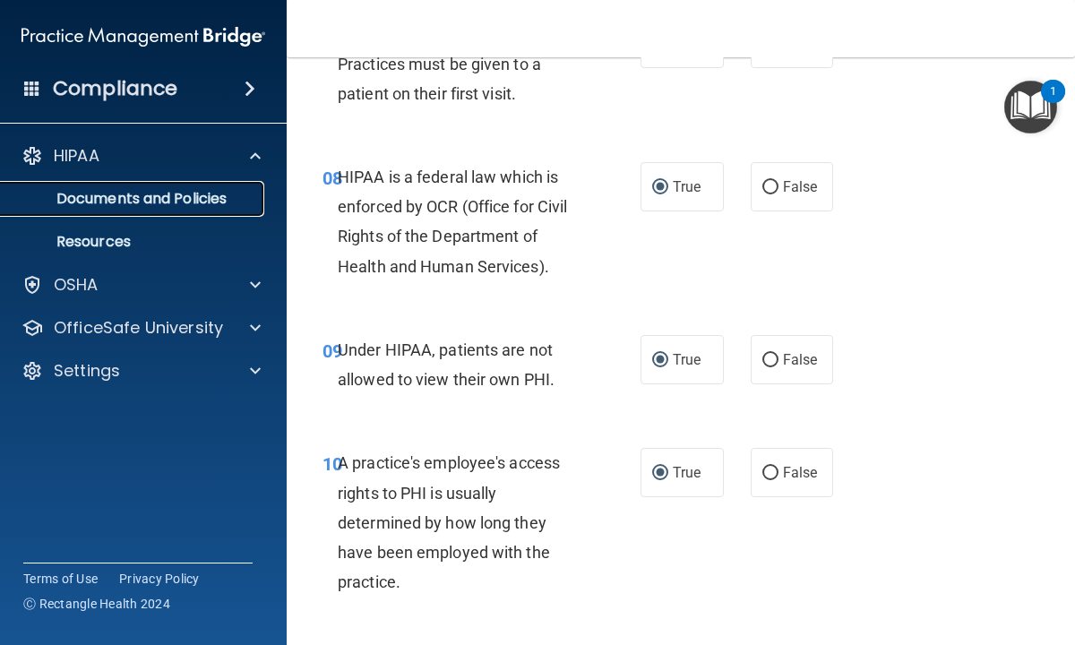
click at [100, 203] on p "Documents and Policies" at bounding box center [134, 199] width 245 height 18
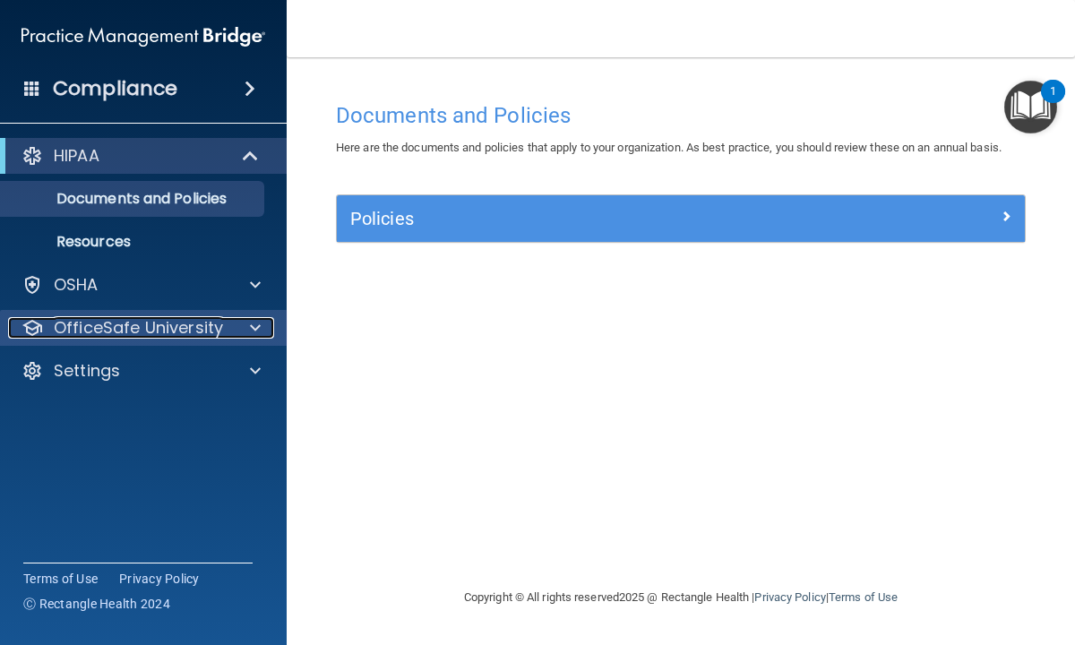
click at [96, 323] on p "OfficeSafe University" at bounding box center [138, 327] width 169 height 21
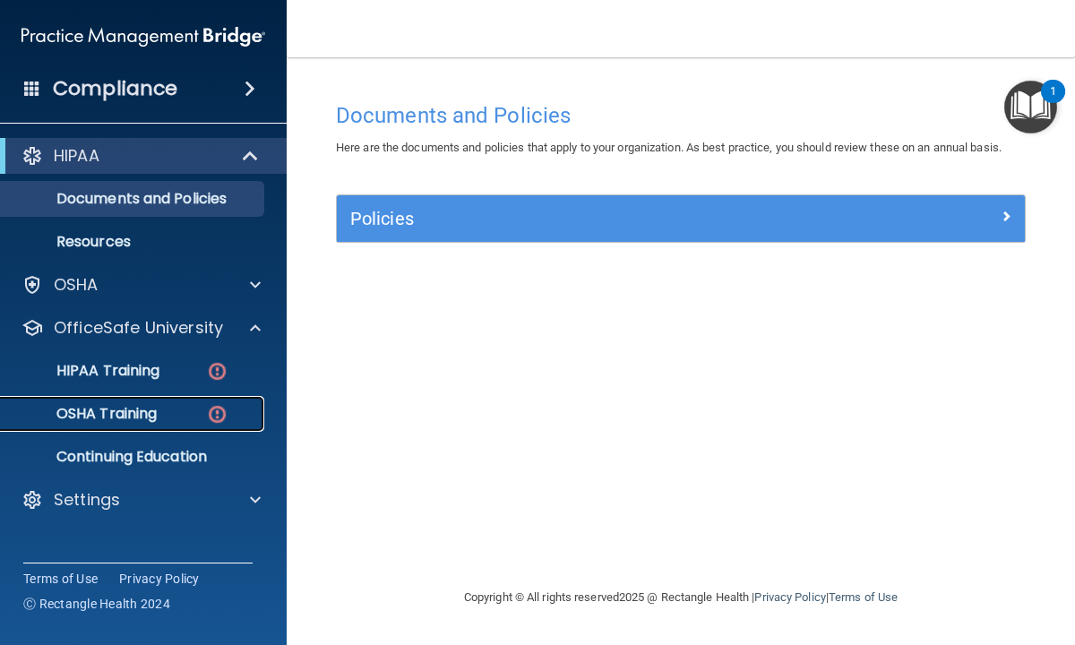
click at [113, 414] on p "OSHA Training" at bounding box center [84, 414] width 145 height 18
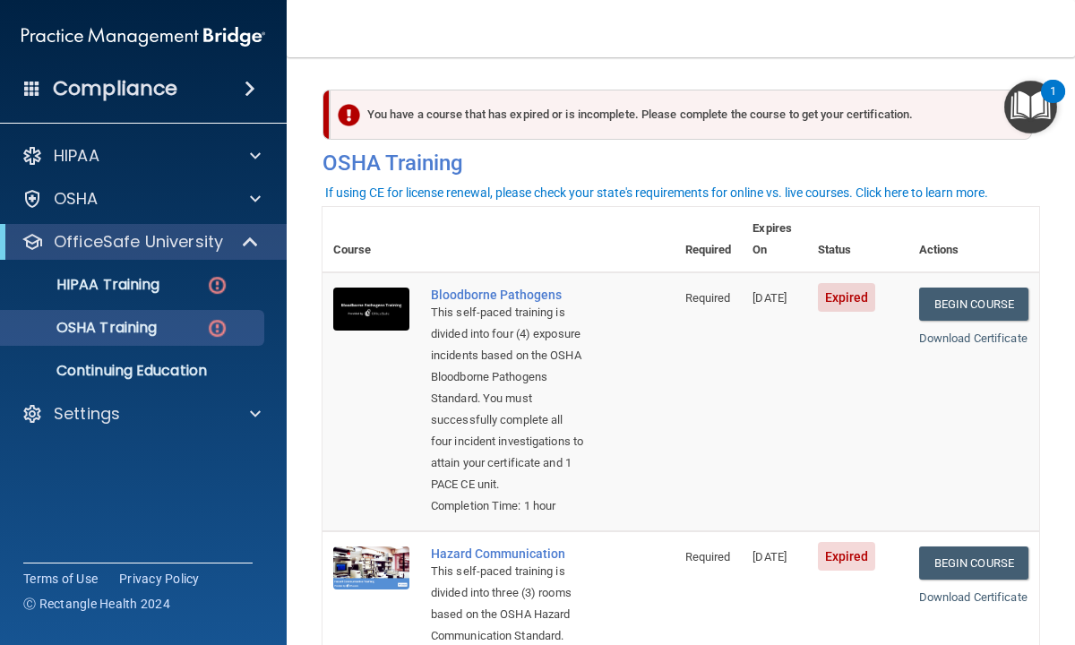
click at [296, 364] on main "You have a course that has expired or is incomplete. Please complete the course…" at bounding box center [681, 351] width 788 height 588
click at [952, 288] on link "Begin Course" at bounding box center [973, 304] width 109 height 33
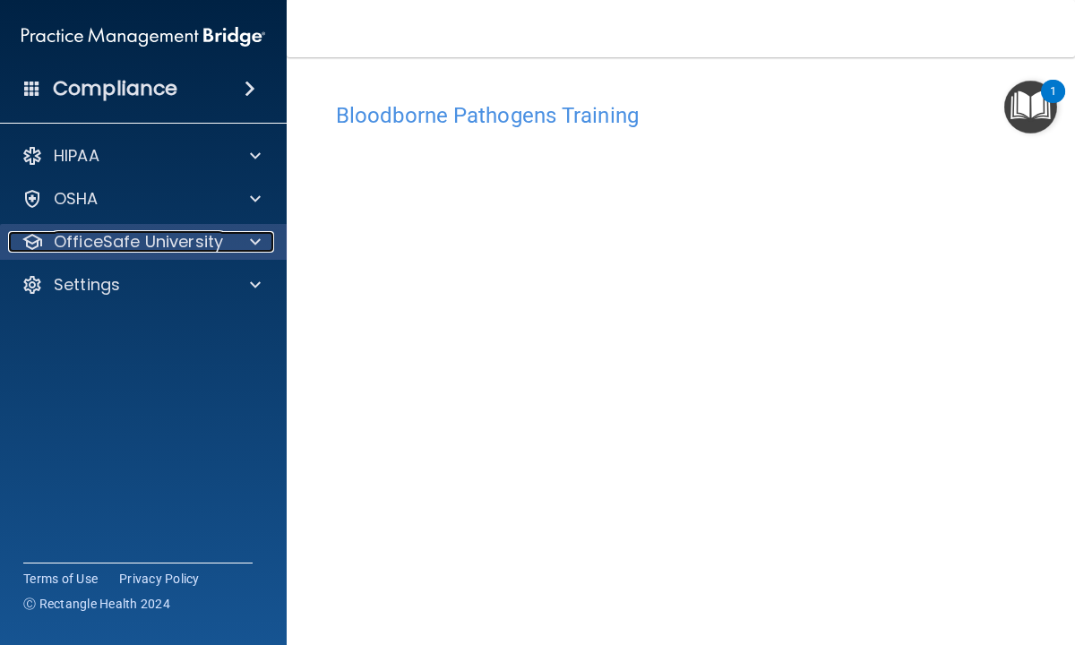
click at [173, 243] on p "OfficeSafe University" at bounding box center [138, 241] width 169 height 21
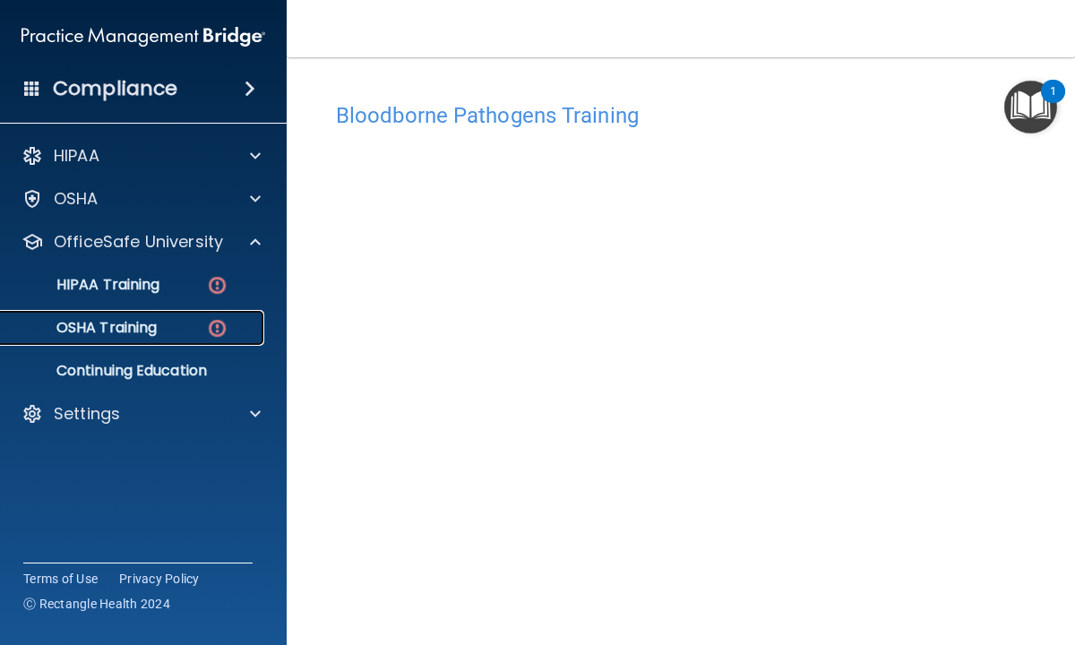
click at [129, 332] on p "OSHA Training" at bounding box center [84, 328] width 145 height 18
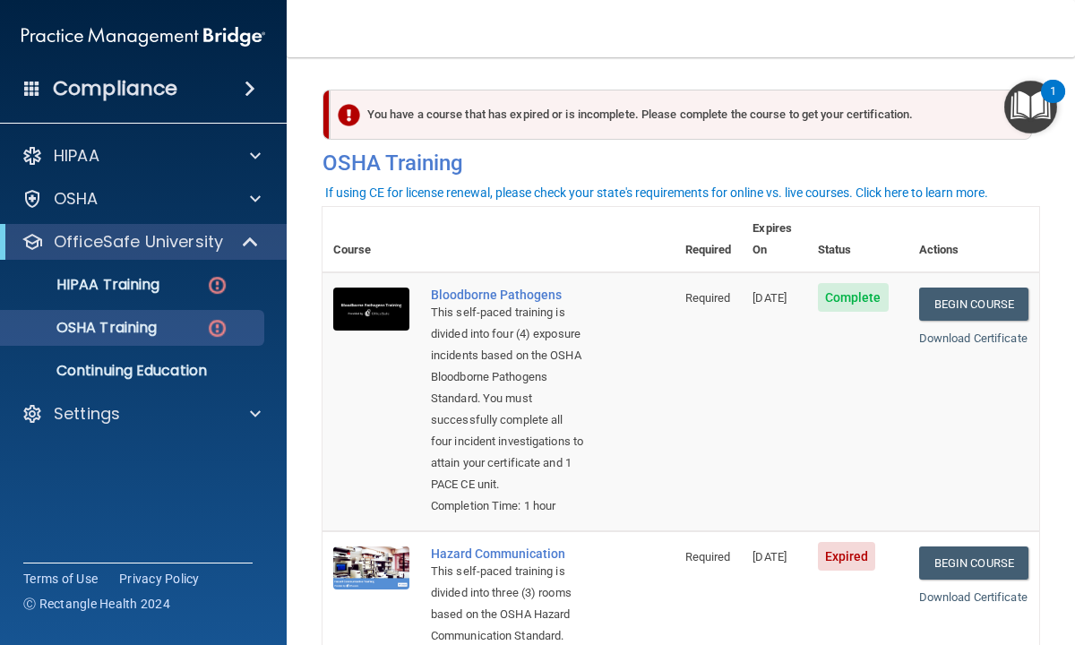
click at [311, 497] on main "You have a course that has expired or is incomplete. Please complete the course…" at bounding box center [681, 351] width 788 height 588
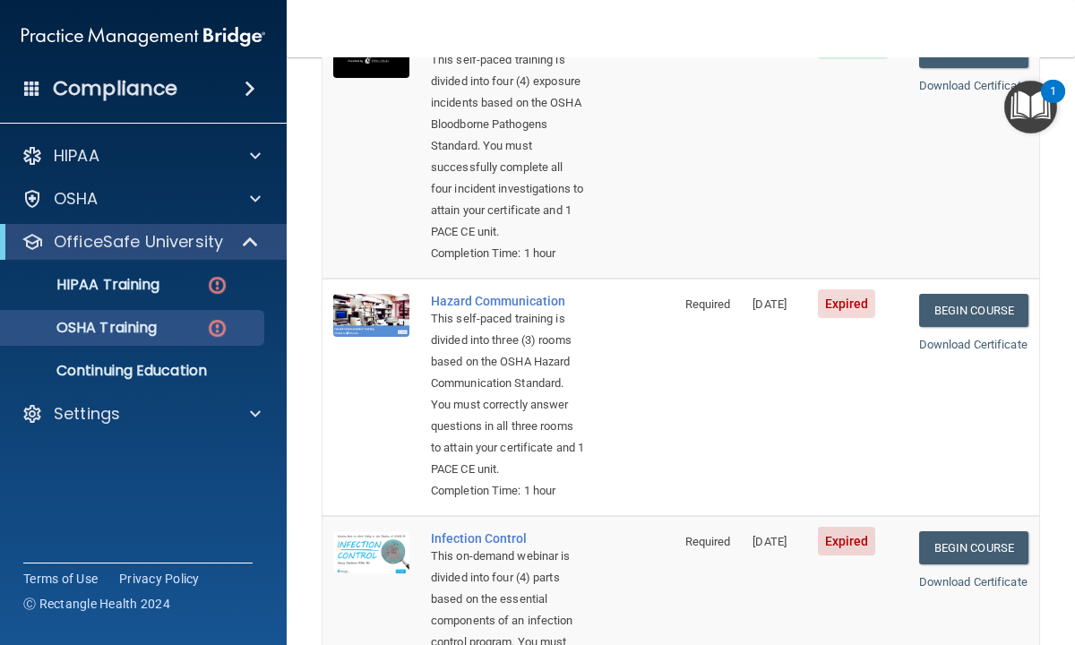
scroll to position [287, 0]
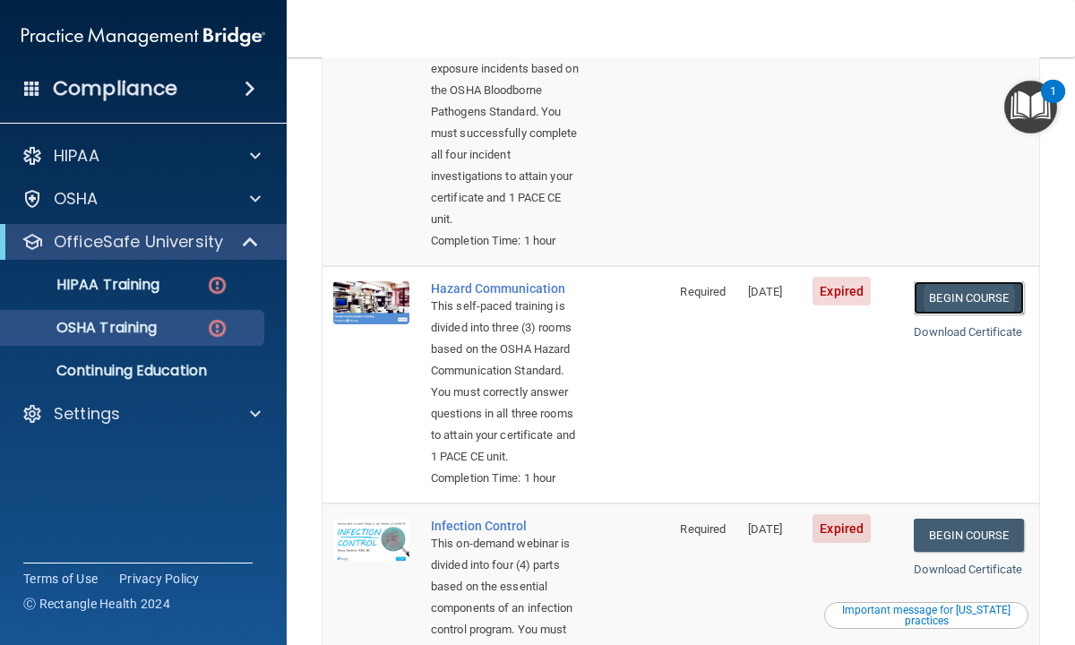
click at [949, 300] on link "Begin Course" at bounding box center [968, 297] width 109 height 33
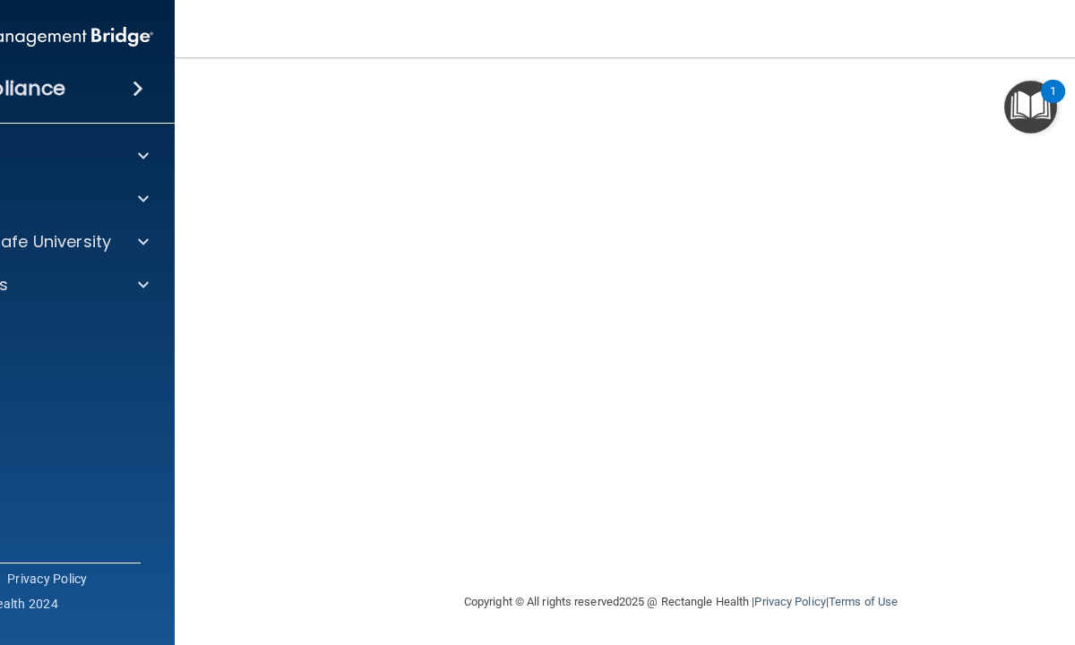
scroll to position [29, 0]
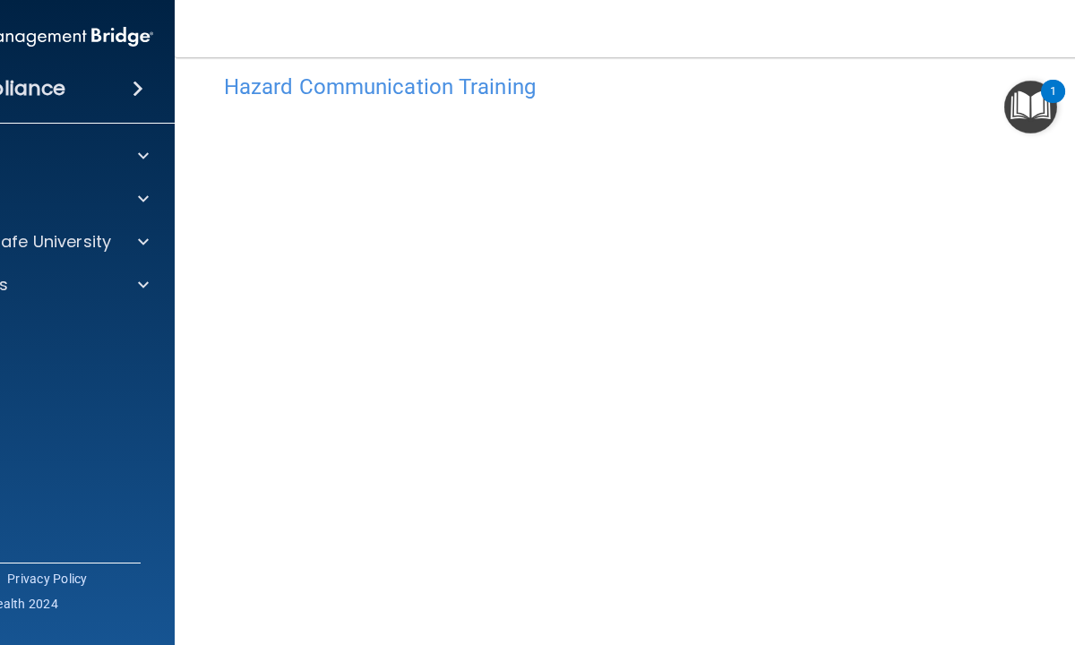
click at [201, 547] on main "Hazard Communication Training This course doesn’t expire until 05/26/2023. Are …" at bounding box center [681, 351] width 1012 height 588
click at [210, 573] on main "Hazard Communication Training This course doesn’t expire until 05/26/2023. Are …" at bounding box center [681, 351] width 1012 height 588
drag, startPoint x: 838, startPoint y: 33, endPoint x: 744, endPoint y: 42, distance: 94.5
click at [744, 42] on nav "Toggle navigation Kellie Ricca kricca408@comcast.net Manage My Enterprise Porte…" at bounding box center [681, 28] width 1012 height 57
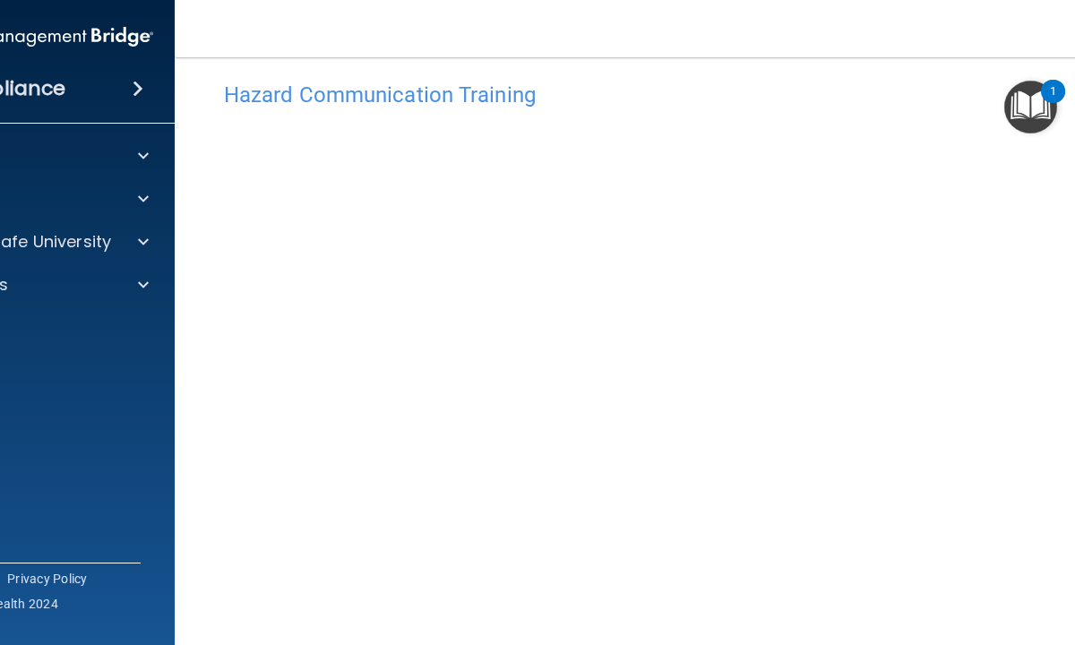
scroll to position [0, 0]
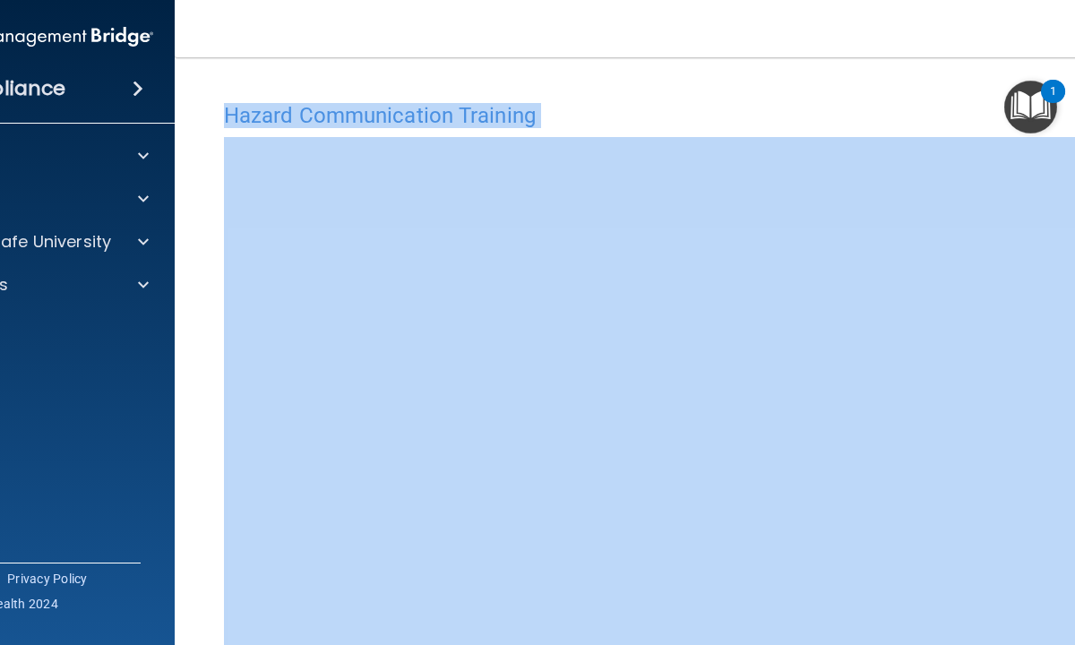
click at [904, 107] on h4 "Hazard Communication Training" at bounding box center [681, 115] width 914 height 23
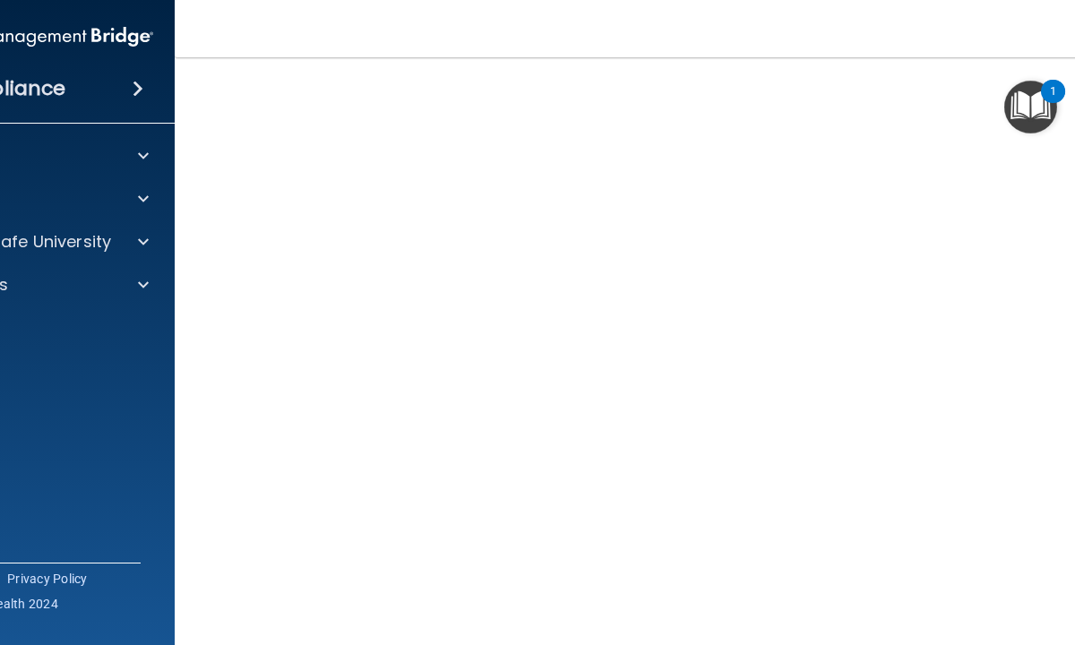
scroll to position [29, 0]
click at [73, 431] on div "Compliance HIPAA Documents and Policies Report an Incident Business Associates …" at bounding box center [31, 322] width 287 height 645
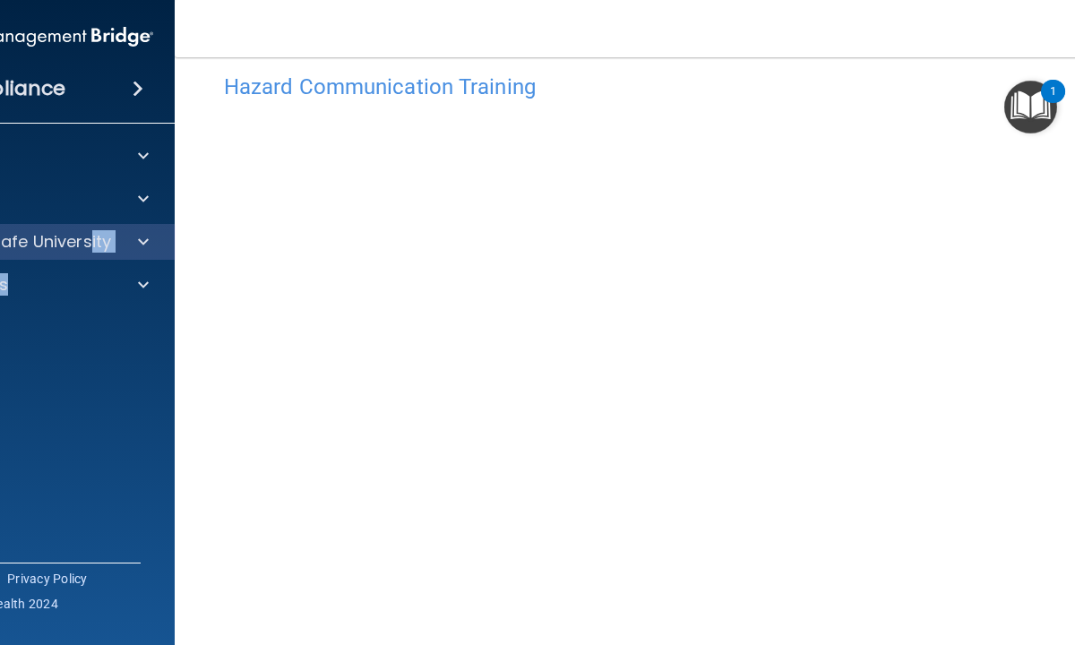
drag, startPoint x: 72, startPoint y: 434, endPoint x: 91, endPoint y: 229, distance: 206.1
click at [91, 229] on div "Compliance HIPAA Documents and Policies Report an Incident Business Associates …" at bounding box center [31, 322] width 287 height 645
click at [91, 247] on p "OfficeSafe University" at bounding box center [26, 241] width 169 height 21
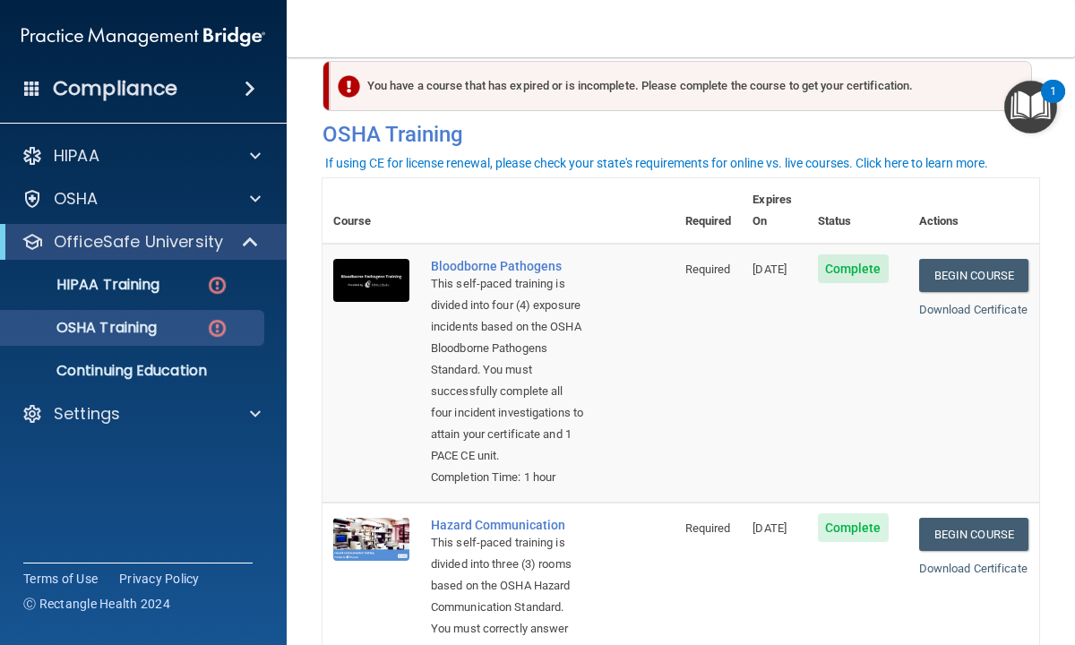
click at [305, 365] on main "You have a course that has expired or is incomplete. Please complete the course…" at bounding box center [681, 351] width 788 height 588
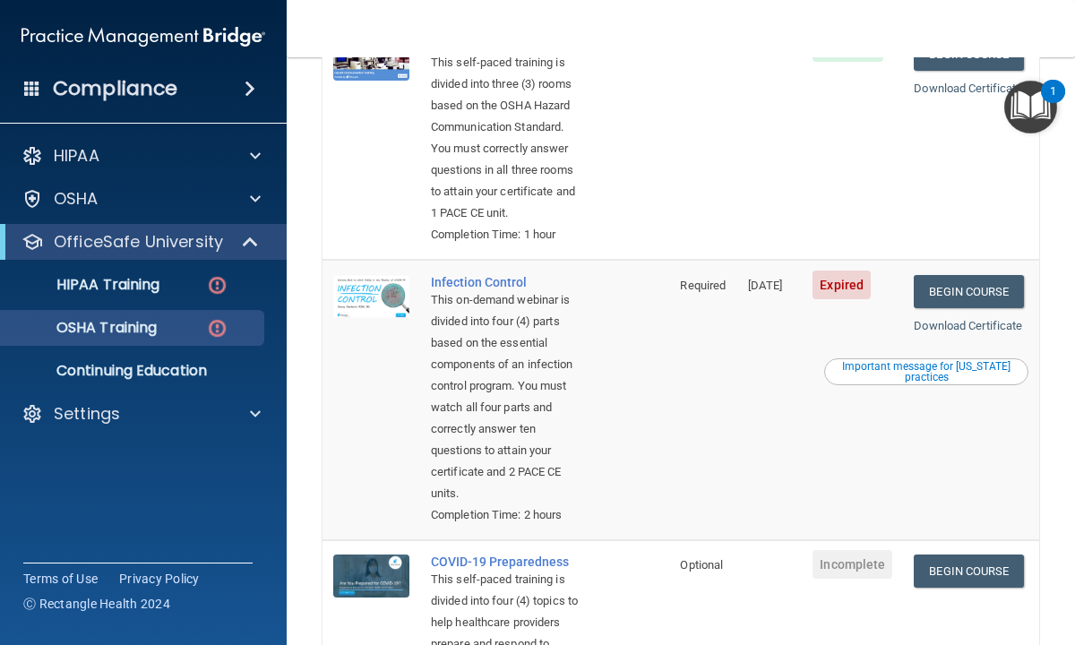
scroll to position [566, 0]
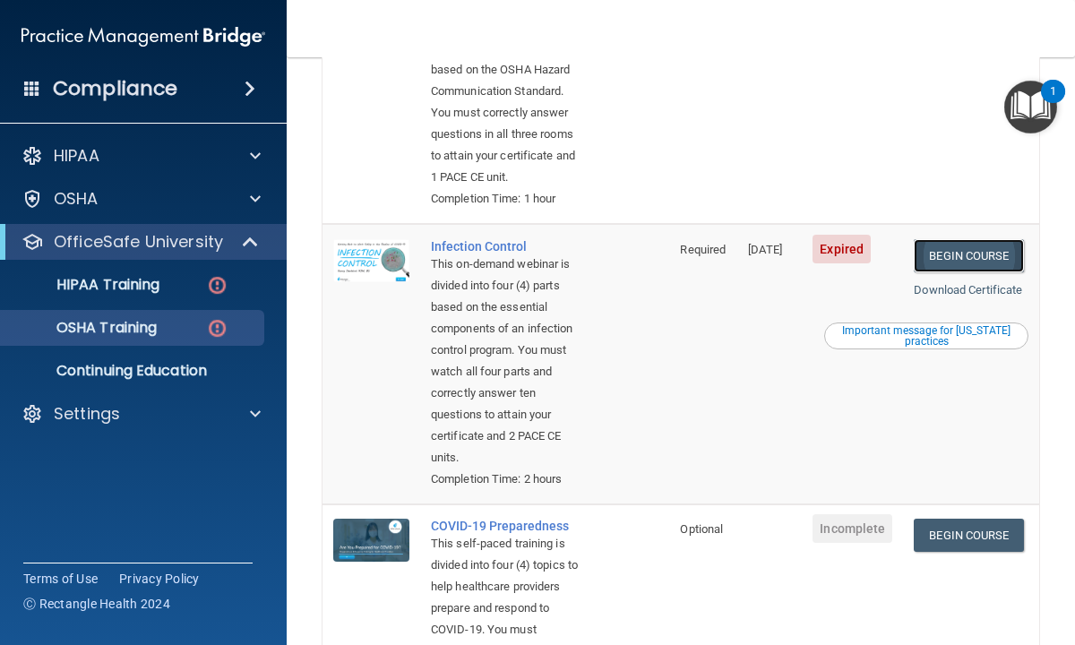
click at [979, 272] on link "Begin Course" at bounding box center [968, 255] width 109 height 33
